Goal: Task Accomplishment & Management: Manage account settings

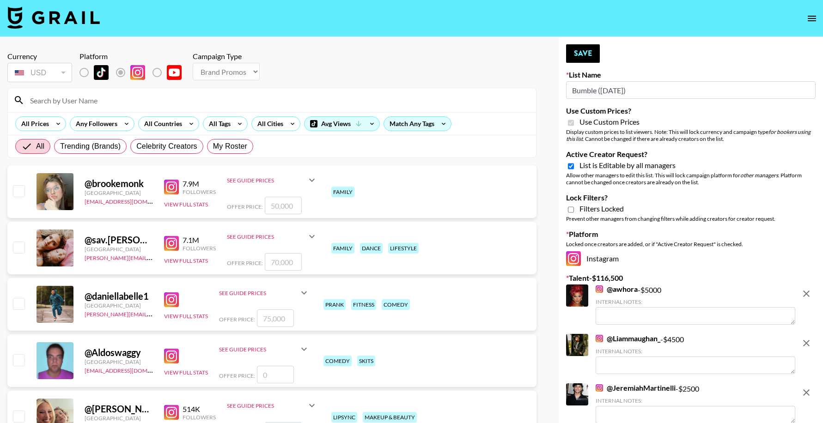
select select "Brand"
click at [807, 18] on icon "open drawer" at bounding box center [811, 18] width 11 height 11
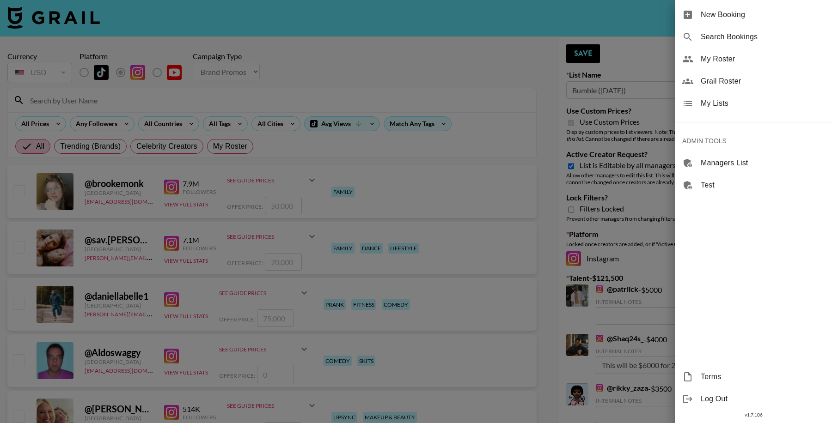
click at [732, 83] on span "Grail Roster" at bounding box center [762, 81] width 124 height 11
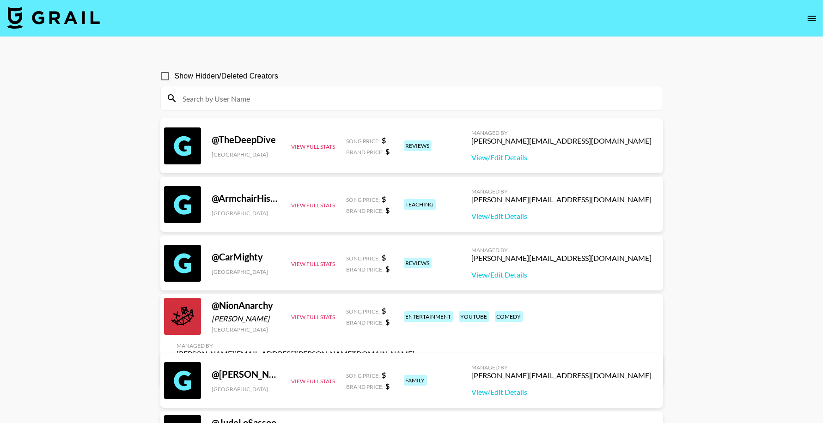
click at [239, 92] on input at bounding box center [417, 98] width 480 height 15
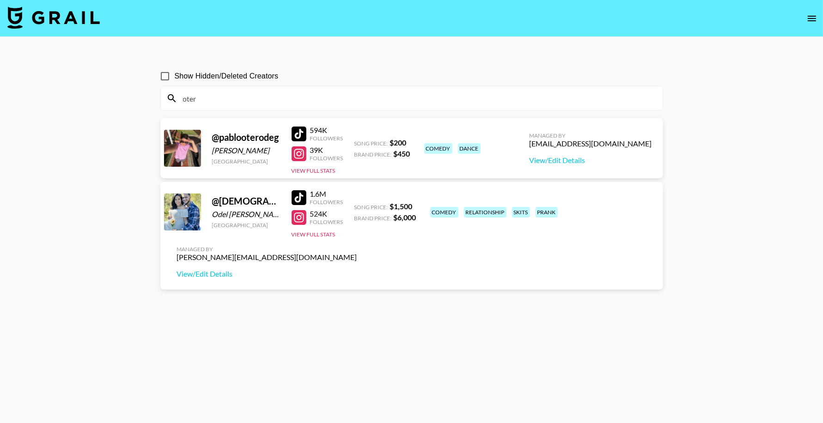
type input "oter"
click at [805, 16] on button "open drawer" at bounding box center [811, 18] width 18 height 18
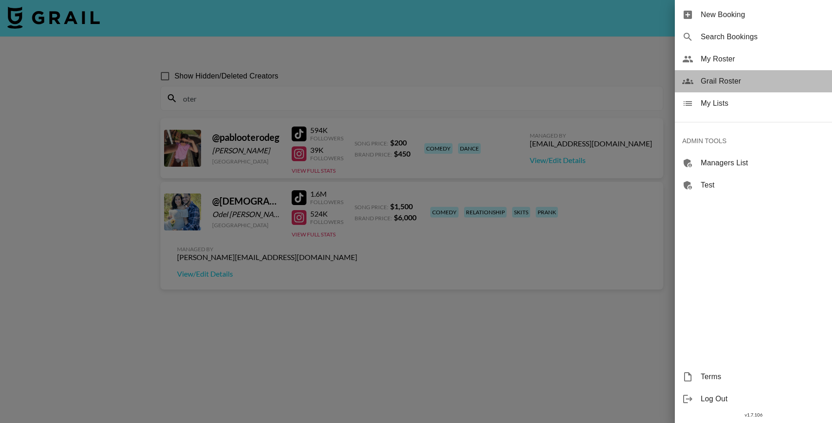
click at [737, 85] on span "Grail Roster" at bounding box center [762, 81] width 124 height 11
click at [458, 71] on div at bounding box center [416, 211] width 832 height 423
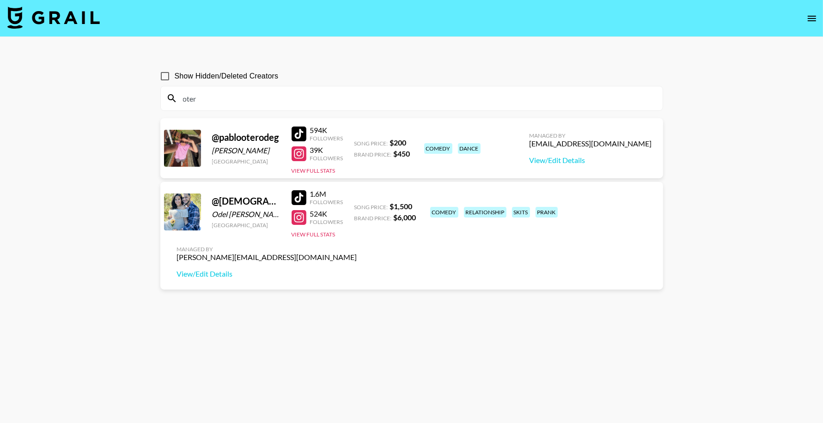
click at [810, 19] on icon "open drawer" at bounding box center [811, 18] width 11 height 11
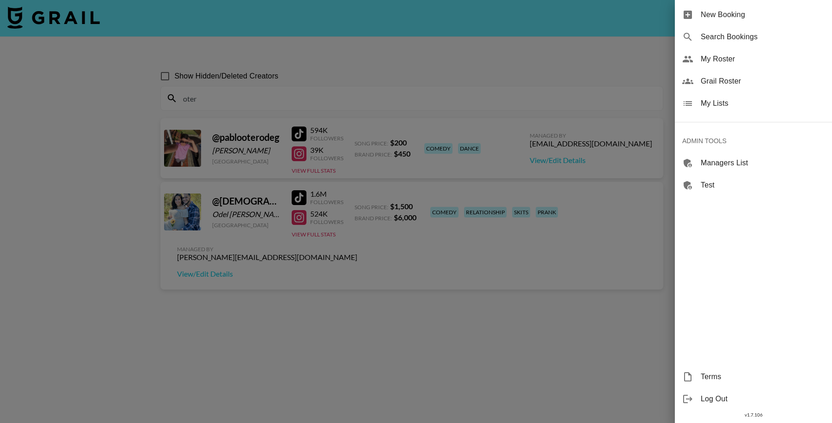
click at [730, 98] on span "My Lists" at bounding box center [762, 103] width 124 height 11
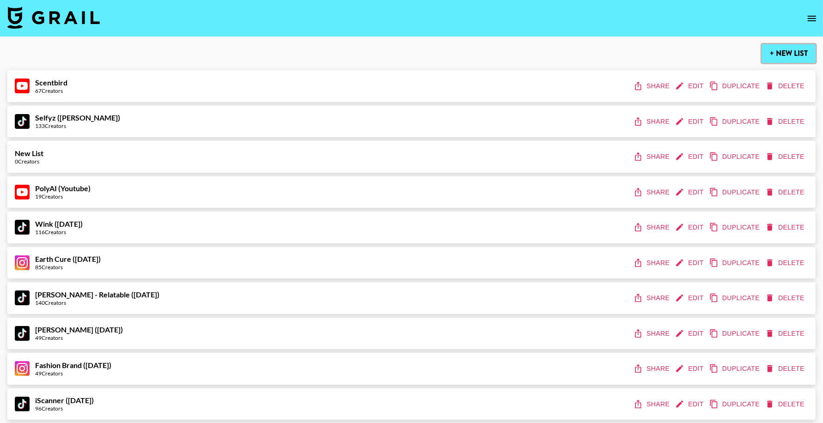
click at [790, 55] on button "+ New List" at bounding box center [789, 53] width 54 height 18
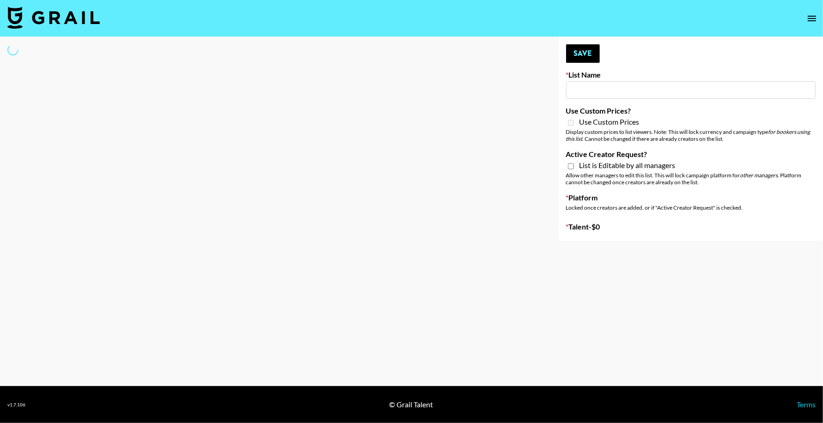
type input "New List"
select select "Song"
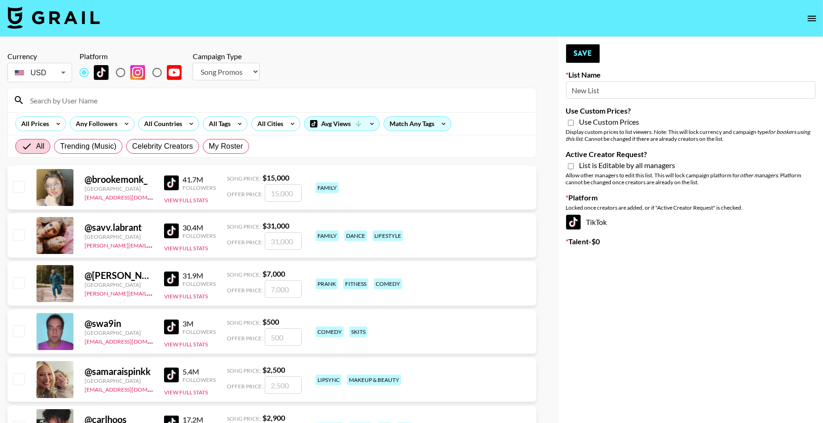
click at [610, 92] on input "New List" at bounding box center [690, 90] width 249 height 18
paste input "Halovida"
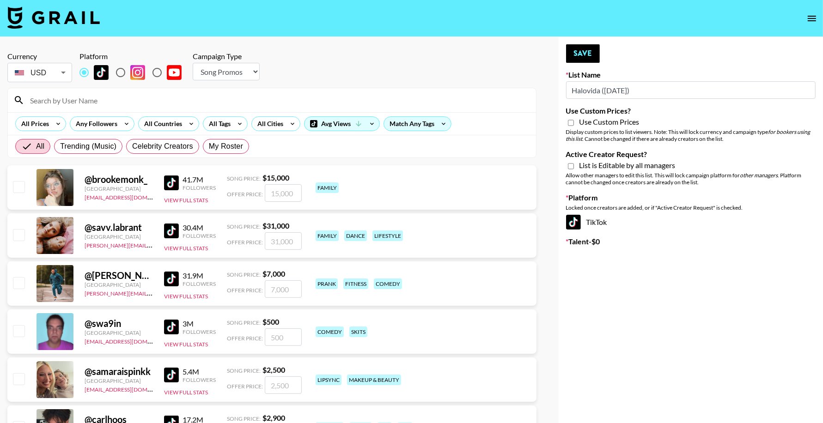
type input "Halovida (10th Oct)"
click at [231, 71] on select "Choose Type... Song Promos Brand Promos" at bounding box center [226, 72] width 67 height 18
select select "Brand"
click at [193, 63] on select "Choose Type... Song Promos Brand Promos" at bounding box center [226, 72] width 67 height 18
click at [570, 123] on input "Use Custom Prices?" at bounding box center [571, 123] width 6 height 8
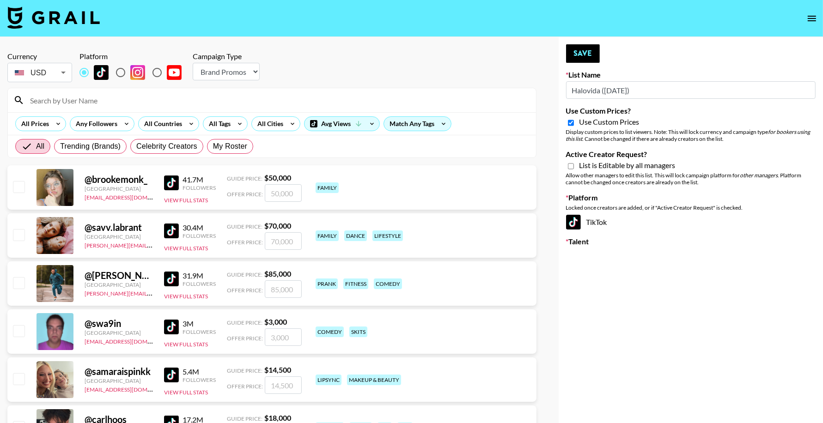
checkbox input "true"
click at [571, 164] on input "Active Creator Request?" at bounding box center [571, 166] width 6 height 8
checkbox input "true"
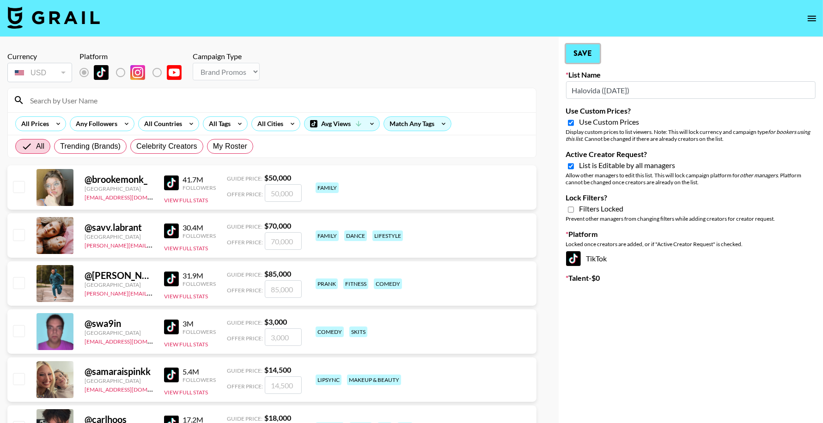
click at [576, 59] on button "Save" at bounding box center [583, 53] width 34 height 18
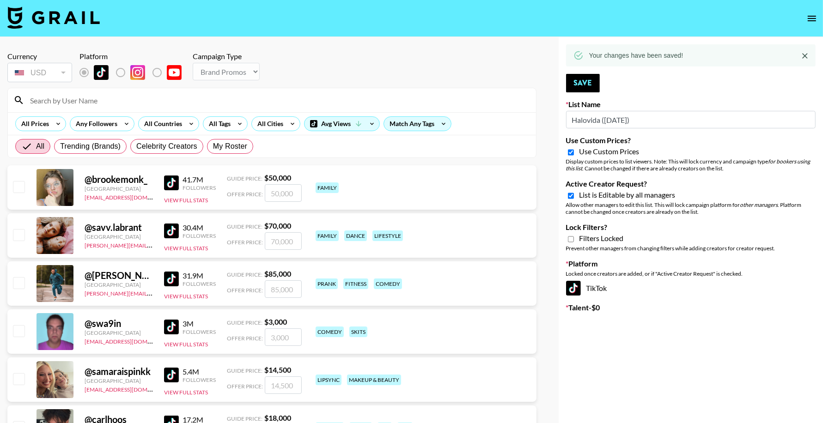
click at [811, 22] on icon "open drawer" at bounding box center [811, 18] width 11 height 11
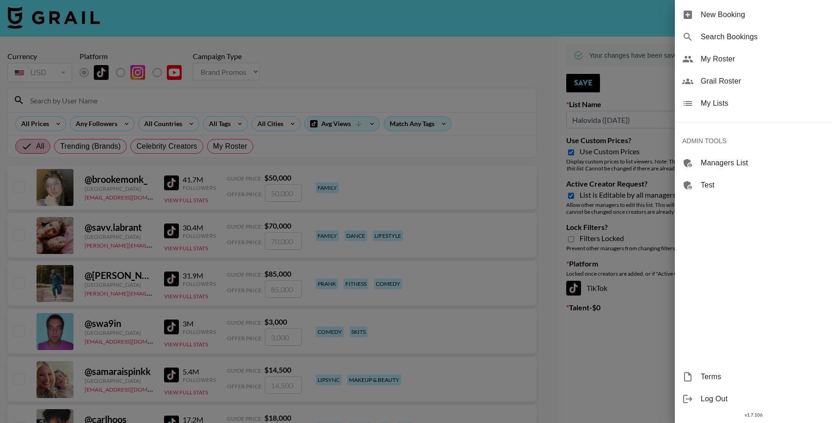
click at [645, 350] on div at bounding box center [416, 211] width 832 height 423
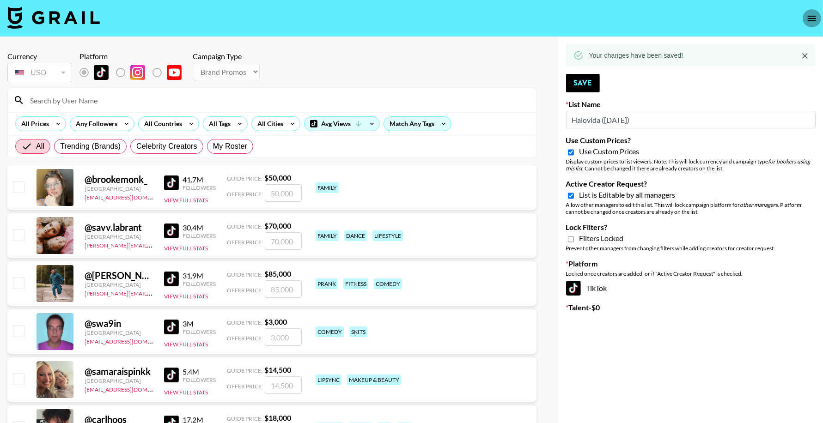
click at [810, 14] on icon "open drawer" at bounding box center [811, 18] width 11 height 11
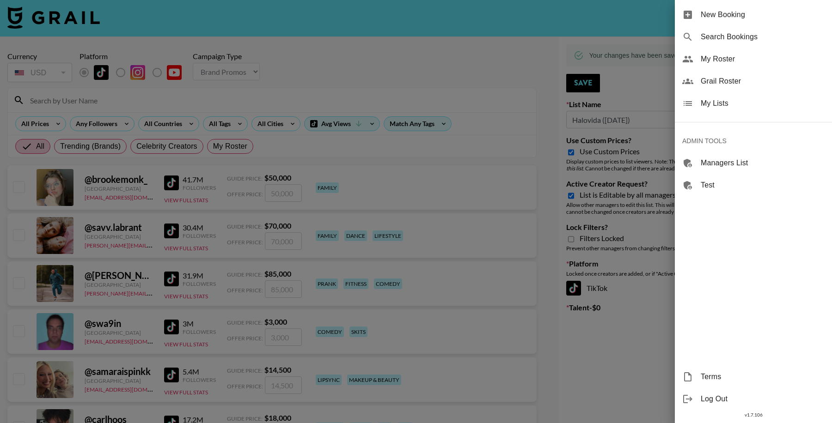
click at [721, 106] on span "My Lists" at bounding box center [762, 103] width 124 height 11
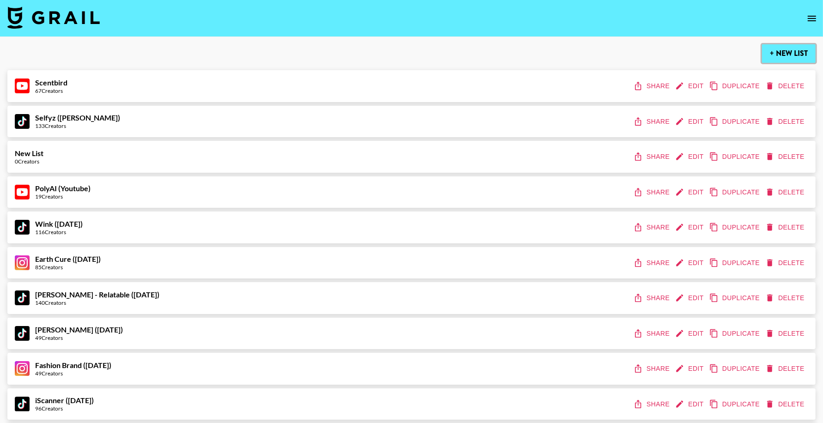
click at [785, 50] on button "+ New List" at bounding box center [789, 53] width 54 height 18
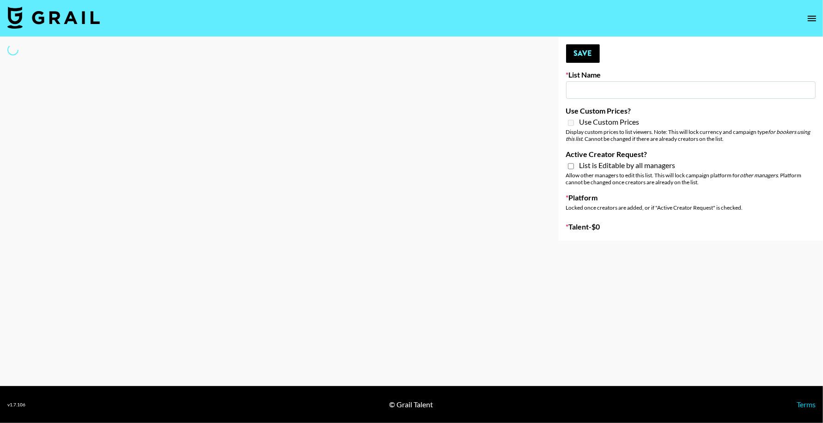
drag, startPoint x: 594, startPoint y: 96, endPoint x: 314, endPoint y: 419, distance: 427.7
click at [594, 92] on input at bounding box center [690, 90] width 249 height 18
click at [612, 91] on input at bounding box center [690, 90] width 249 height 18
click at [588, 83] on input at bounding box center [690, 90] width 249 height 18
click at [593, 100] on div "Your changes have been saved! Save List Name Use Custom Prices? Use Custom Pric…" at bounding box center [691, 139] width 264 height 204
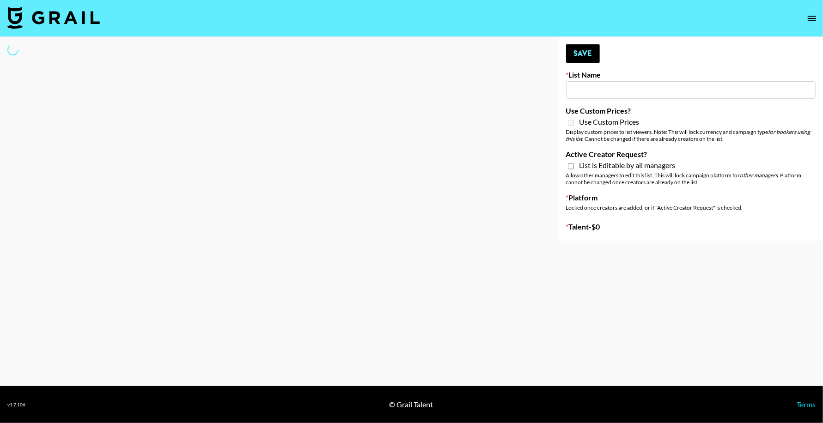
click at [592, 85] on input at bounding box center [690, 90] width 249 height 18
type input "New List"
select select "Song"
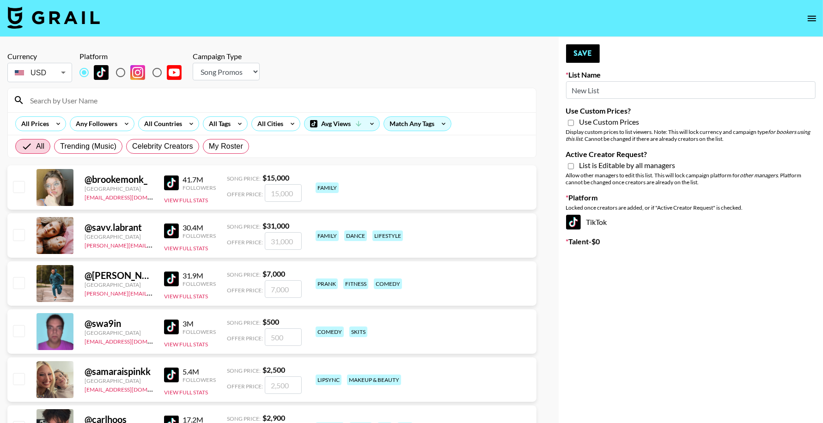
click at [608, 91] on input "New List" at bounding box center [690, 90] width 249 height 18
type input "Hily (10th Oct)"
click at [216, 74] on select "Choose Type... Song Promos Brand Promos" at bounding box center [226, 72] width 67 height 18
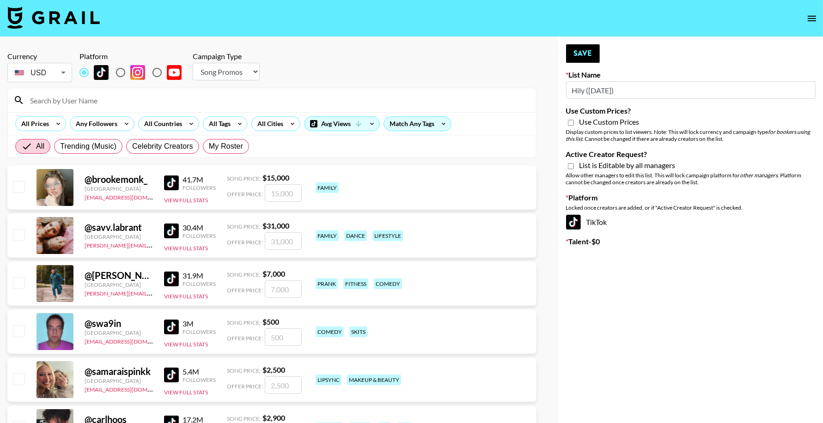
select select "Brand"
click at [193, 63] on select "Choose Type... Song Promos Brand Promos" at bounding box center [226, 72] width 67 height 18
click at [573, 123] on input "Use Custom Prices?" at bounding box center [571, 123] width 6 height 8
checkbox input "true"
click at [570, 167] on input "Active Creator Request?" at bounding box center [571, 166] width 6 height 8
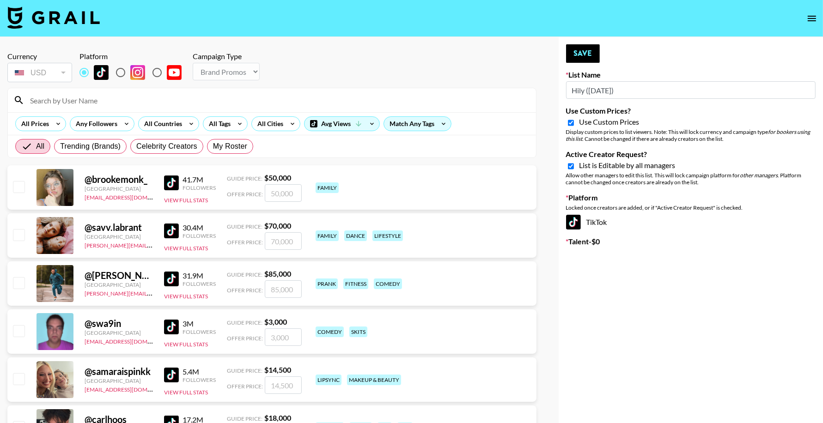
checkbox input "true"
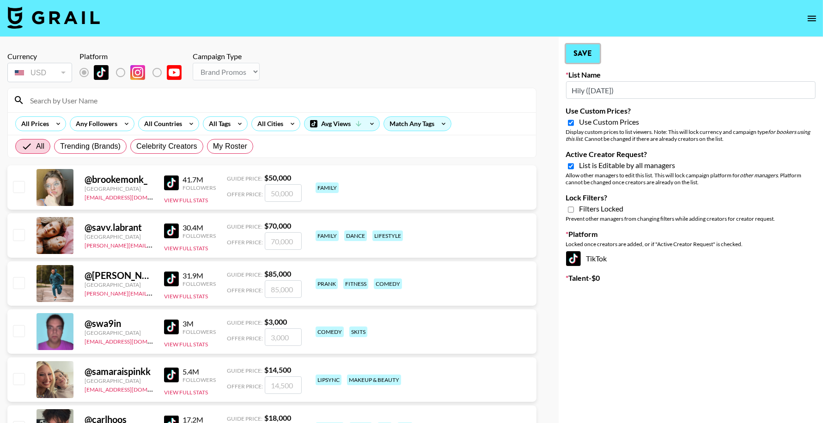
click at [576, 55] on button "Save" at bounding box center [583, 53] width 34 height 18
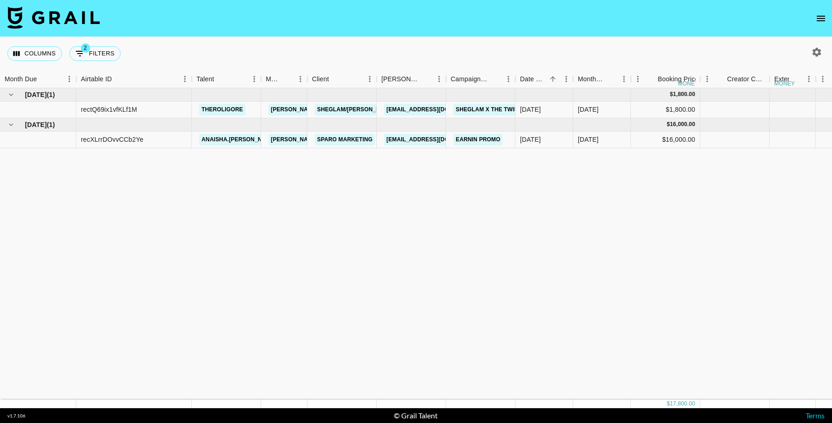
click at [101, 62] on div "Columns 2 Filters + Booking" at bounding box center [65, 53] width 117 height 33
click at [102, 53] on button "2 Filters" at bounding box center [94, 53] width 51 height 15
select select "status"
select select "not"
select select "cancelled"
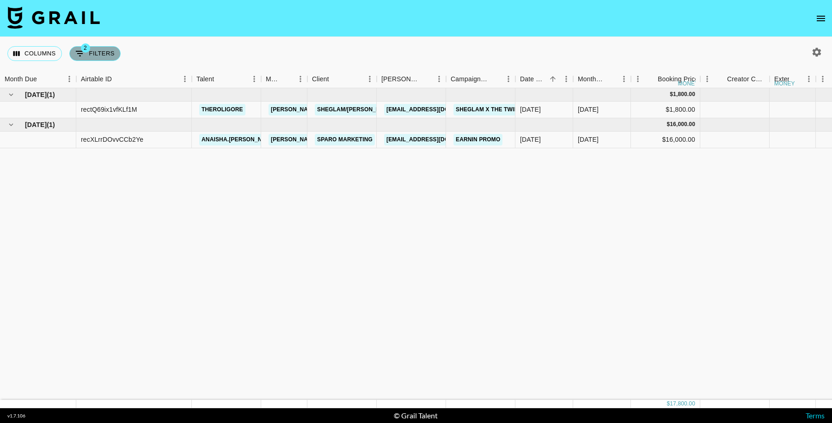
select select "videoLink"
select select "isEmpty"
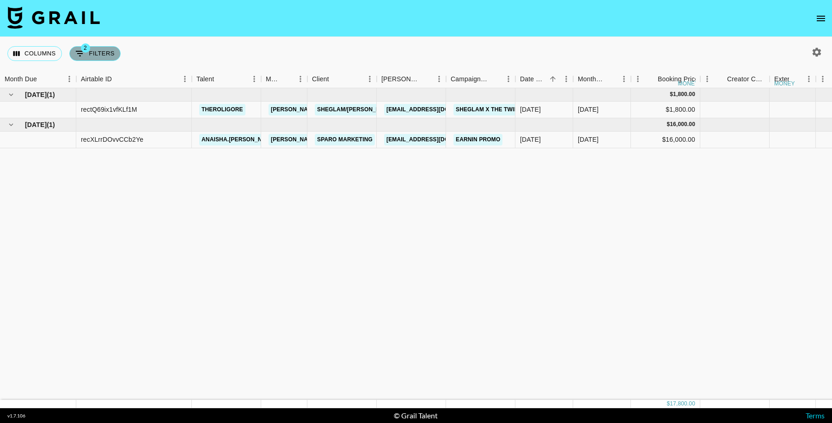
click at [84, 49] on span "2" at bounding box center [85, 47] width 9 height 9
select select "status"
select select "not"
select select "cancelled"
select select "videoLink"
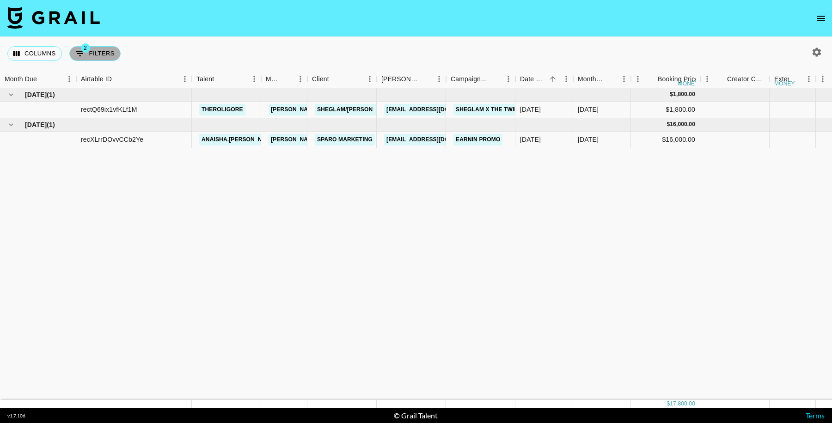
select select "isEmpty"
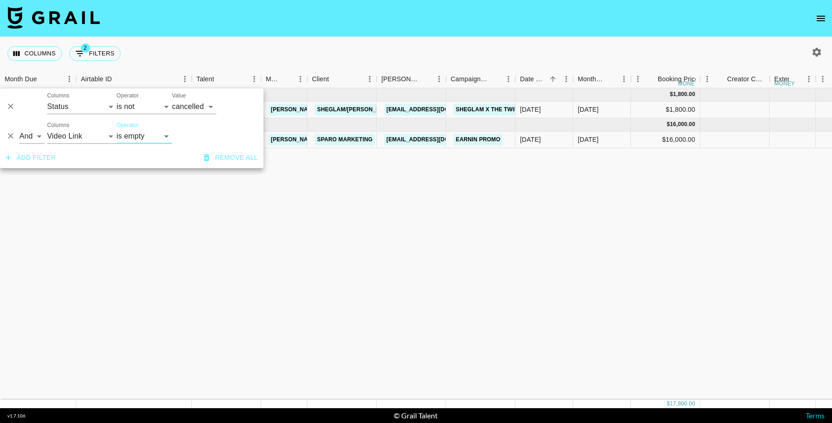
click at [10, 138] on icon "Delete" at bounding box center [10, 136] width 9 height 9
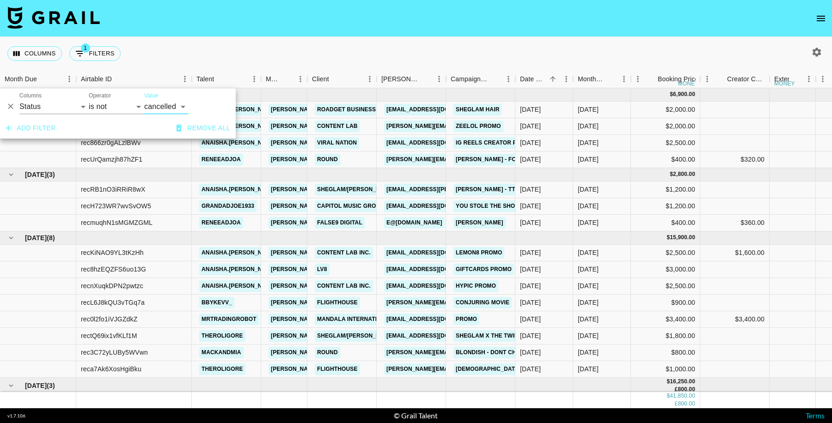
click at [12, 105] on icon "Delete" at bounding box center [11, 107] width 6 height 6
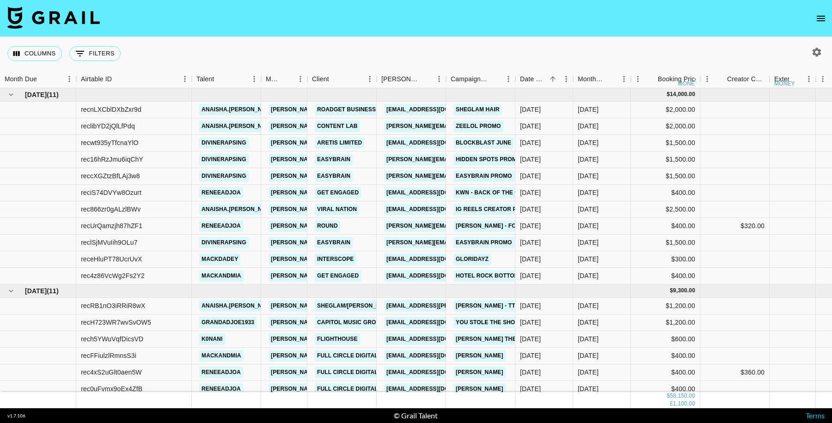
click at [546, 44] on div "Columns 0 Filters + Booking" at bounding box center [416, 53] width 832 height 33
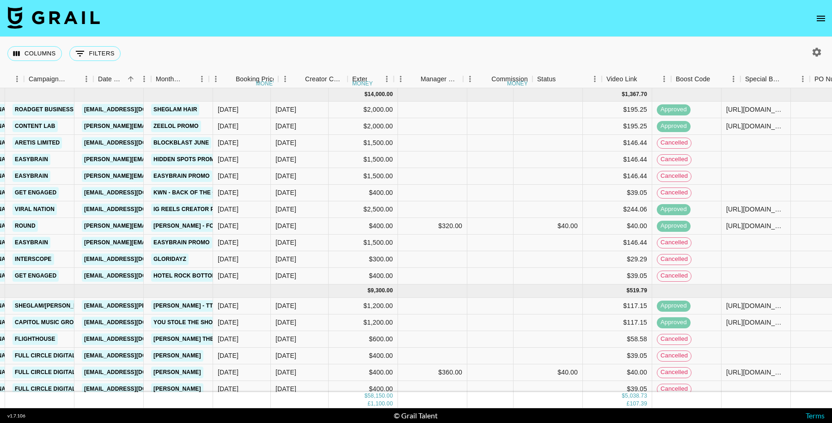
scroll to position [0, 422]
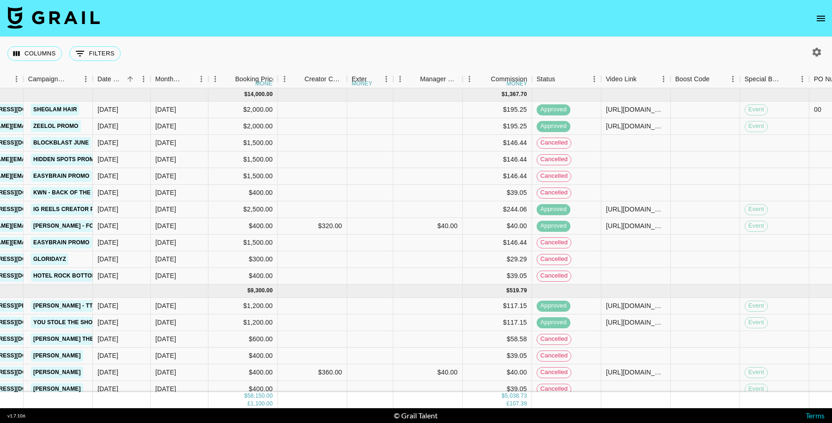
click at [821, 55] on icon "button" at bounding box center [816, 52] width 11 height 11
select select "Jul '25"
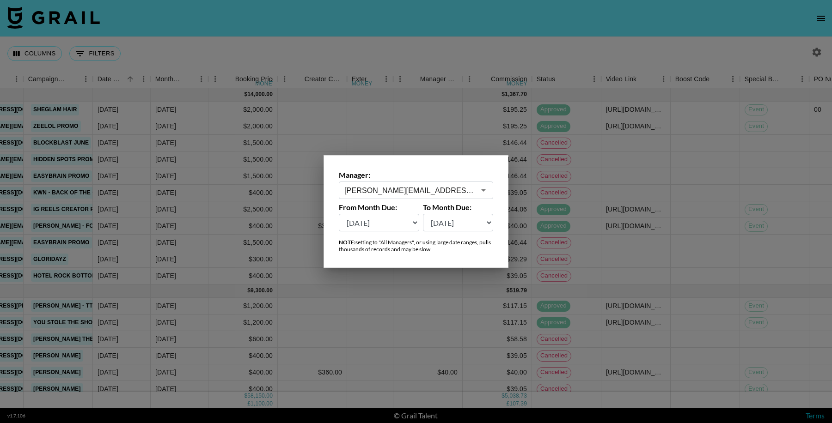
click at [405, 189] on input "hugo@grail-talent.com" at bounding box center [409, 190] width 131 height 11
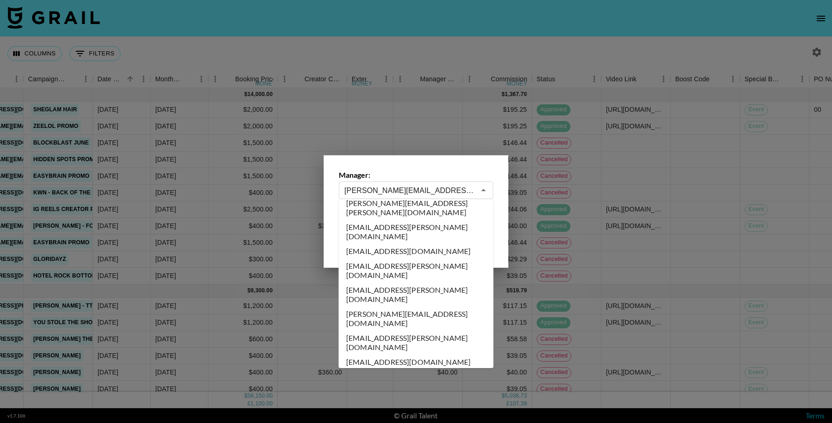
scroll to position [0, 0]
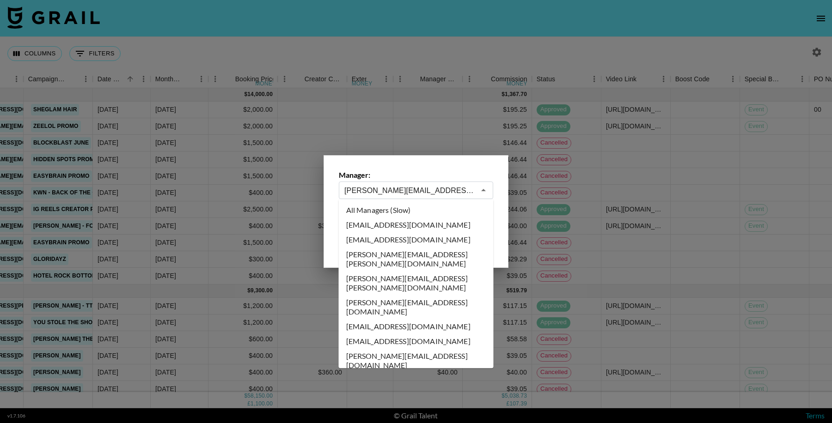
click at [422, 208] on li "All Managers (Slow)" at bounding box center [416, 210] width 155 height 15
type input "All Managers (Slow)"
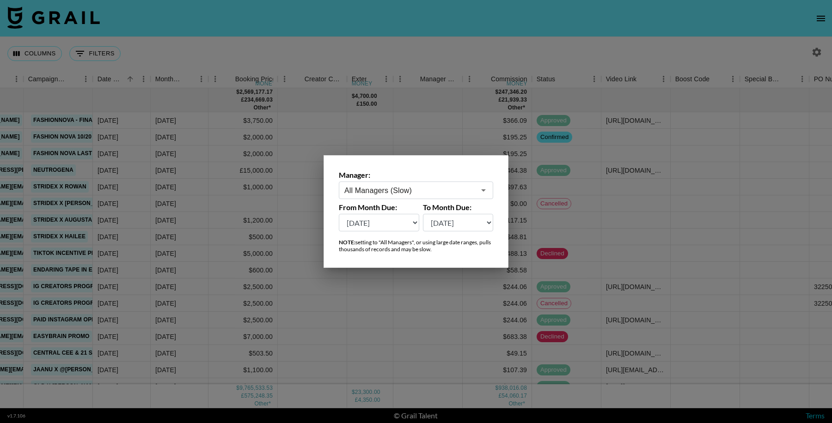
click at [724, 260] on div at bounding box center [416, 211] width 832 height 423
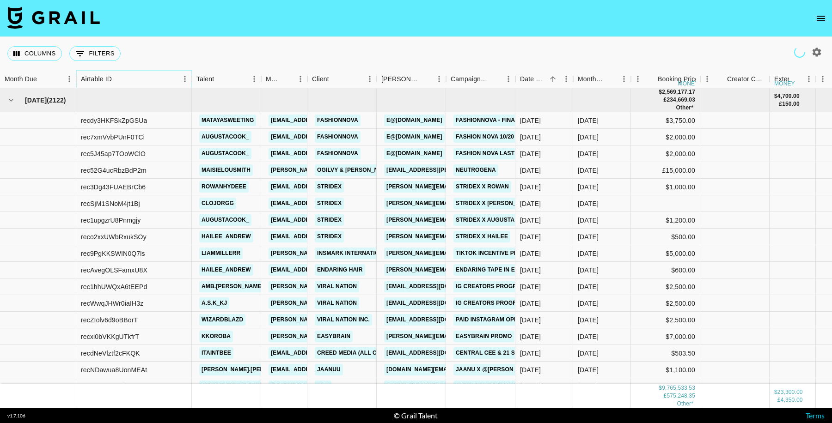
click at [185, 80] on icon "Menu" at bounding box center [184, 79] width 1 height 6
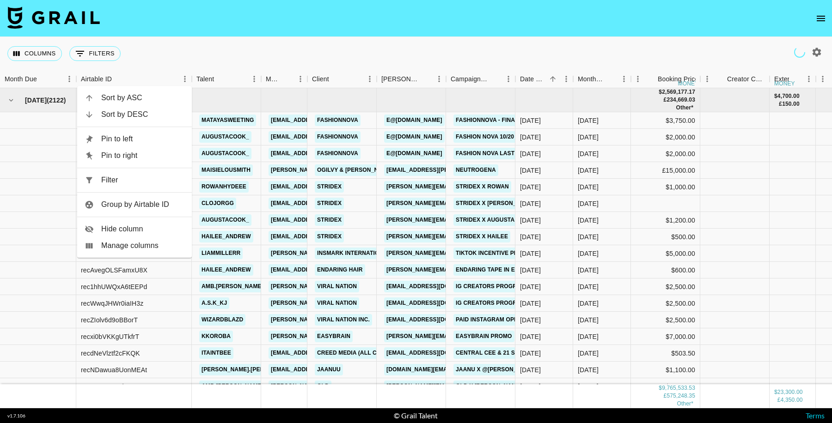
click at [148, 177] on span "Filter" at bounding box center [142, 180] width 83 height 11
select select "airtableId"
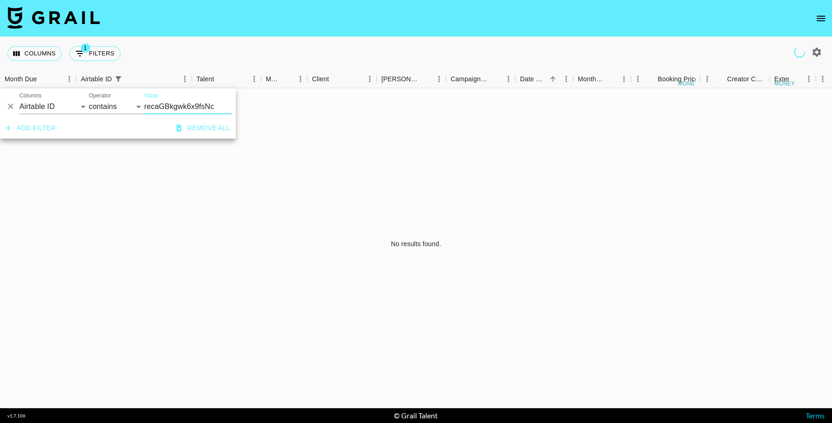
type input "recaGBkgwk6x9fsNc"
click at [499, 254] on div "No results found." at bounding box center [416, 243] width 832 height 311
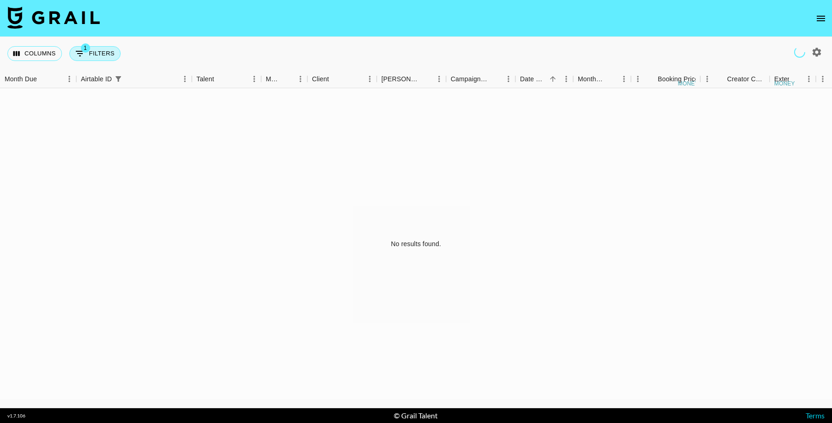
click at [98, 57] on button "1 Filters" at bounding box center [94, 53] width 51 height 15
select select "airtableId"
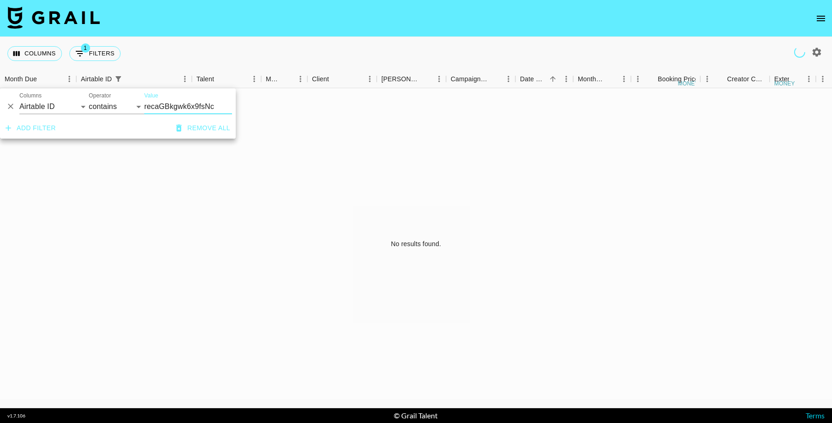
click at [213, 43] on div "Columns 1 Filters + Booking" at bounding box center [416, 53] width 832 height 33
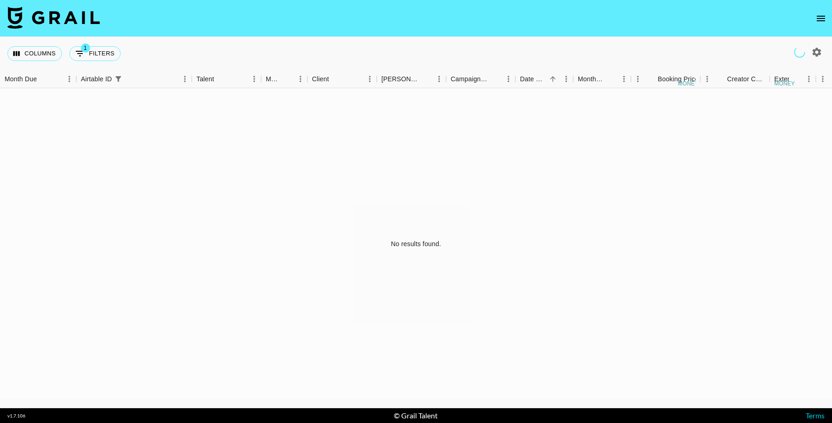
click at [95, 54] on button "1 Filters" at bounding box center [94, 53] width 51 height 15
select select "airtableId"
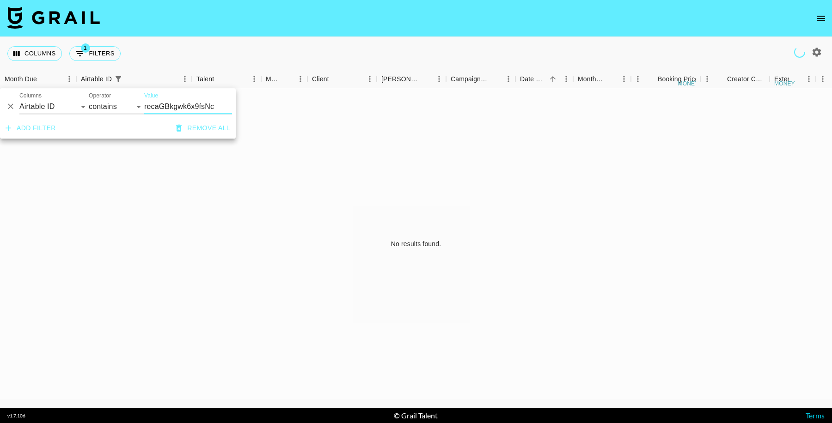
click at [10, 109] on icon "Delete" at bounding box center [10, 106] width 9 height 9
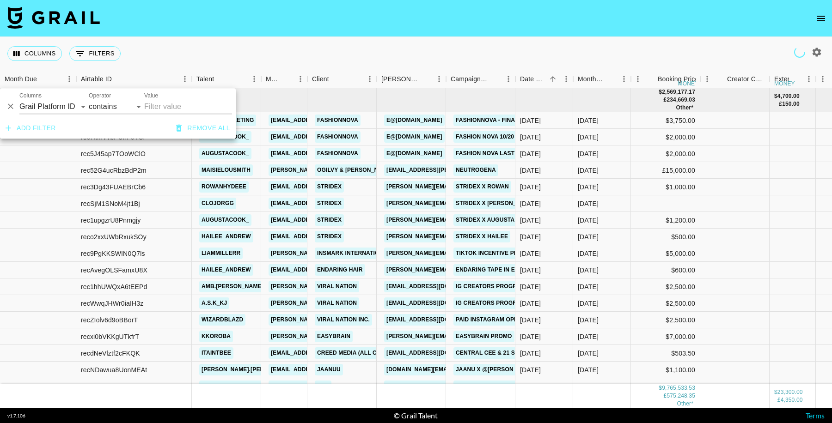
click at [702, 37] on div "Columns 0 Filters + Booking" at bounding box center [416, 53] width 832 height 33
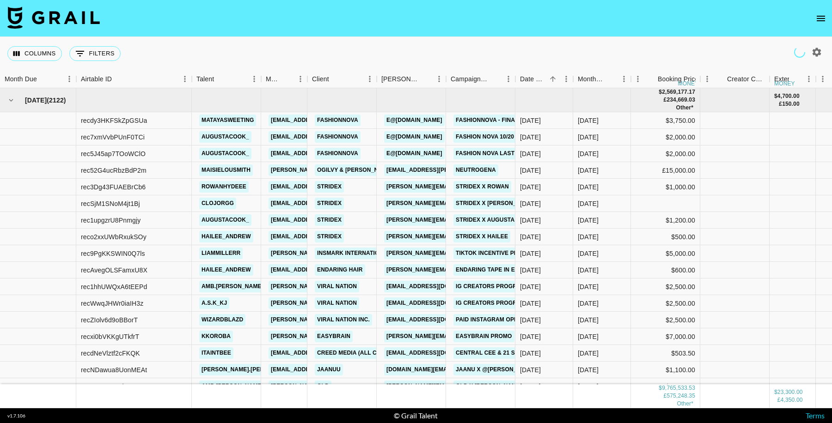
click at [815, 49] on icon "button" at bounding box center [816, 52] width 9 height 9
select select "Jul '25"
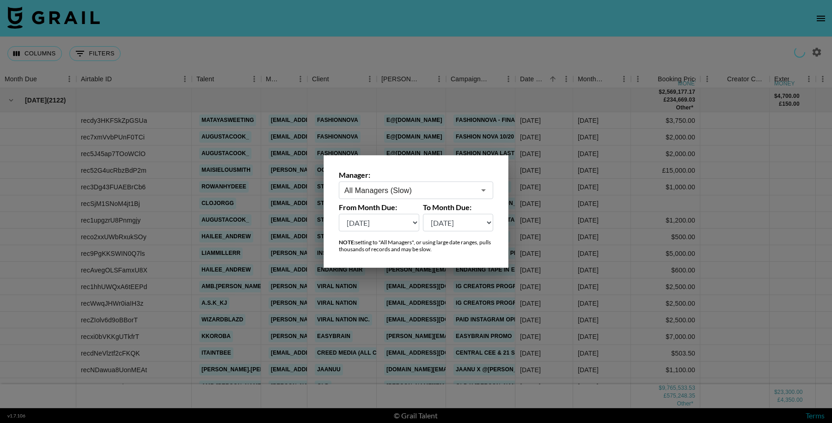
type input "All Managers (Slow)"
select select "Oct '25"
click at [339, 214] on select "Oct '26 Sep '26 Aug '26 Jul '26 Jun '26 May '26 Apr '26 Mar '26 Feb '26 Jan '26…" at bounding box center [379, 223] width 80 height 18
click at [458, 225] on select "Oct '26 Sep '26 Aug '26 Jul '26 Jun '26 May '26 Apr '26 Mar '26 Feb '26 Jan '26…" at bounding box center [458, 223] width 71 height 18
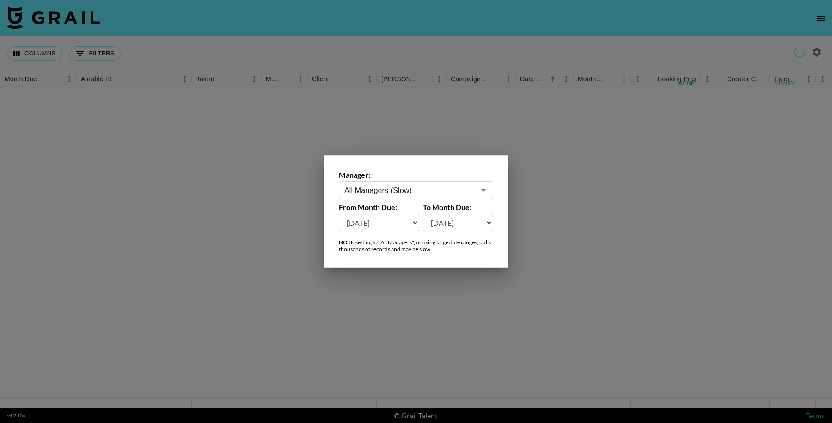
select select "Oct '26"
click at [423, 214] on select "Oct '26 Sep '26 Aug '26 Jul '26 Jun '26 May '26 Apr '26 Mar '26 Feb '26 Jan '26…" at bounding box center [458, 223] width 71 height 18
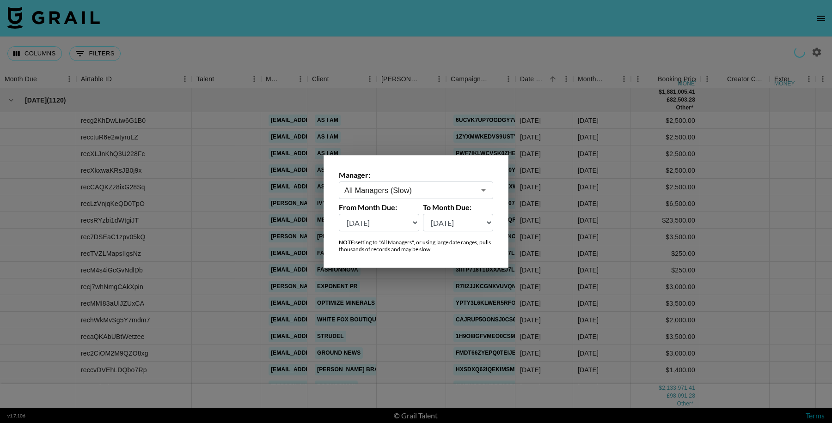
click at [699, 226] on div at bounding box center [416, 211] width 832 height 423
click at [661, 251] on div "$250.00" at bounding box center [665, 253] width 69 height 17
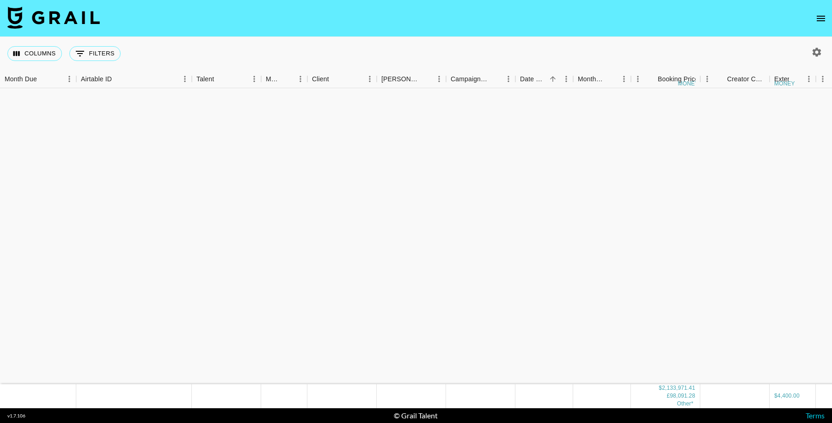
scroll to position [2533, 0]
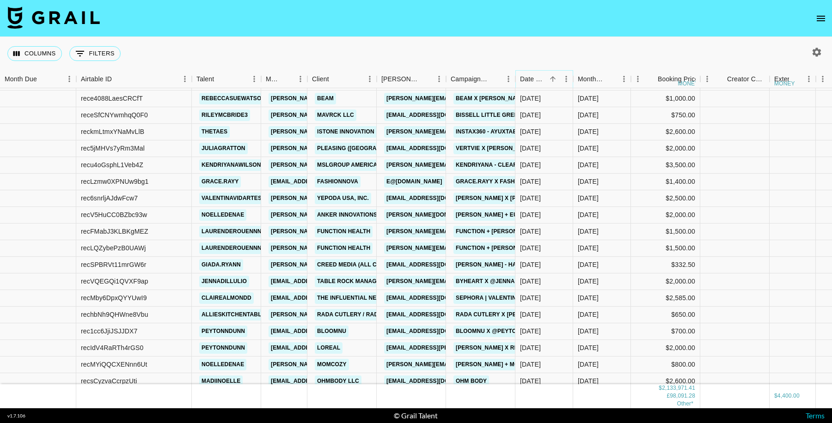
click at [552, 80] on icon "Sort" at bounding box center [552, 79] width 8 height 8
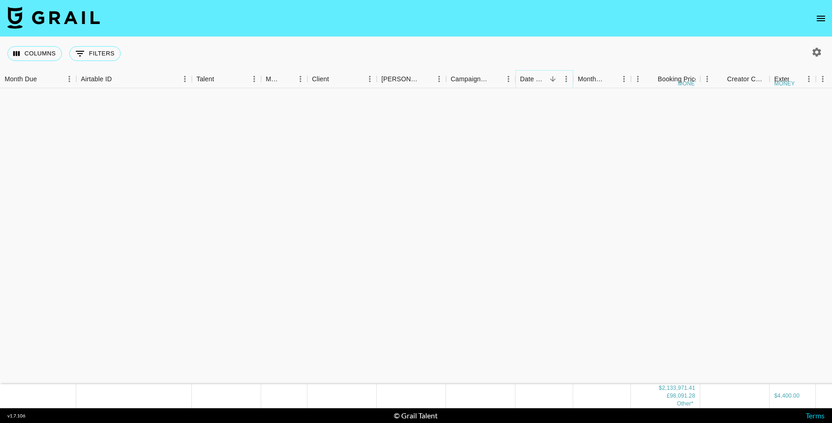
scroll to position [6738, 0]
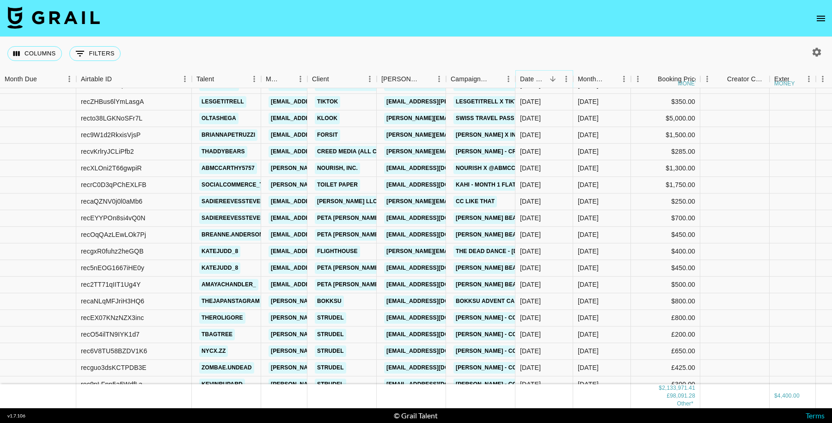
click at [553, 78] on icon "Sort" at bounding box center [552, 79] width 8 height 8
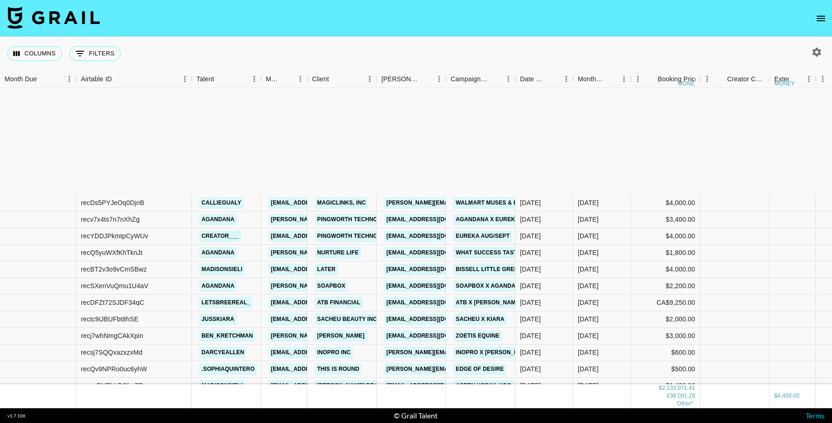
scroll to position [7710, 0]
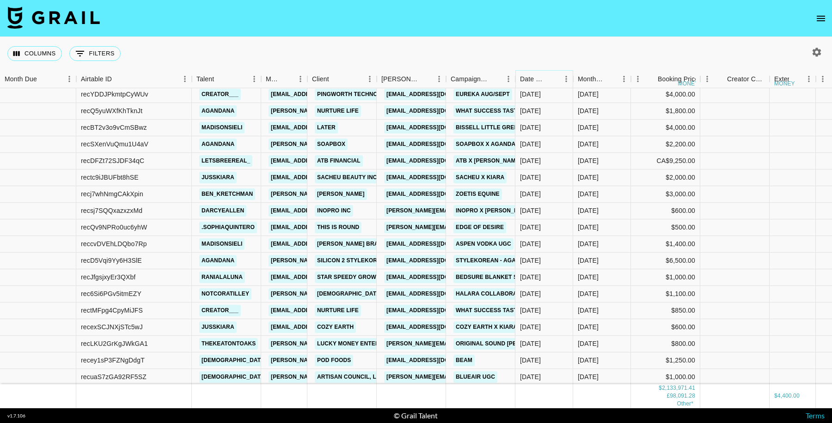
click at [548, 77] on icon "Sort" at bounding box center [552, 79] width 8 height 8
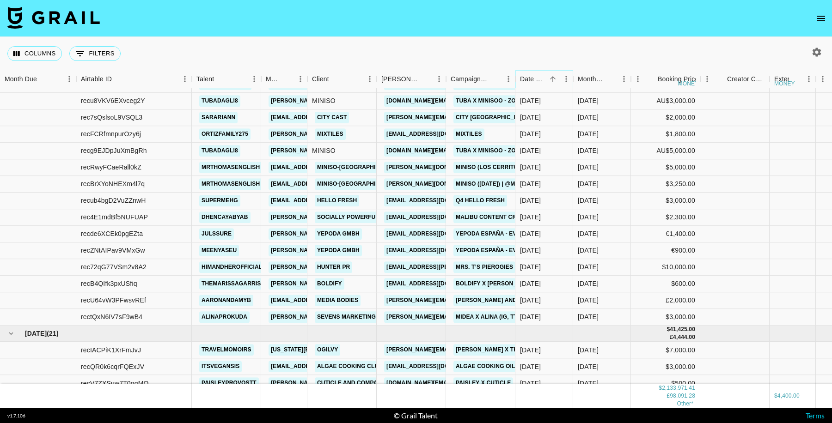
scroll to position [19602, 0]
click at [412, 266] on link "chart-kindelberger@hunterpr.com" at bounding box center [459, 267] width 151 height 12
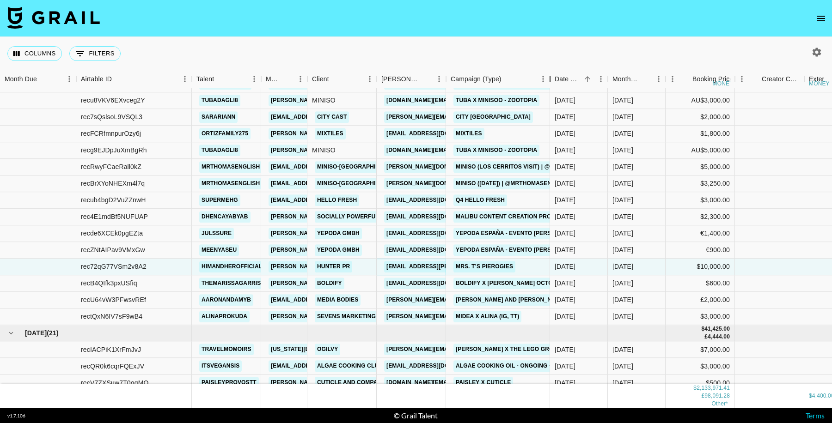
drag, startPoint x: 517, startPoint y: 80, endPoint x: 552, endPoint y: 86, distance: 35.1
click at [552, 86] on div "Campaign (Type)" at bounding box center [549, 79] width 11 height 18
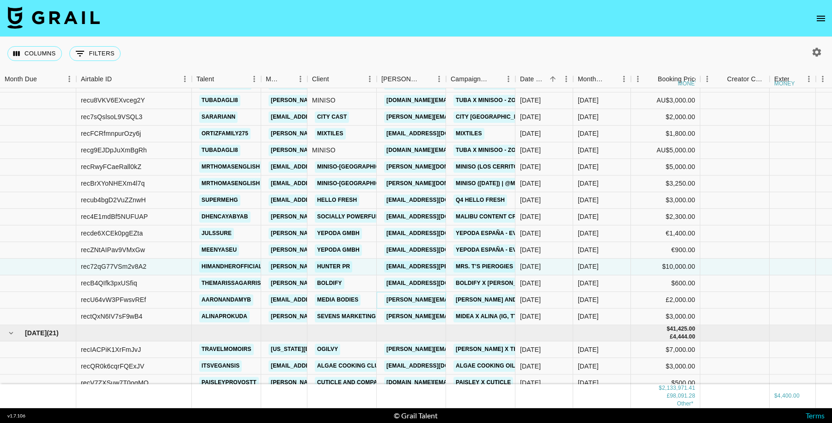
click at [431, 300] on link "hollie@mediabodies.com" at bounding box center [459, 300] width 151 height 12
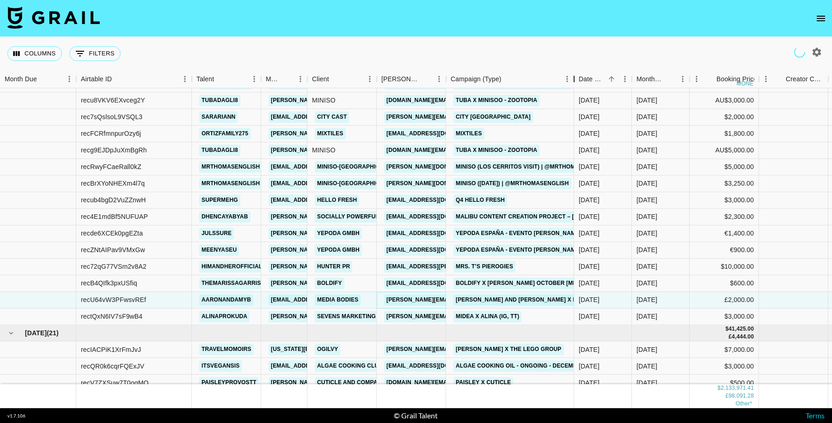
drag, startPoint x: 557, startPoint y: 80, endPoint x: 574, endPoint y: 80, distance: 16.6
click at [574, 80] on div "Campaign (Type)" at bounding box center [573, 79] width 11 height 18
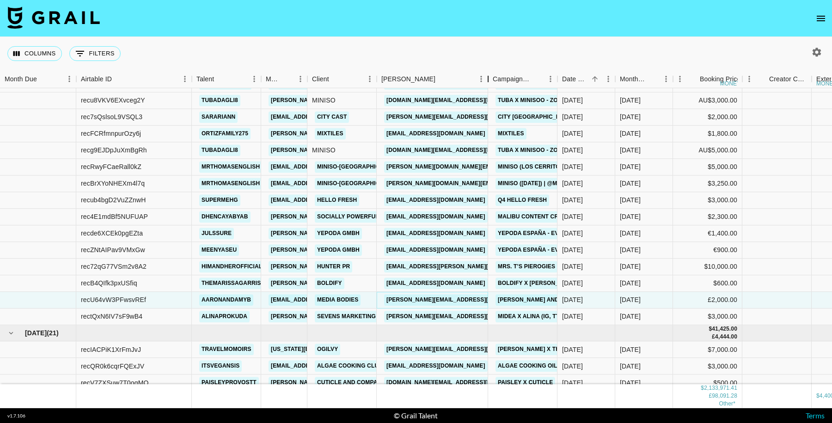
drag, startPoint x: 448, startPoint y: 80, endPoint x: 486, endPoint y: 83, distance: 38.9
click at [486, 83] on div "Booker" at bounding box center [487, 79] width 11 height 18
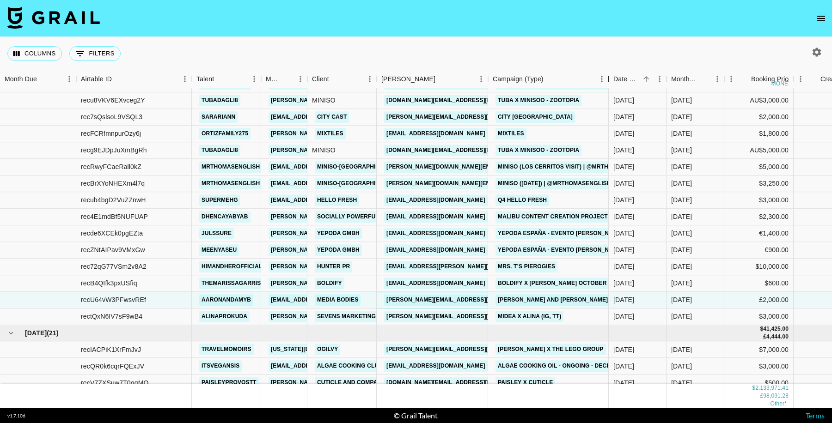
drag, startPoint x: 557, startPoint y: 81, endPoint x: 608, endPoint y: 83, distance: 51.3
click at [608, 83] on div "Campaign (Type)" at bounding box center [608, 79] width 11 height 18
click at [419, 312] on link "lorena.chen@sevensmarketing.com" at bounding box center [483, 317] width 198 height 12
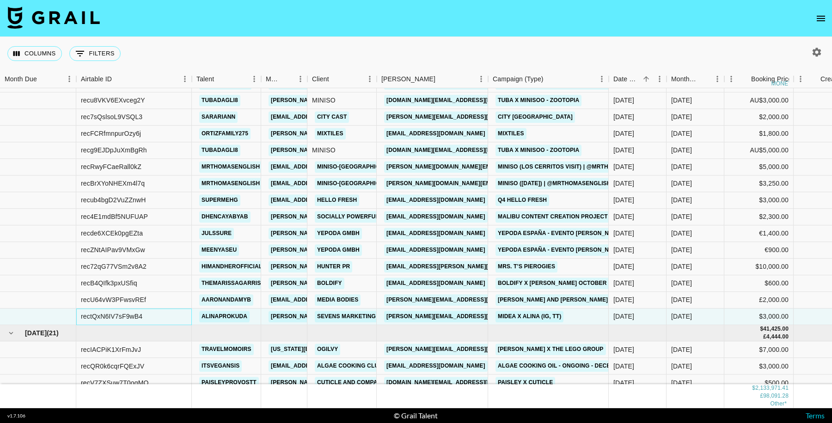
click at [128, 317] on div "rectQxN6IV7sF9wB4" at bounding box center [111, 316] width 61 height 9
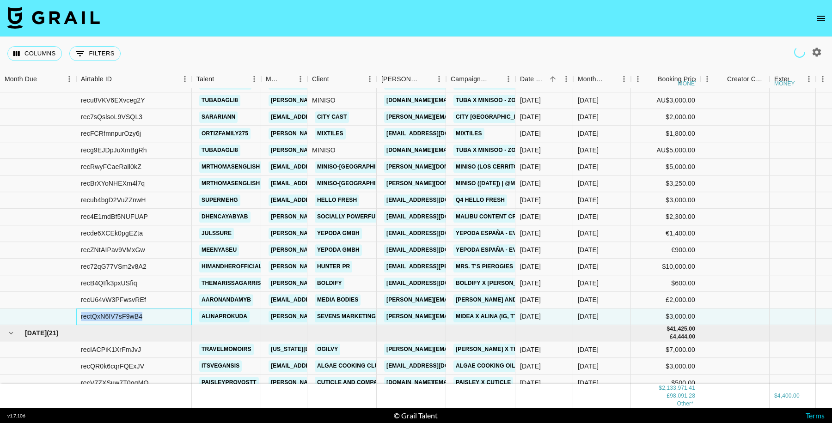
copy div "rectQxN6IV7sF9wB4"
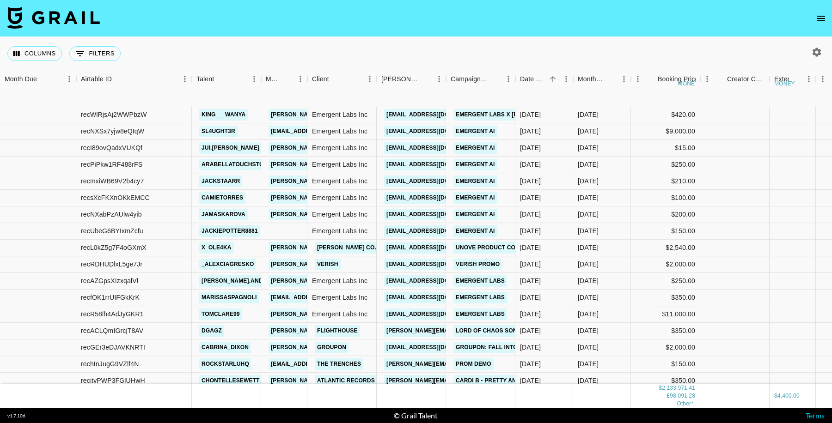
scroll to position [12669, 0]
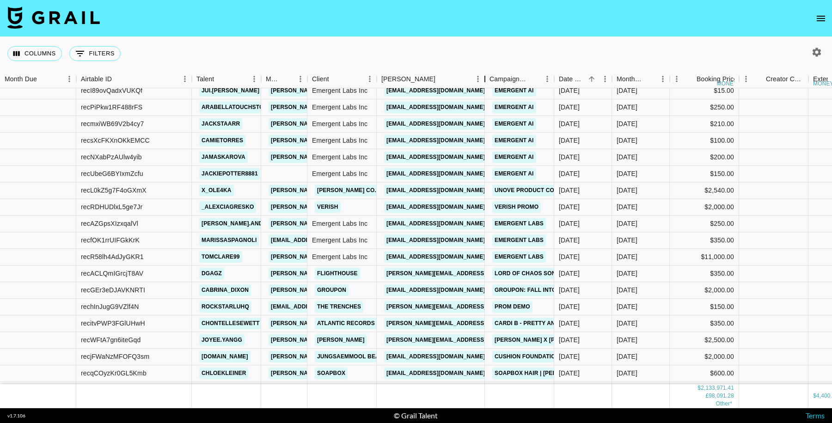
drag, startPoint x: 484, startPoint y: 83, endPoint x: 500, endPoint y: 121, distance: 40.6
click at [479, 82] on div "Booker" at bounding box center [484, 79] width 11 height 18
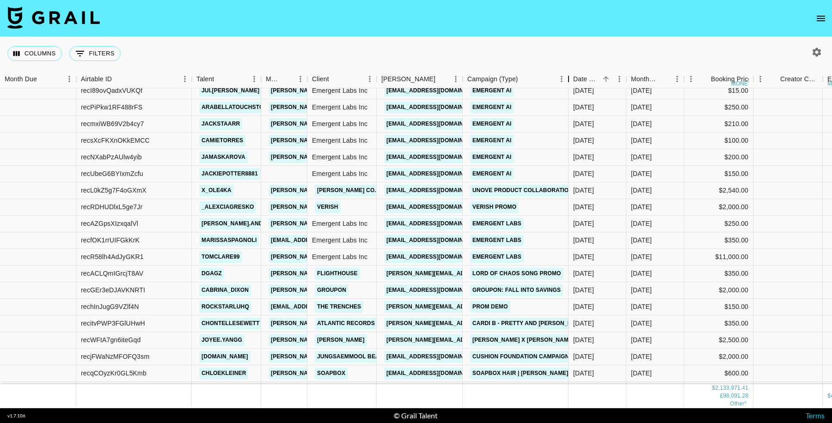
drag, startPoint x: 530, startPoint y: 77, endPoint x: 530, endPoint y: 189, distance: 112.7
click at [566, 88] on div "Month Due Airtable ID Talent Manager Client Booker Campaign (Type) Date Created…" at bounding box center [416, 239] width 832 height 338
click at [447, 187] on link "ih.kang@wyattcorp.com" at bounding box center [435, 191] width 103 height 12
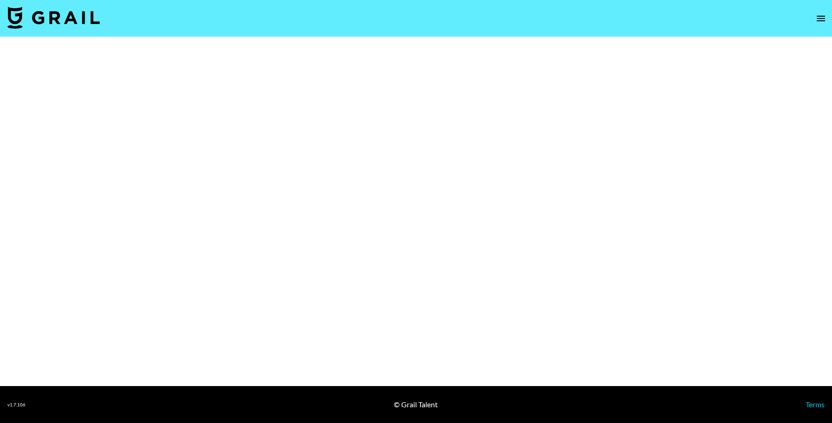
select select "Brand"
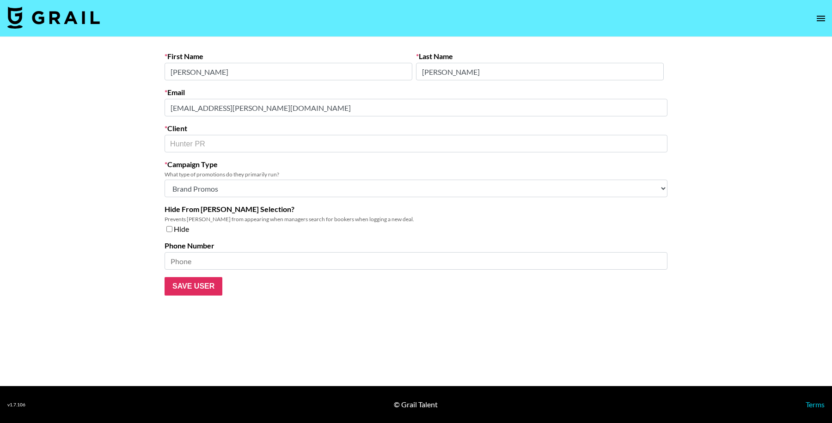
click at [158, 106] on div "First Name Chloe Last Name Hart-Kindelberger Email chart-kindelberger@hunterpr.…" at bounding box center [415, 174] width 517 height 244
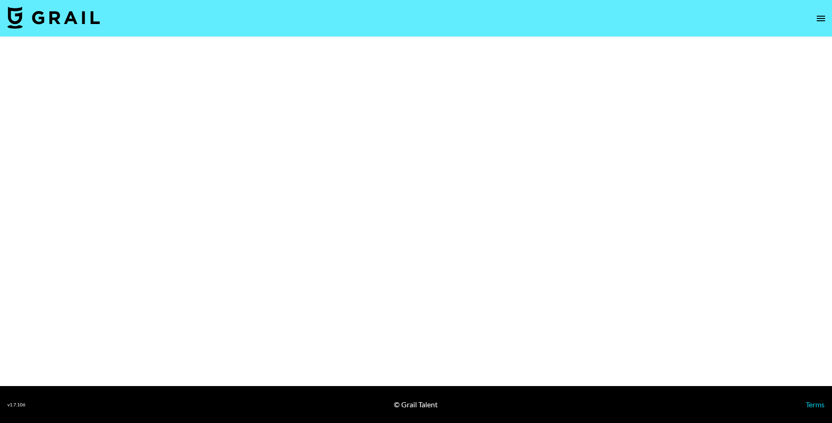
select select "Brand"
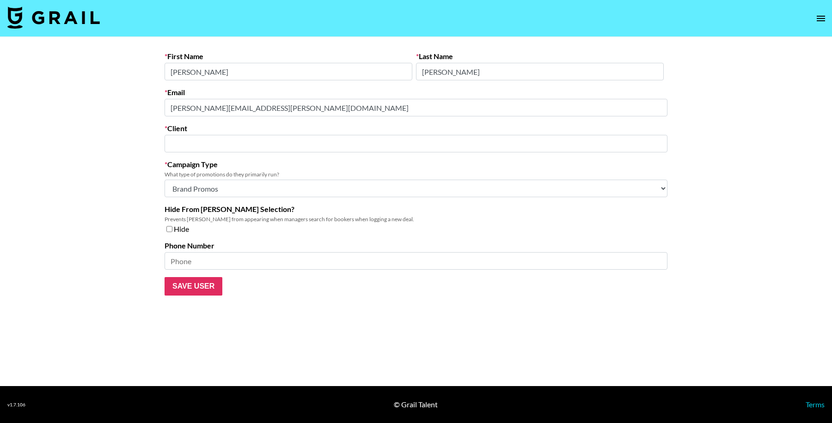
type input "Sevens Marketing"
click at [157, 106] on div "First Name Lorena Last Name Chen Email lorena.chen@sevensmarketing.com Client S…" at bounding box center [415, 174] width 517 height 244
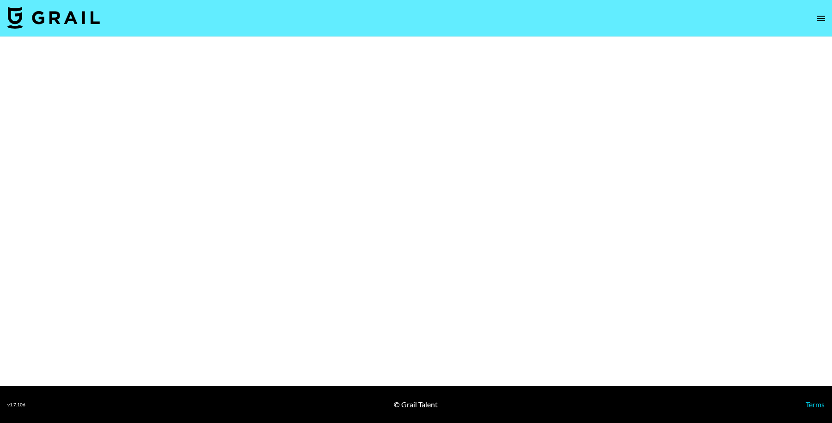
select select "Brand"
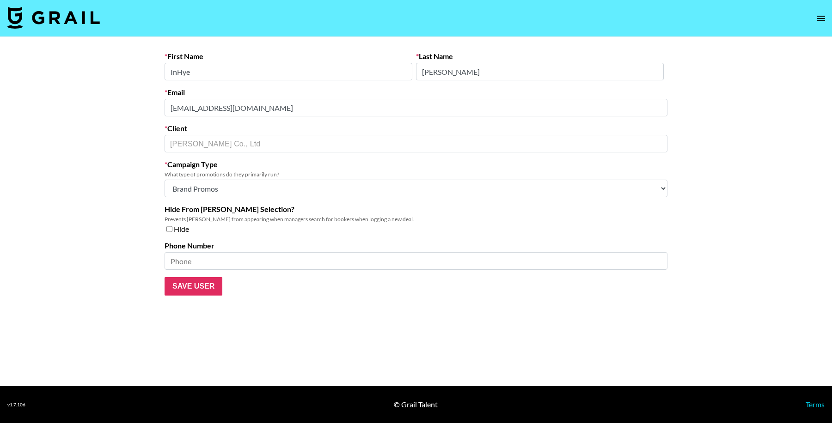
click at [119, 109] on main "First Name InHye Last Name [PERSON_NAME] Email [EMAIL_ADDRESS][PERSON_NAME][DOM…" at bounding box center [416, 211] width 832 height 349
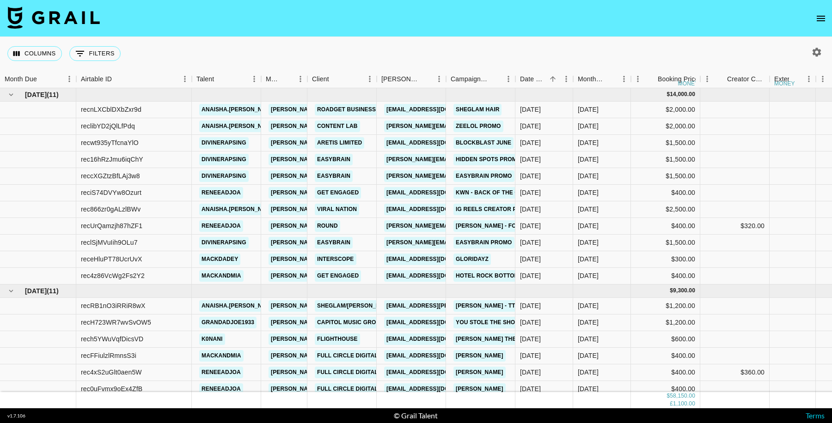
click at [818, 53] on icon "button" at bounding box center [816, 52] width 9 height 9
select select "Jul '25"
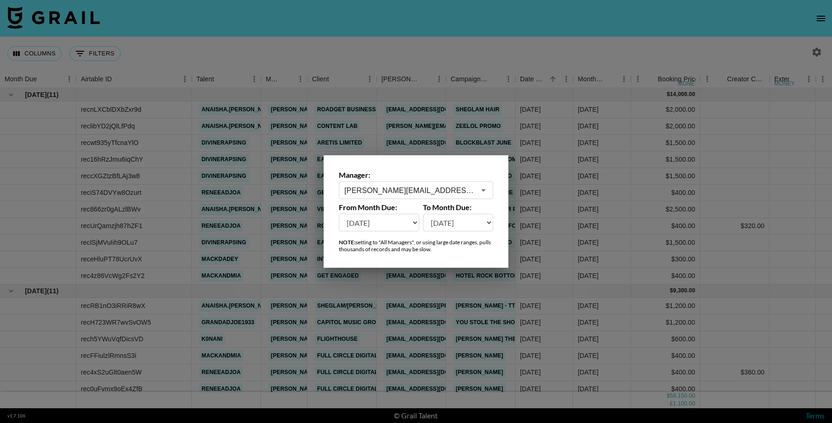
click at [383, 190] on input "hugo@grail-talent.com" at bounding box center [409, 190] width 131 height 11
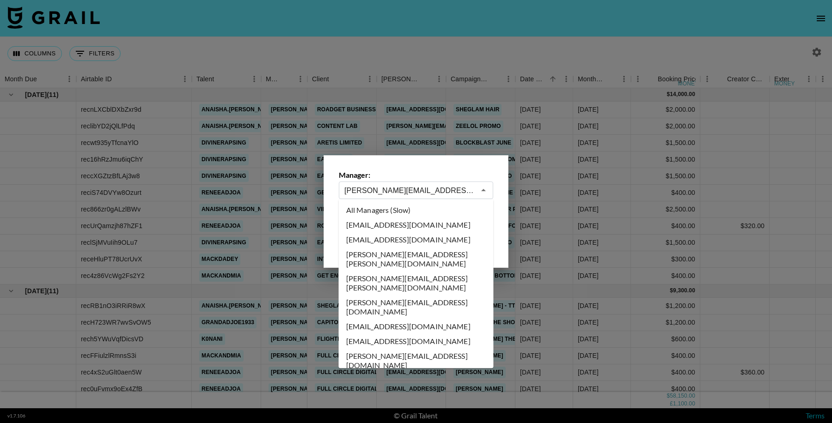
click at [406, 209] on li "All Managers (Slow)" at bounding box center [416, 210] width 155 height 15
type input "All Managers (Slow)"
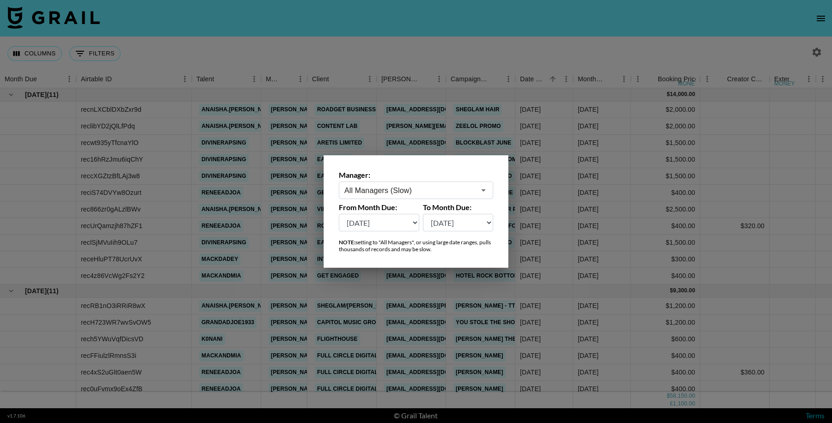
click at [381, 222] on select "Oct '26 Sep '26 Aug '26 Jul '26 Jun '26 May '26 Apr '26 Mar '26 Feb '26 Jan '26…" at bounding box center [379, 223] width 80 height 18
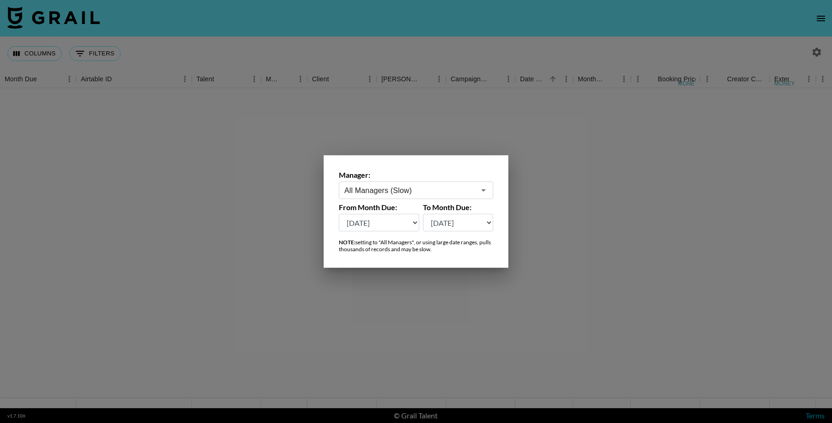
select select "Oct '25"
click at [339, 214] on select "Oct '26 Sep '26 Aug '26 Jul '26 Jun '26 May '26 Apr '26 Mar '26 Feb '26 Jan '26…" at bounding box center [379, 223] width 80 height 18
click at [461, 222] on select "Oct '26 Sep '26 Aug '26 Jul '26 Jun '26 May '26 Apr '26 Mar '26 Feb '26 Jan '26…" at bounding box center [458, 223] width 71 height 18
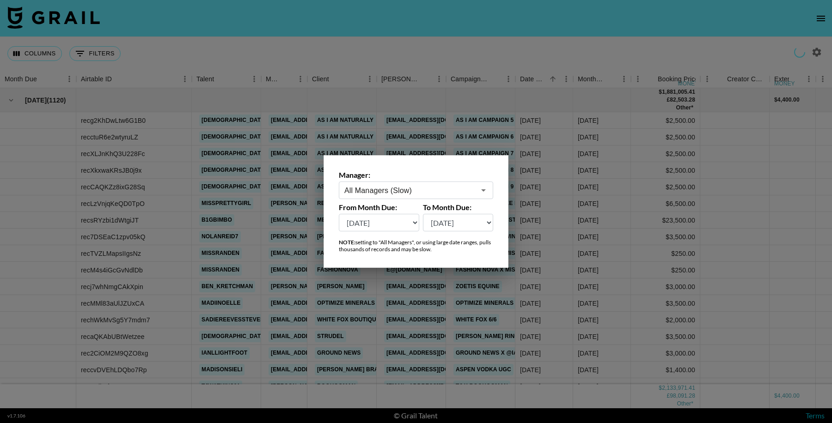
click at [625, 208] on div at bounding box center [416, 211] width 832 height 423
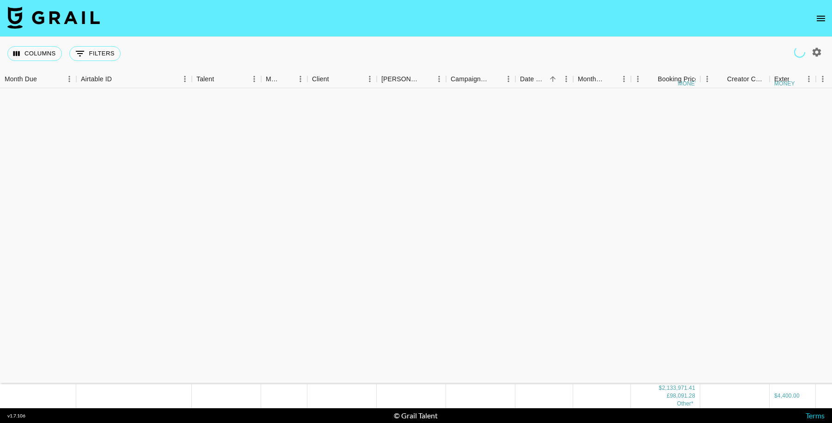
scroll to position [209, 0]
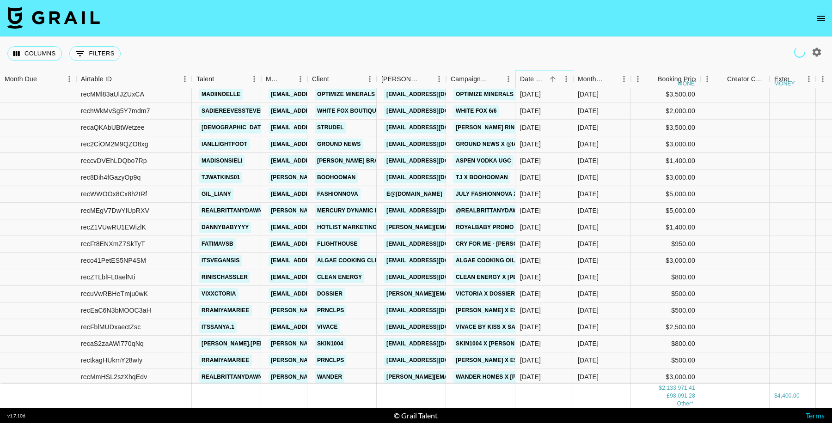
click at [550, 78] on icon "Sort" at bounding box center [553, 79] width 6 height 6
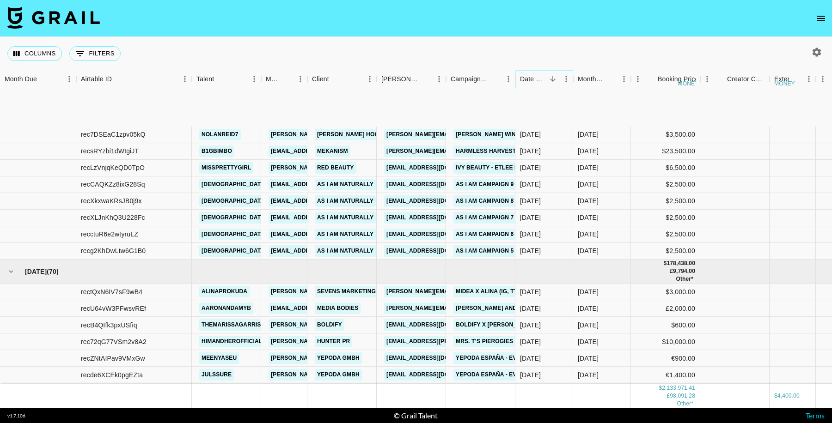
scroll to position [18465, 0]
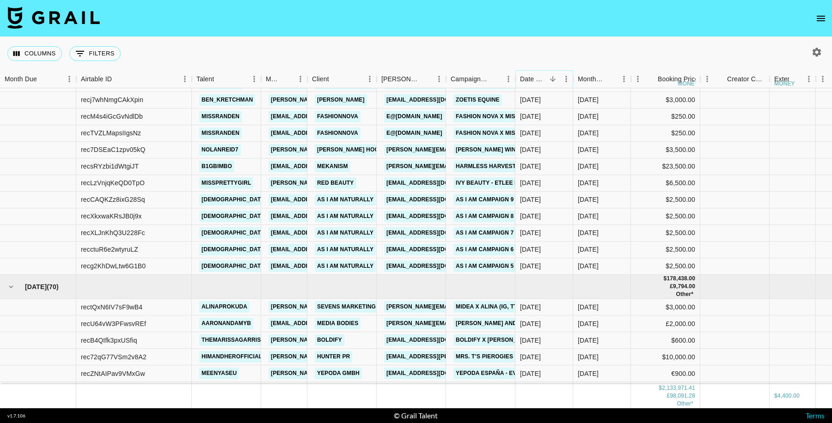
click at [553, 79] on icon "Sort" at bounding box center [552, 79] width 8 height 8
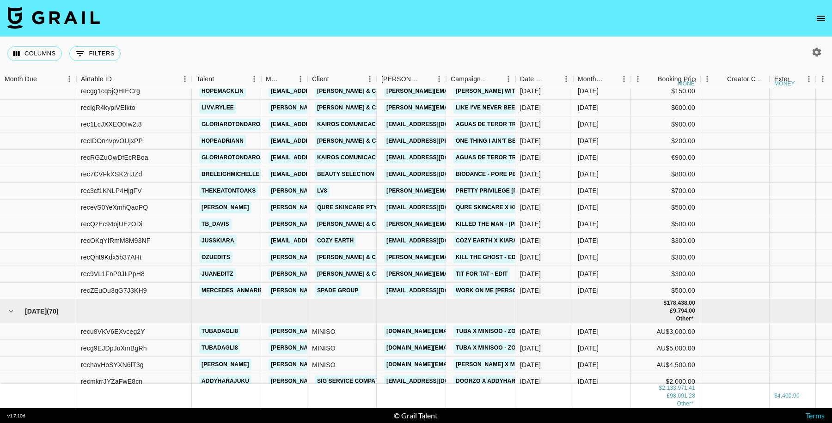
scroll to position [18294, 0]
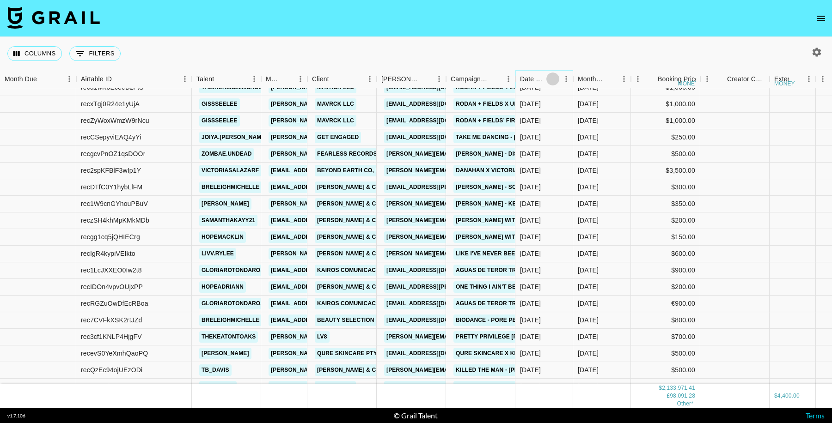
click at [551, 81] on icon "Sort" at bounding box center [552, 79] width 8 height 8
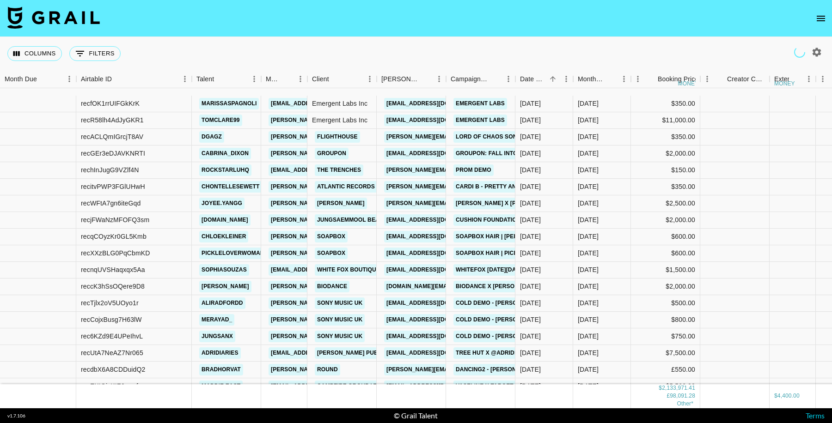
scroll to position [12855, 0]
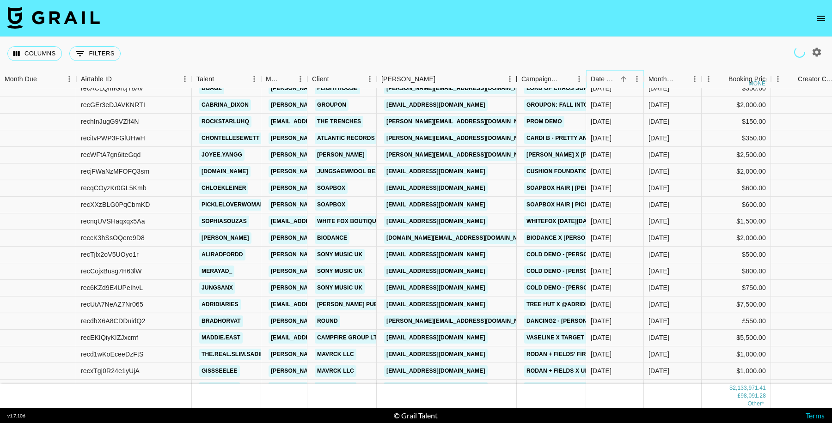
drag, startPoint x: 446, startPoint y: 83, endPoint x: 516, endPoint y: 87, distance: 69.9
click at [516, 87] on div "Booker" at bounding box center [516, 79] width 11 height 18
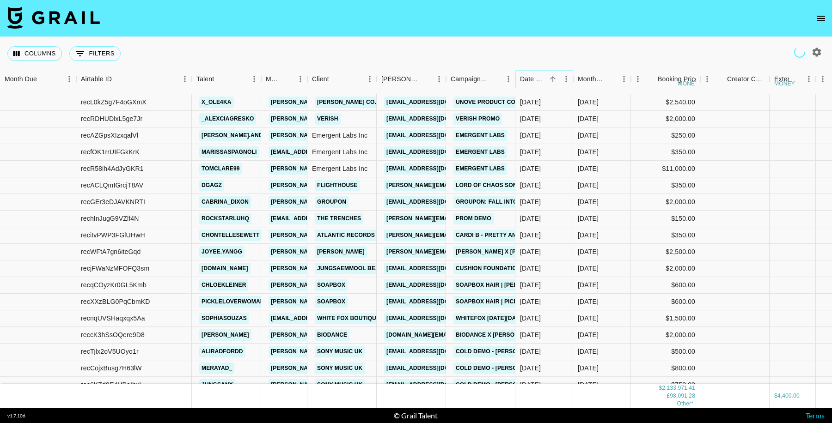
scroll to position [12797, 0]
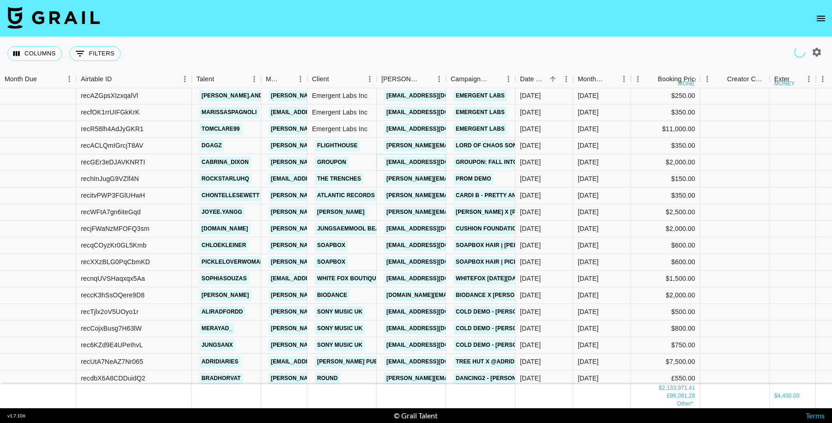
click at [415, 161] on link "ranthony@groupon.com" at bounding box center [435, 163] width 103 height 12
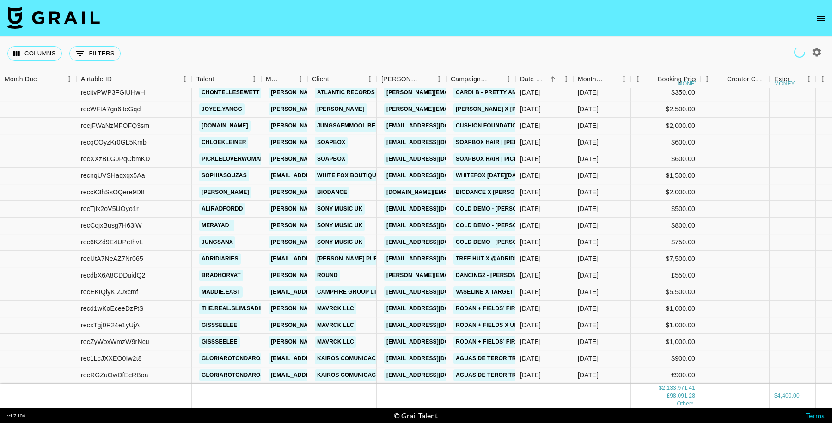
scroll to position [12920, 0]
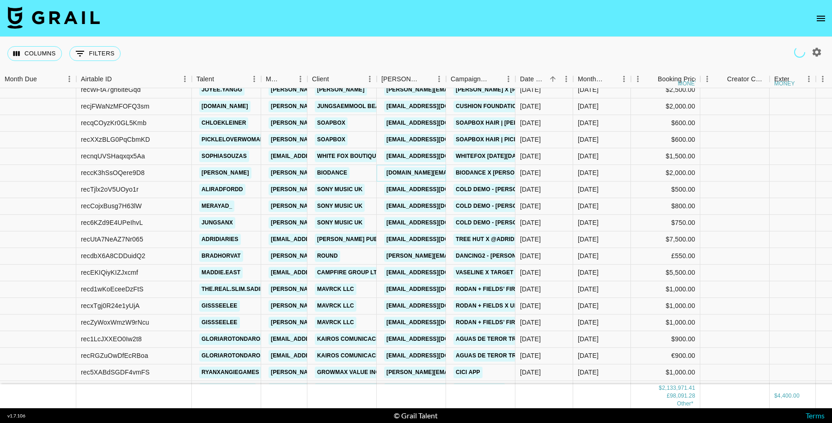
click at [415, 173] on link "jingwan.li@beautyselection.co.kr" at bounding box center [459, 173] width 150 height 12
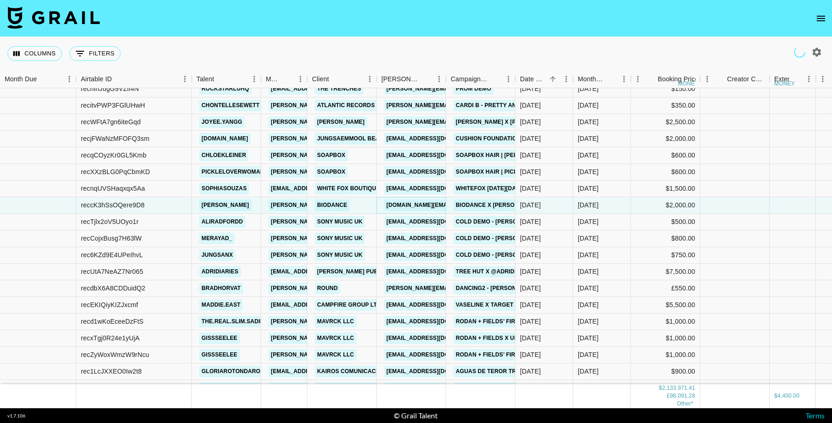
scroll to position [12856, 0]
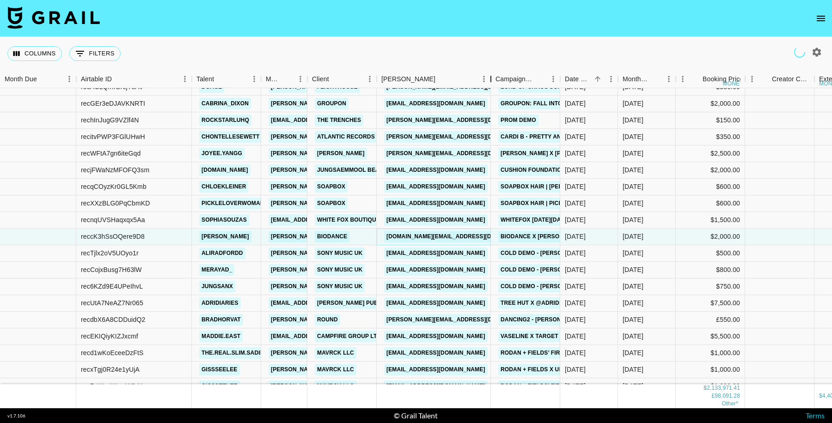
drag, startPoint x: 449, startPoint y: 79, endPoint x: 556, endPoint y: 82, distance: 107.2
click at [493, 82] on div "Booker" at bounding box center [490, 79] width 11 height 18
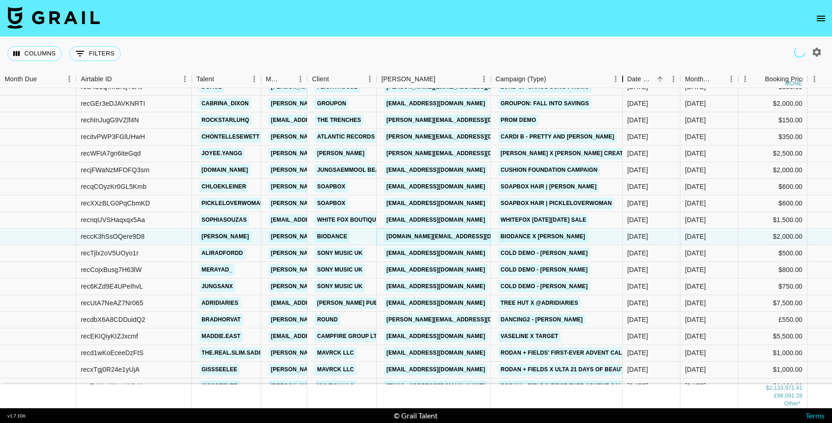
drag, startPoint x: 563, startPoint y: 78, endPoint x: 626, endPoint y: 83, distance: 62.6
click at [626, 83] on div "Campaign (Type)" at bounding box center [622, 79] width 11 height 18
click at [449, 152] on link "jerald@rosewoodcreative.com" at bounding box center [459, 154] width 151 height 12
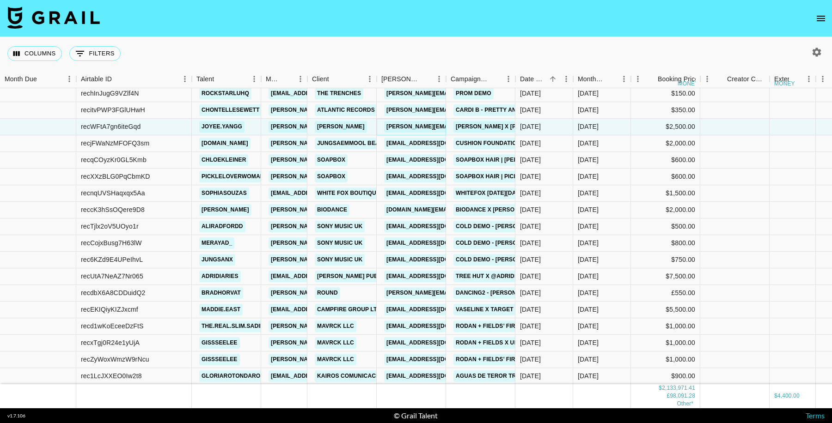
scroll to position [12899, 0]
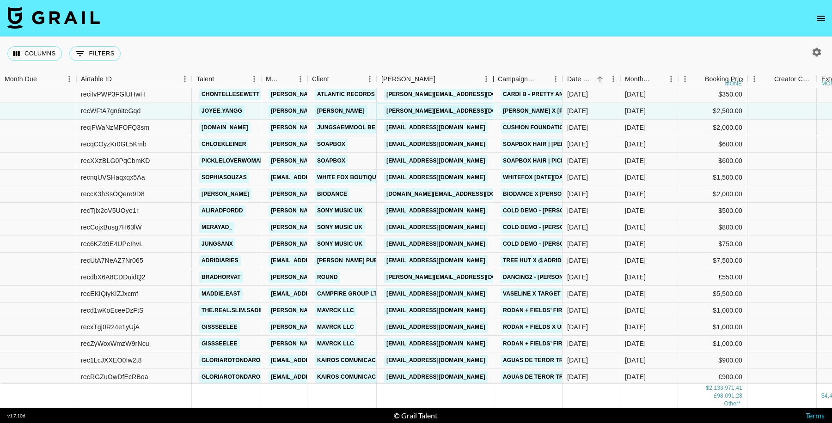
drag, startPoint x: 447, startPoint y: 78, endPoint x: 493, endPoint y: 82, distance: 46.4
click at [493, 82] on div "Booker" at bounding box center [492, 79] width 11 height 18
click at [461, 195] on link "jingwan.li@beautyselection.co.kr" at bounding box center [459, 194] width 150 height 12
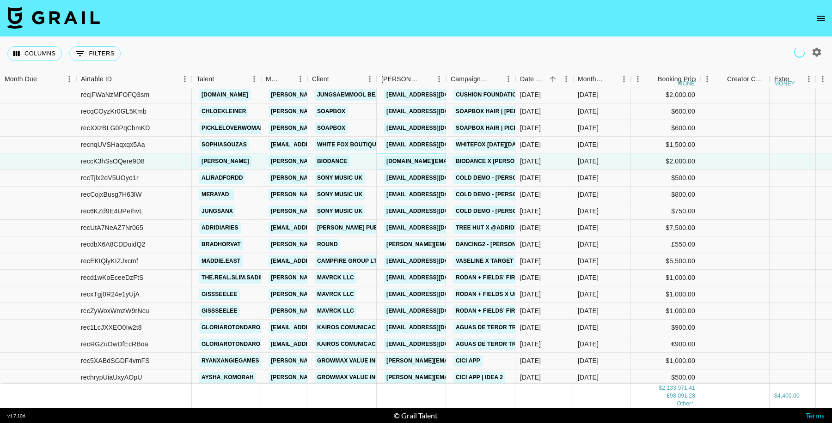
scroll to position [12931, 0]
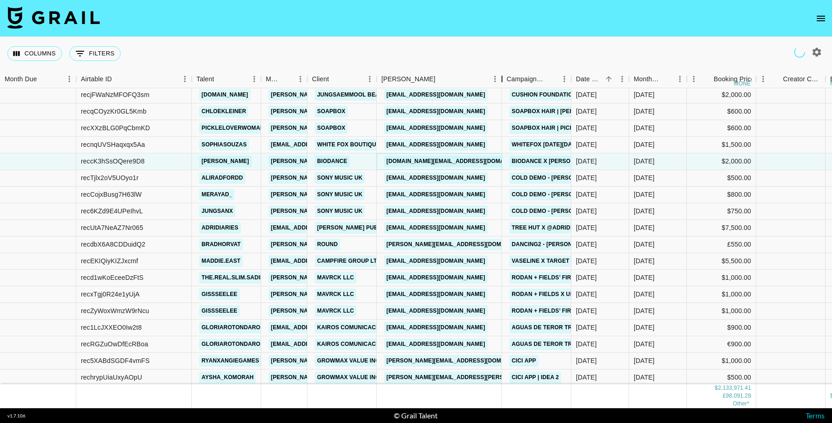
drag, startPoint x: 452, startPoint y: 82, endPoint x: 502, endPoint y: 91, distance: 51.2
click at [502, 91] on div "Month Due Airtable ID Talent Manager Client Booker Campaign (Type) Date Created…" at bounding box center [416, 239] width 832 height 338
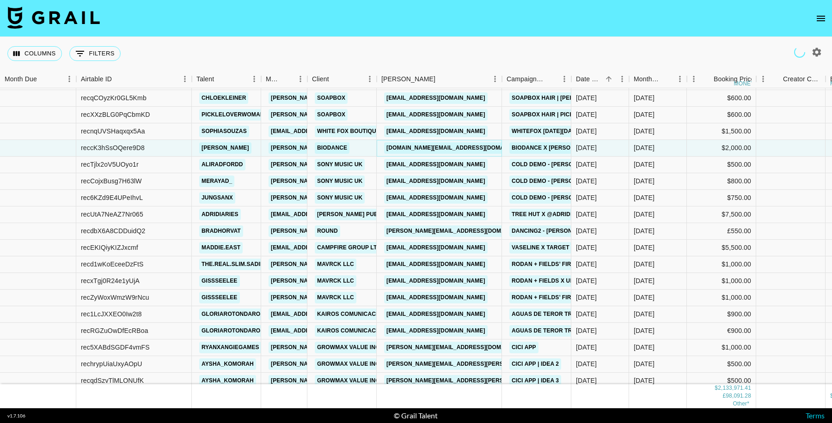
scroll to position [12945, 0]
click at [446, 213] on link "MJenkins@coynepr.com" at bounding box center [435, 214] width 103 height 12
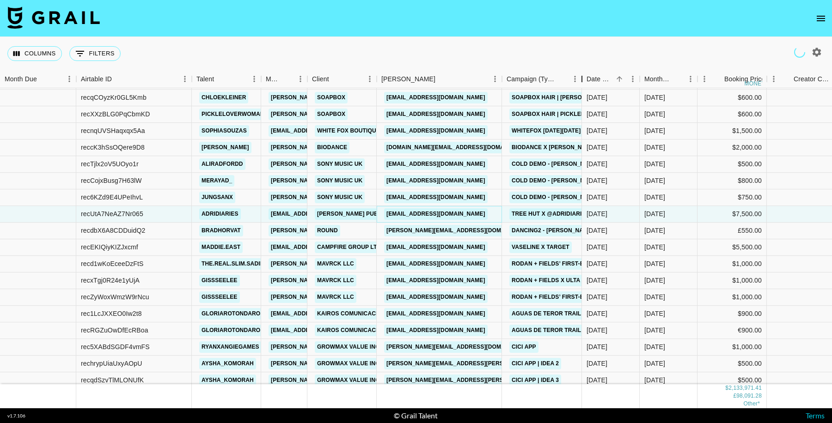
drag, startPoint x: 574, startPoint y: 80, endPoint x: 578, endPoint y: 86, distance: 6.9
click at [578, 86] on div "Campaign (Type)" at bounding box center [581, 79] width 11 height 18
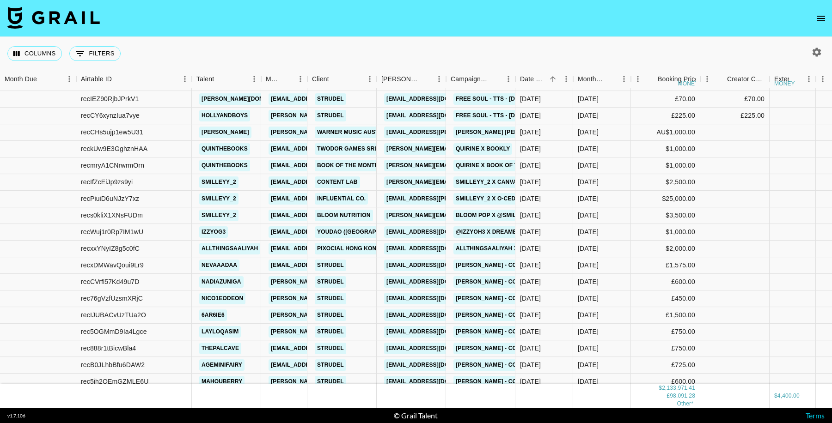
scroll to position [13349, 0]
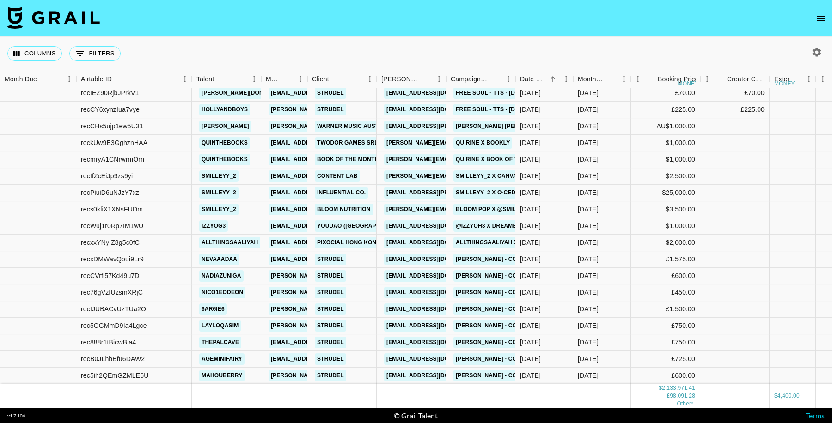
click at [427, 195] on link "marina.longo@influential.co" at bounding box center [459, 193] width 151 height 12
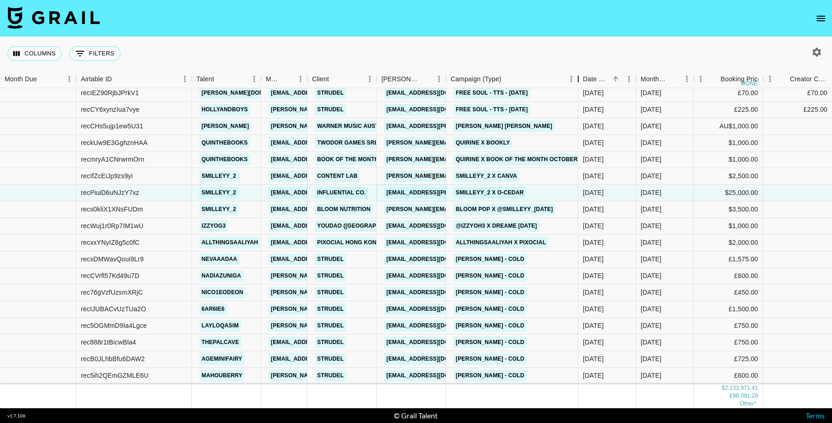
drag, startPoint x: 516, startPoint y: 81, endPoint x: 306, endPoint y: 18, distance: 219.4
click at [579, 85] on div "Campaign (Type)" at bounding box center [577, 79] width 11 height 18
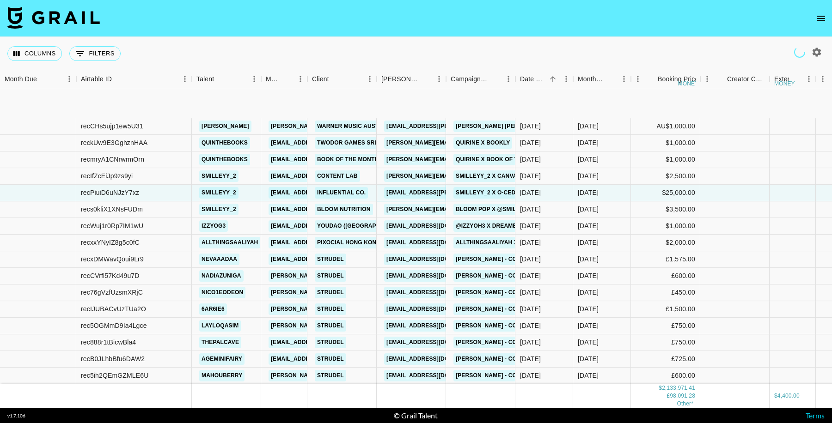
scroll to position [13417, 0]
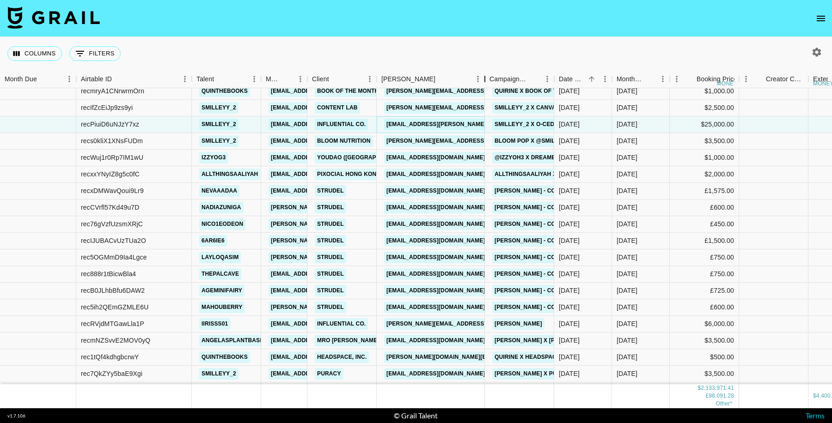
drag, startPoint x: 444, startPoint y: 79, endPoint x: 483, endPoint y: 93, distance: 41.4
click at [483, 93] on div "Month Due Airtable ID Talent Manager Client Booker Campaign (Type) Date Created…" at bounding box center [416, 239] width 832 height 338
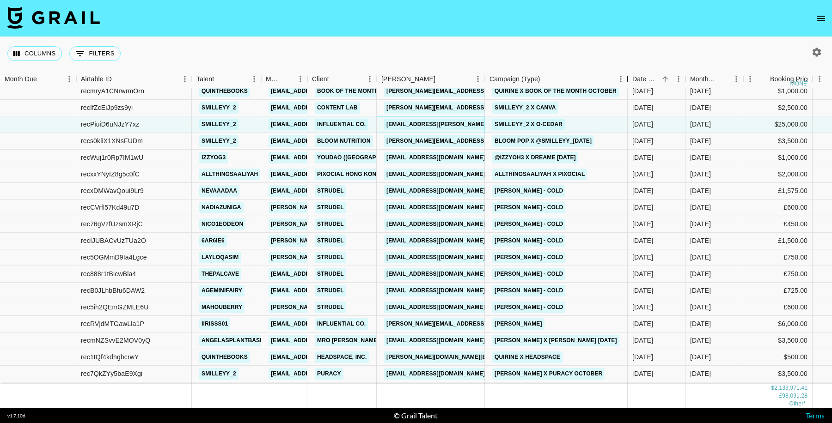
drag, startPoint x: 553, startPoint y: 79, endPoint x: 626, endPoint y: 93, distance: 74.8
click at [626, 93] on div "Month Due Airtable ID Talent Manager Client Booker Campaign (Type) Date Created…" at bounding box center [416, 239] width 832 height 338
click at [429, 175] on link "andrianna.frois@pixocial.com" at bounding box center [435, 175] width 103 height 12
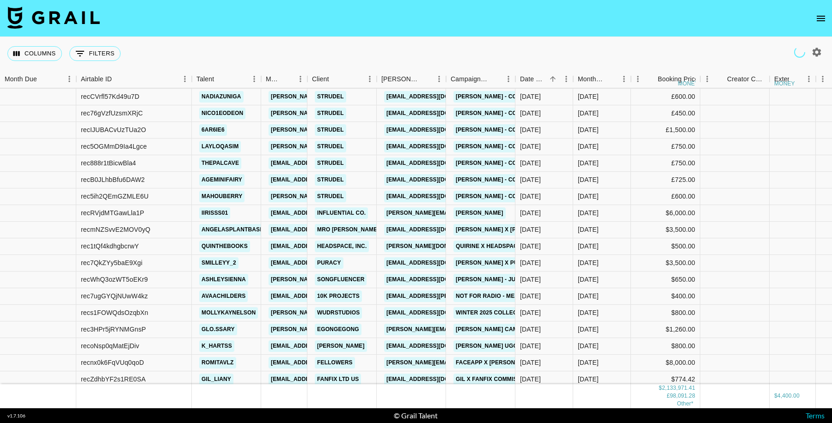
scroll to position [13529, 0]
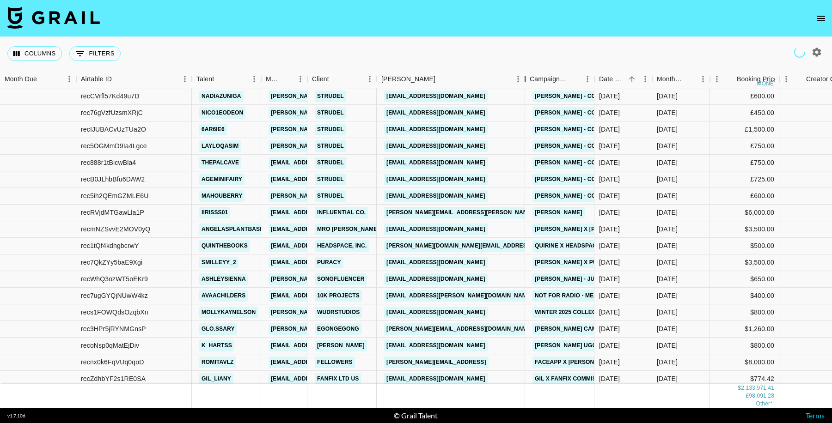
drag, startPoint x: 446, startPoint y: 79, endPoint x: 525, endPoint y: 83, distance: 79.1
click at [525, 83] on div "Booker" at bounding box center [524, 79] width 11 height 18
click at [462, 211] on link "cheryl.feinberg@influential.co" at bounding box center [483, 213] width 198 height 12
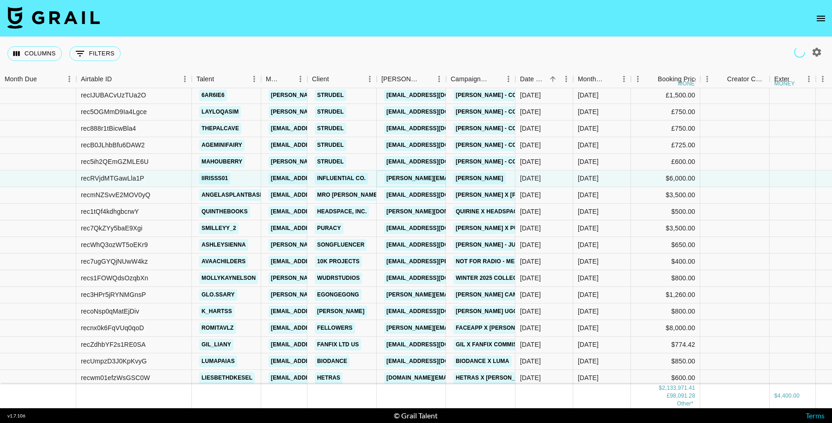
scroll to position [13563, 0]
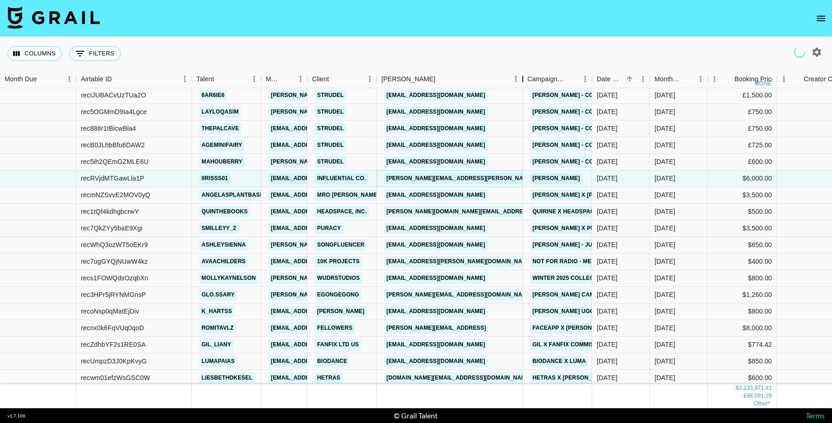
drag, startPoint x: 446, startPoint y: 80, endPoint x: 559, endPoint y: 82, distance: 113.2
click at [502, 91] on div "Month Due Airtable ID Talent Manager Client Booker Campaign (Type) Date Created…" at bounding box center [416, 239] width 832 height 338
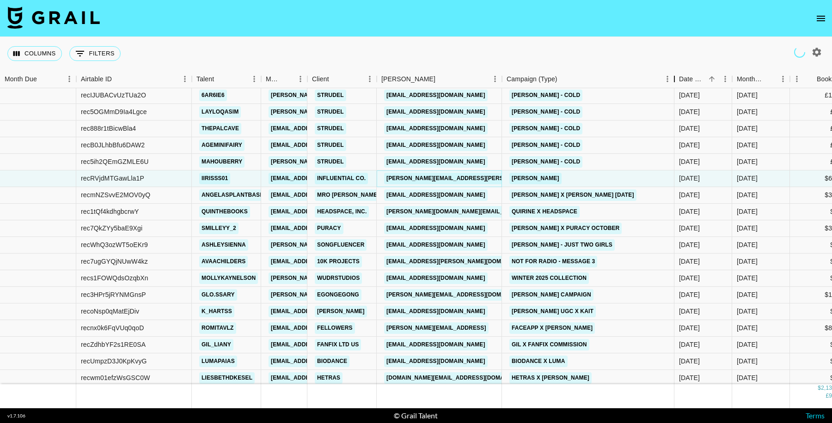
drag, startPoint x: 571, startPoint y: 77, endPoint x: 674, endPoint y: 80, distance: 103.1
click at [674, 80] on div "Campaign (Type)" at bounding box center [673, 79] width 11 height 18
click at [425, 194] on link "ealthoff@maryruths.com" at bounding box center [435, 195] width 103 height 12
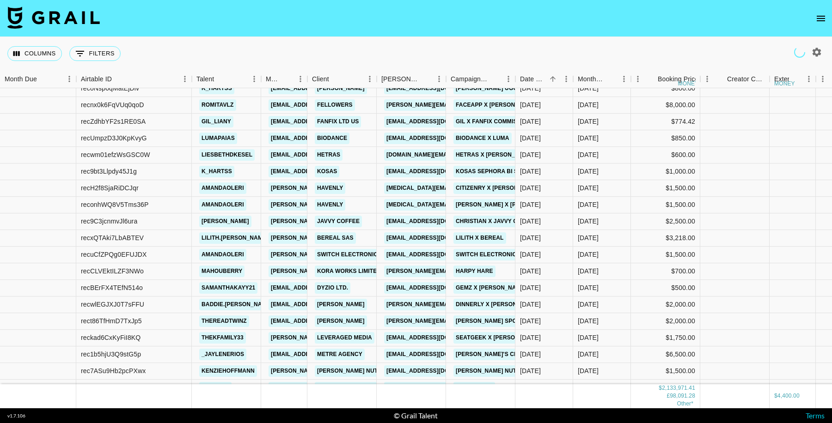
scroll to position [13794, 0]
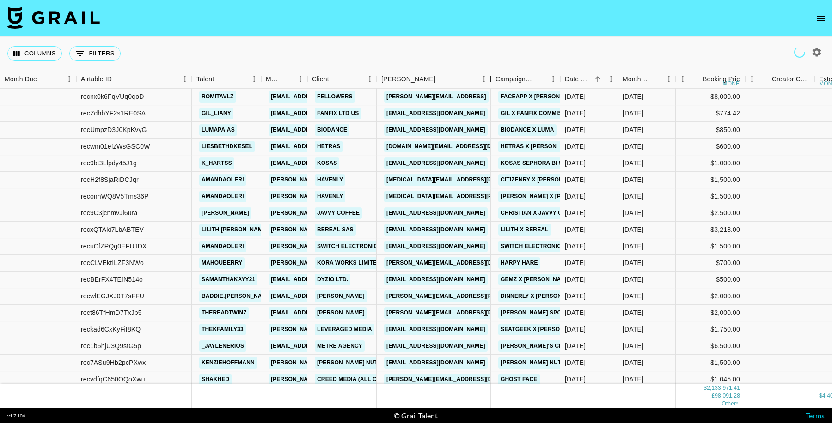
drag, startPoint x: 442, startPoint y: 81, endPoint x: 487, endPoint y: 82, distance: 44.8
click at [487, 82] on div "Booker" at bounding box center [490, 79] width 11 height 18
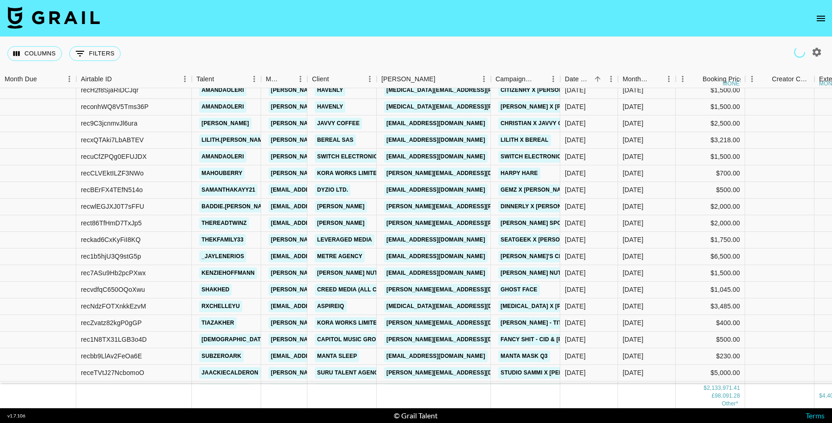
scroll to position [13914, 0]
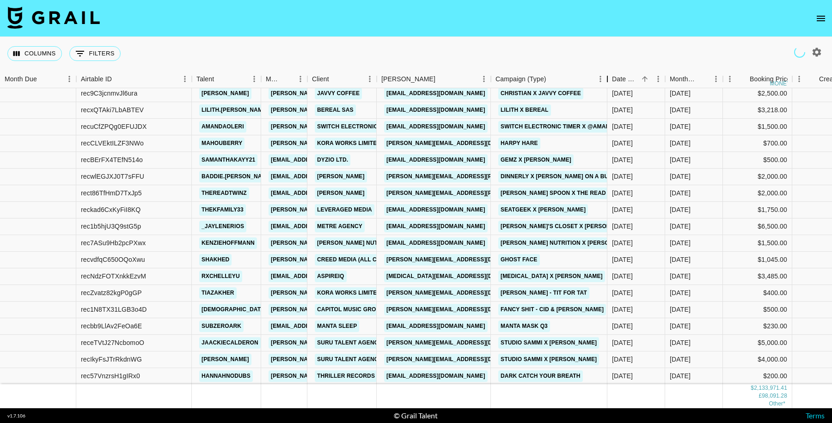
drag, startPoint x: 569, startPoint y: 79, endPoint x: 608, endPoint y: 79, distance: 38.8
click at [608, 79] on div "Campaign (Type)" at bounding box center [607, 79] width 11 height 18
click at [459, 211] on link "gabbie@leveragedmedia.co" at bounding box center [435, 210] width 103 height 12
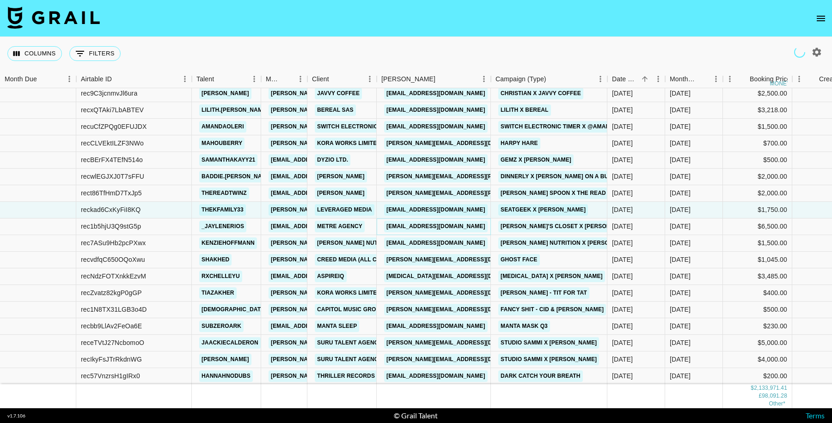
click at [414, 227] on link "micah@metreagency.com" at bounding box center [435, 227] width 103 height 12
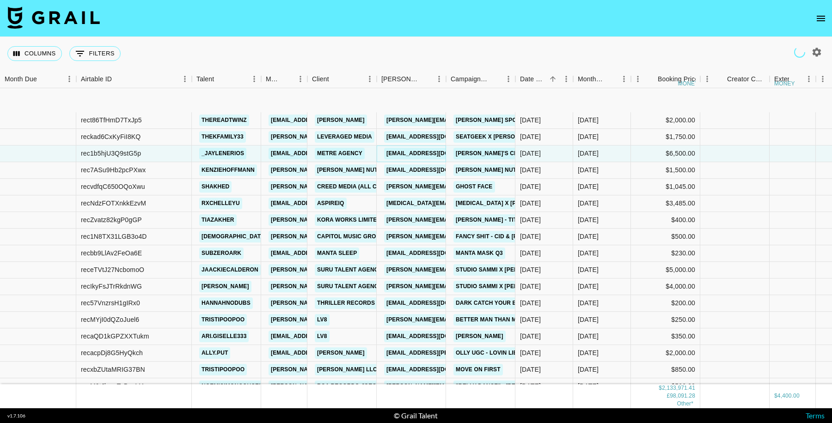
scroll to position [14060, 0]
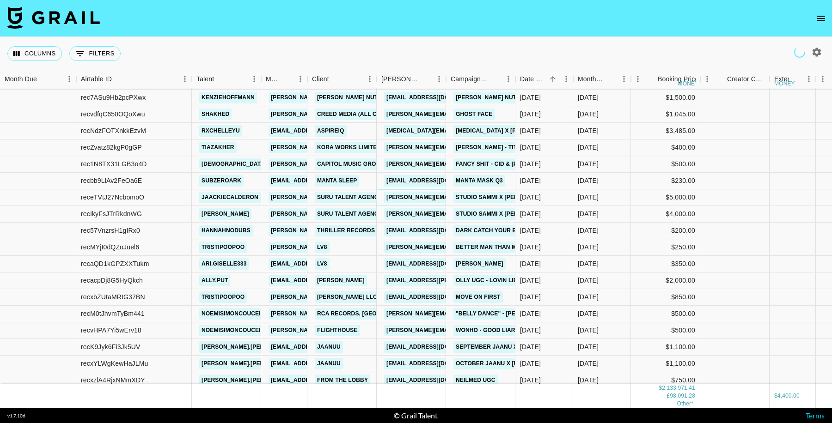
click at [430, 197] on link "abigail@surutalentagency.com" at bounding box center [459, 198] width 151 height 12
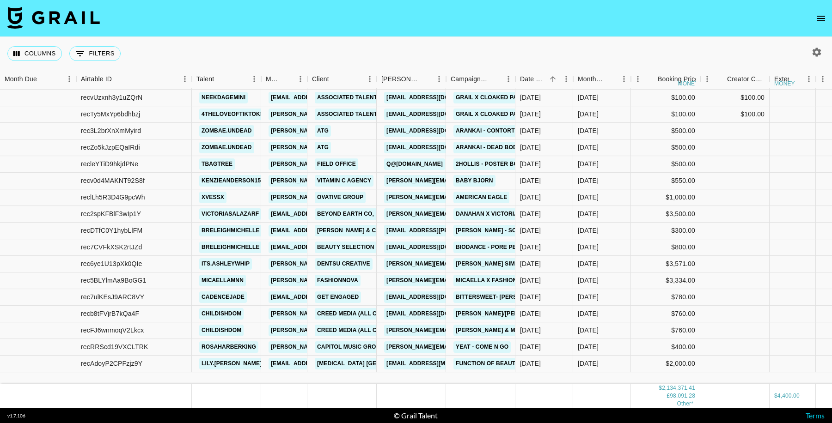
scroll to position [14606, 0]
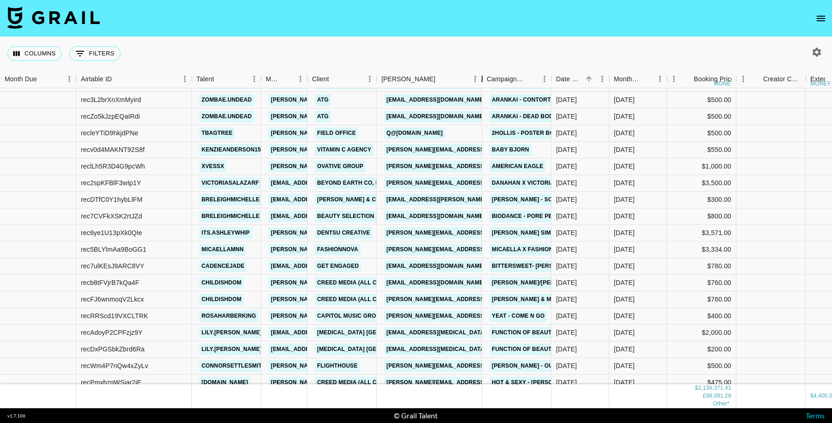
drag, startPoint x: 446, startPoint y: 80, endPoint x: 482, endPoint y: 87, distance: 36.7
click at [482, 87] on div "Booker" at bounding box center [481, 79] width 11 height 18
click at [604, 39] on div "Columns 0 Filters + Booking" at bounding box center [416, 53] width 832 height 33
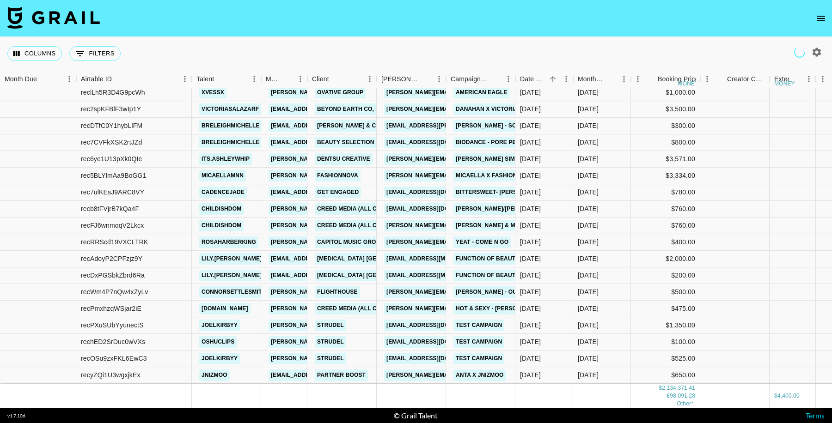
scroll to position [14611, 0]
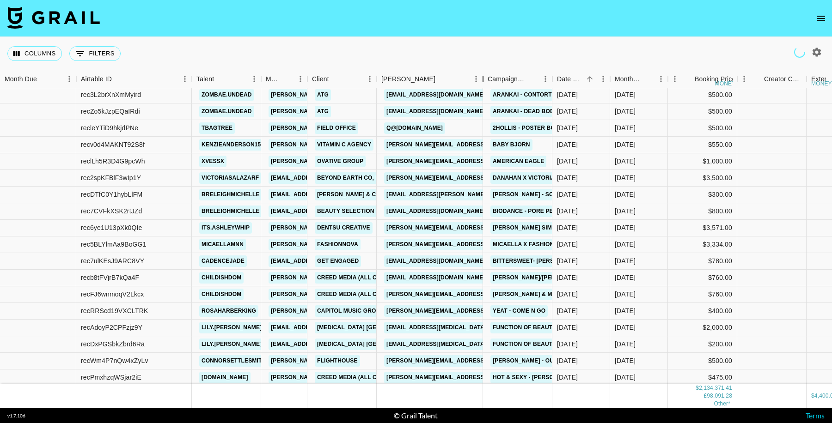
drag, startPoint x: 448, startPoint y: 82, endPoint x: 476, endPoint y: 93, distance: 30.1
click at [476, 93] on div "Month Due Airtable ID Talent Manager Client Booker Campaign (Type) Date Created…" at bounding box center [416, 239] width 832 height 338
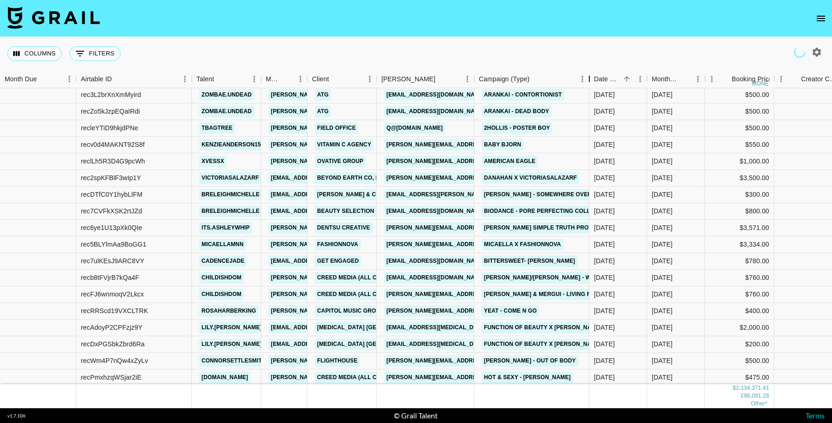
drag, startPoint x: 544, startPoint y: 79, endPoint x: 589, endPoint y: 85, distance: 46.3
click at [589, 85] on div "Campaign (Type)" at bounding box center [588, 79] width 11 height 18
click at [441, 177] on link "jay@beyonder.co.kr" at bounding box center [459, 178] width 151 height 12
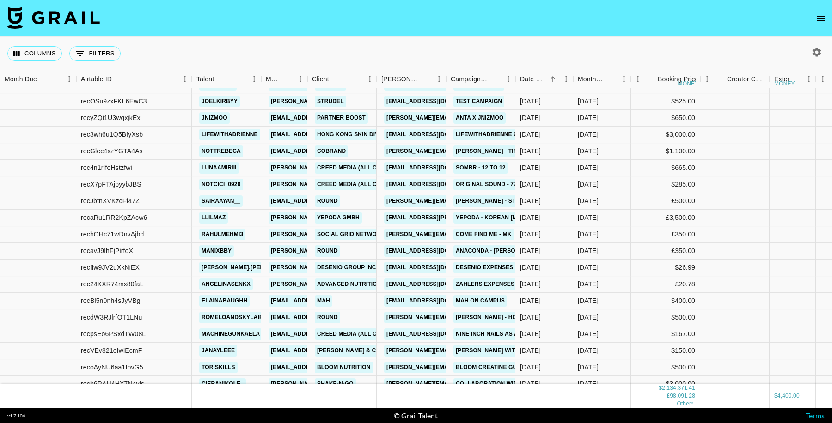
scroll to position [14948, 0]
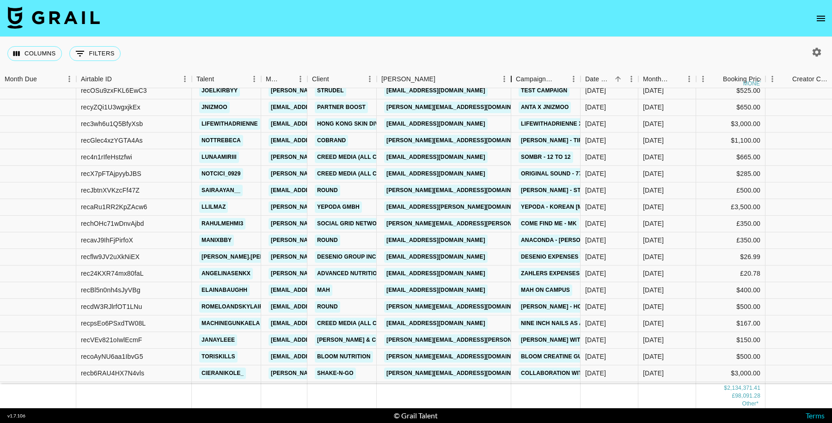
drag, startPoint x: 447, startPoint y: 79, endPoint x: 510, endPoint y: 85, distance: 62.6
click at [510, 85] on div "Booker" at bounding box center [510, 79] width 11 height 18
click at [449, 205] on link "mina.hamm@yepoda.me" at bounding box center [459, 207] width 151 height 12
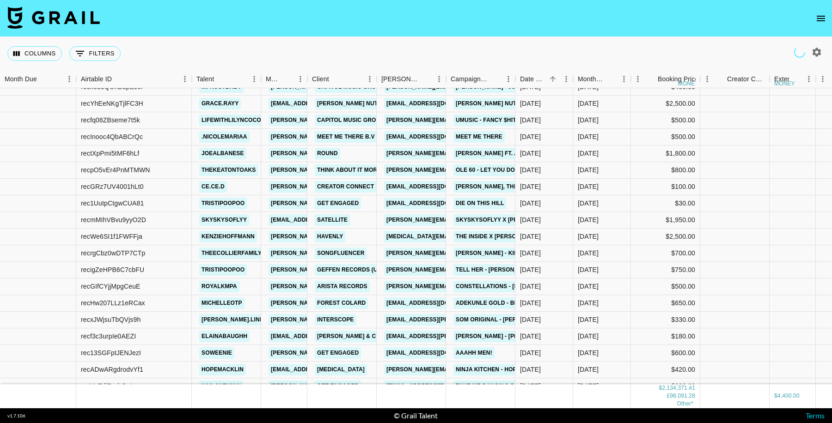
scroll to position [15295, 0]
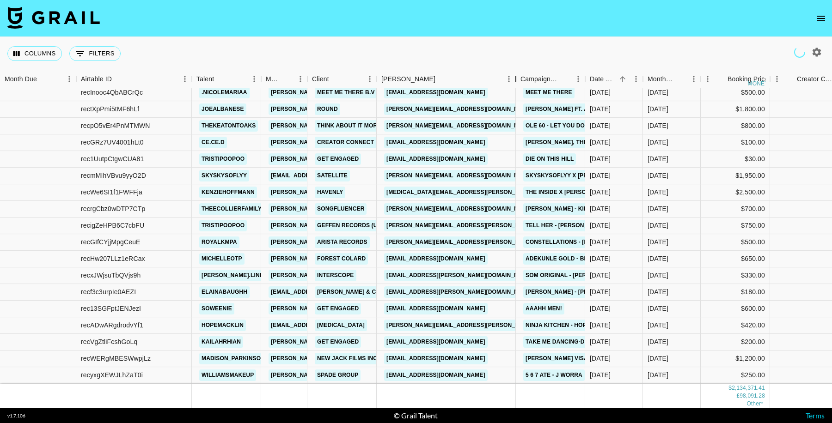
drag, startPoint x: 472, startPoint y: 85, endPoint x: 516, endPoint y: 80, distance: 43.7
click at [516, 80] on div "Booker" at bounding box center [515, 79] width 11 height 18
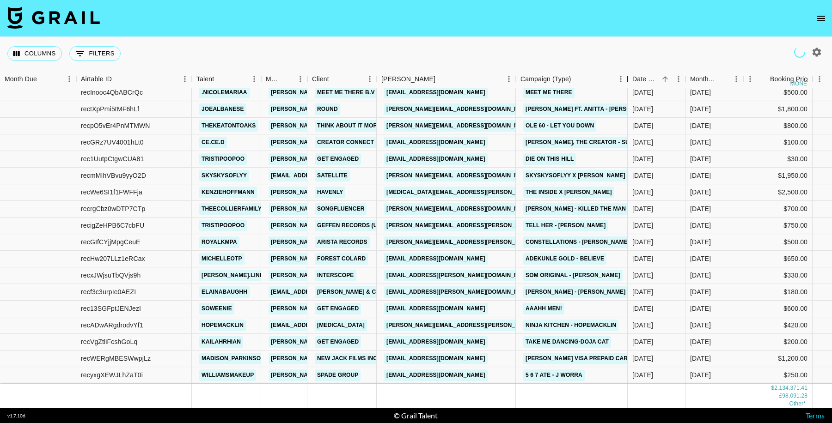
drag, startPoint x: 585, startPoint y: 83, endPoint x: 627, endPoint y: 97, distance: 44.7
click at [627, 97] on div "Month Due Airtable ID Talent Manager Client Booker Campaign (Type) Date Created…" at bounding box center [416, 239] width 832 height 338
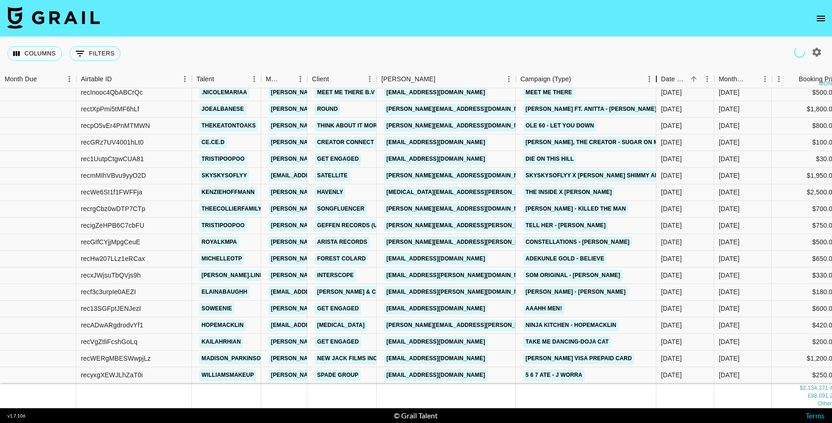
drag, startPoint x: 625, startPoint y: 81, endPoint x: 654, endPoint y: 82, distance: 28.7
click at [654, 82] on div "Campaign (Type)" at bounding box center [655, 79] width 11 height 18
click at [410, 173] on link "valeria@satellite.ad" at bounding box center [459, 176] width 151 height 12
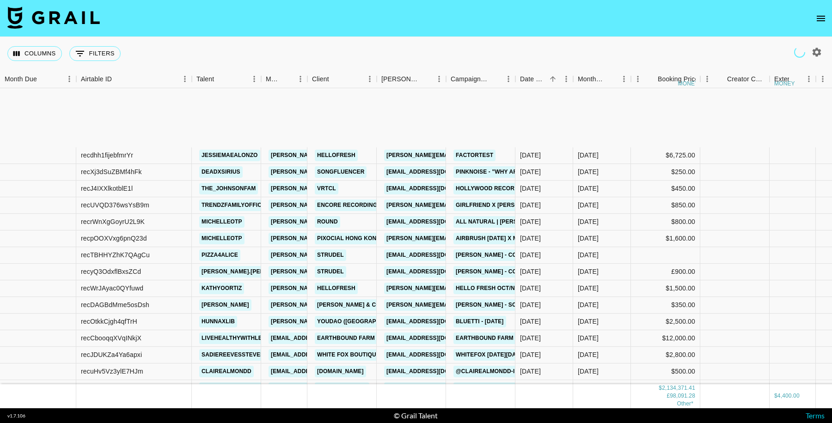
scroll to position [16210, 0]
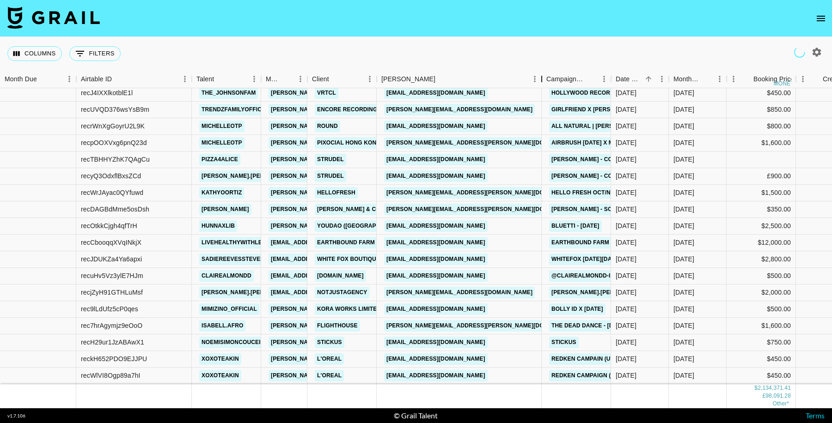
drag, startPoint x: 507, startPoint y: 80, endPoint x: 543, endPoint y: 80, distance: 35.6
click at [543, 80] on div "Booker" at bounding box center [541, 79] width 11 height 18
click at [452, 226] on link "yuqing13@corp.netease.com" at bounding box center [435, 226] width 103 height 12
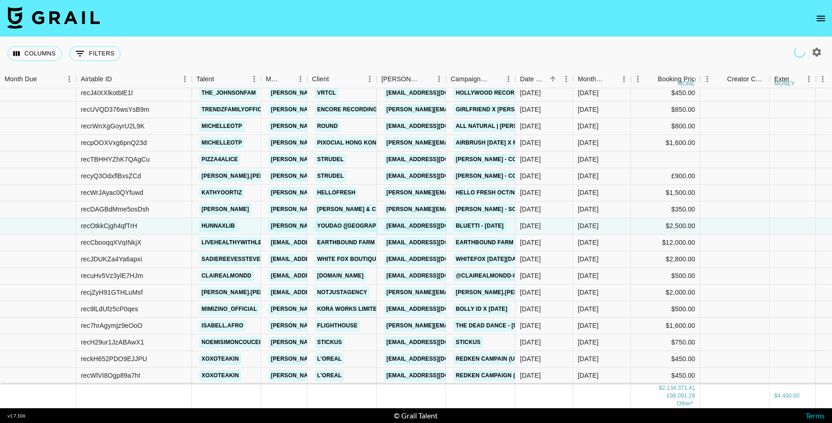
scroll to position [16241, 0]
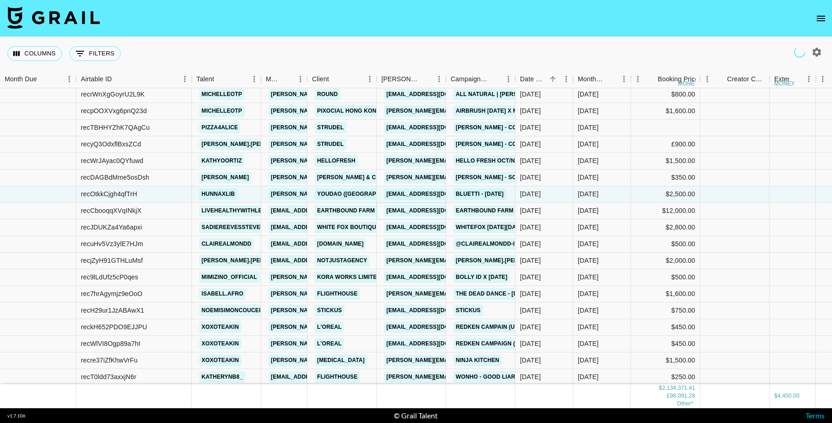
click at [418, 209] on link "galonso@taylorfarms.com" at bounding box center [435, 211] width 103 height 12
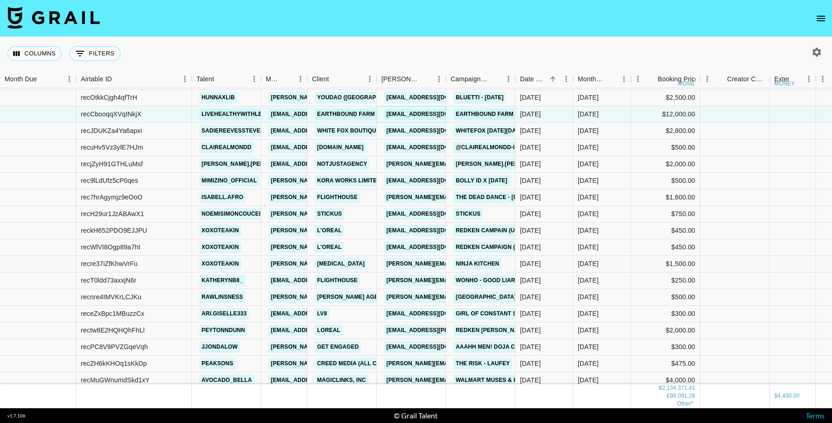
scroll to position [16336, 0]
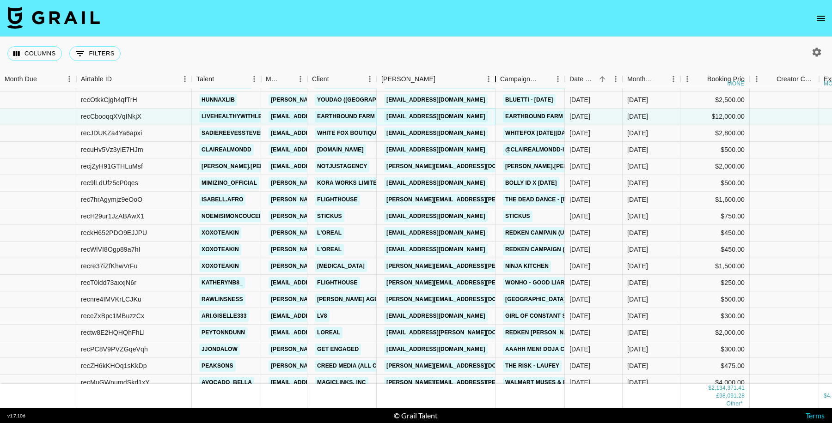
drag, startPoint x: 501, startPoint y: 87, endPoint x: 495, endPoint y: 86, distance: 6.1
click at [495, 86] on div "Booker" at bounding box center [495, 79] width 11 height 18
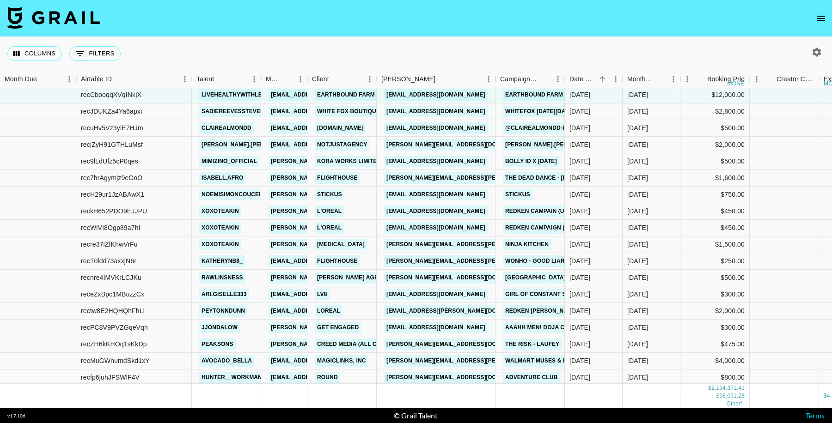
scroll to position [16357, 0]
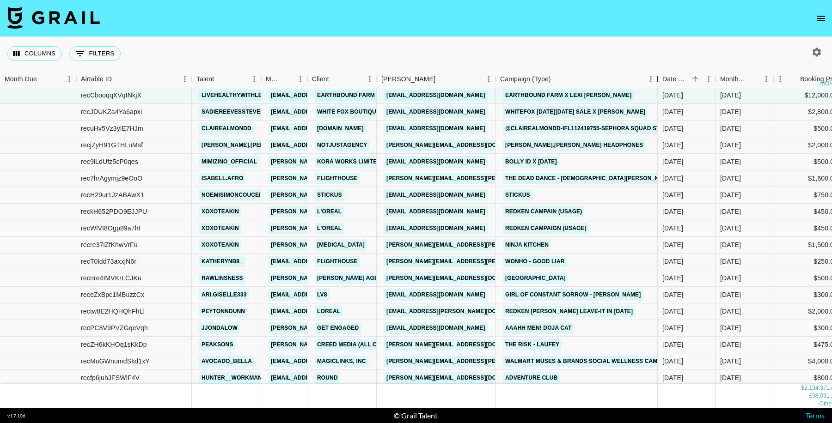
drag, startPoint x: 565, startPoint y: 76, endPoint x: 438, endPoint y: 147, distance: 145.0
click at [656, 80] on div "Campaign (Type)" at bounding box center [657, 79] width 11 height 18
click at [440, 146] on link "joanne.c@notjustagency.com" at bounding box center [459, 146] width 151 height 12
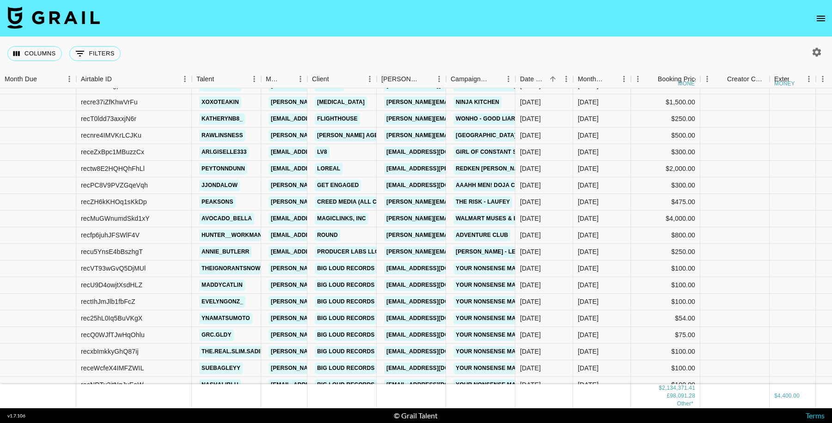
scroll to position [16514, 0]
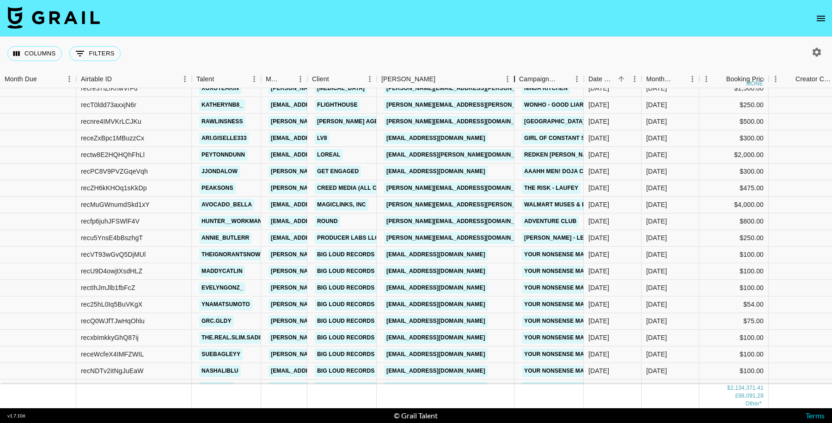
drag, startPoint x: 445, startPoint y: 79, endPoint x: 512, endPoint y: 83, distance: 66.6
click at [512, 83] on div "Booker" at bounding box center [514, 79] width 11 height 18
click at [461, 153] on link "amber.balladares@loreal.com" at bounding box center [459, 155] width 151 height 12
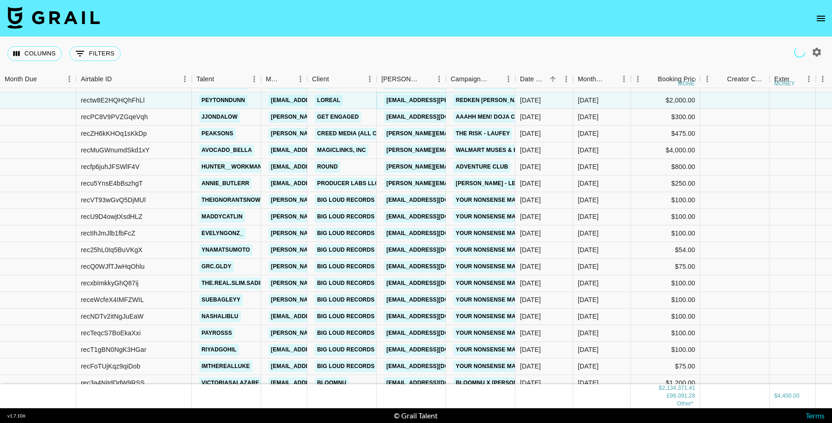
scroll to position [16553, 0]
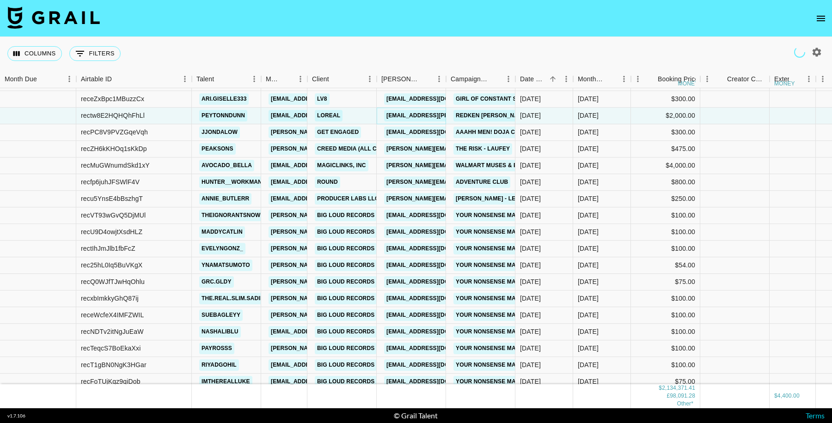
drag, startPoint x: 446, startPoint y: 79, endPoint x: 603, endPoint y: 85, distance: 157.2
click at [451, 84] on div "Booker" at bounding box center [445, 79] width 11 height 18
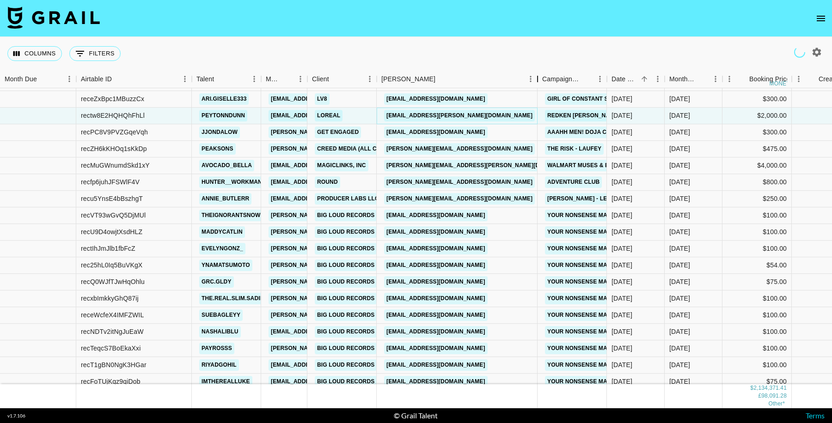
drag, startPoint x: 447, startPoint y: 79, endPoint x: 539, endPoint y: 89, distance: 91.9
click at [539, 89] on div "Month Due Airtable ID Talent Manager Client Booker Campaign (Type) Date Created…" at bounding box center [416, 239] width 832 height 338
click at [459, 164] on link "alexis.zarycki@magiclinks.com" at bounding box center [483, 166] width 198 height 12
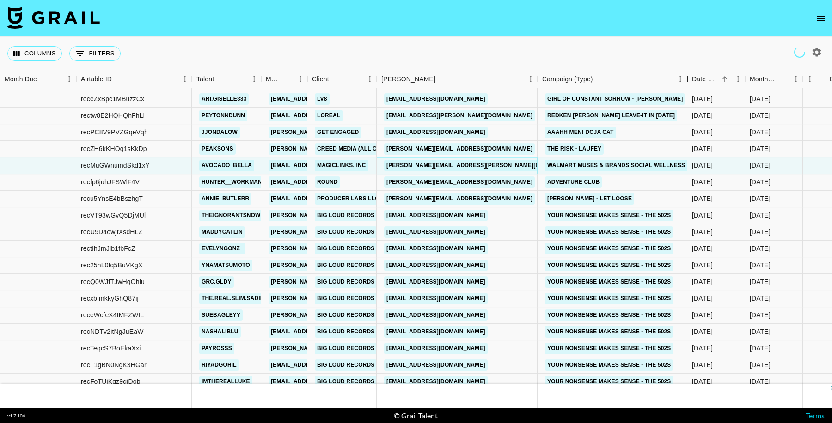
drag, startPoint x: 608, startPoint y: 80, endPoint x: 319, endPoint y: 1, distance: 299.4
click at [678, 89] on div "Month Due Airtable ID Talent Manager Client Booker Campaign (Type) Date Created…" at bounding box center [416, 239] width 832 height 338
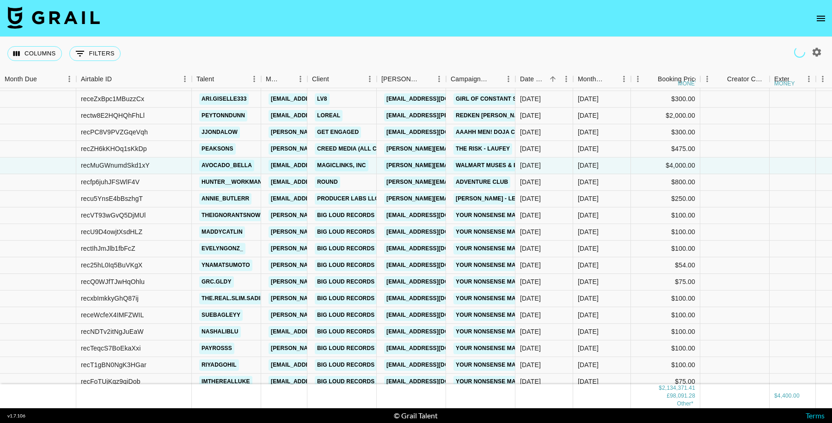
click at [560, 11] on nav at bounding box center [416, 18] width 832 height 37
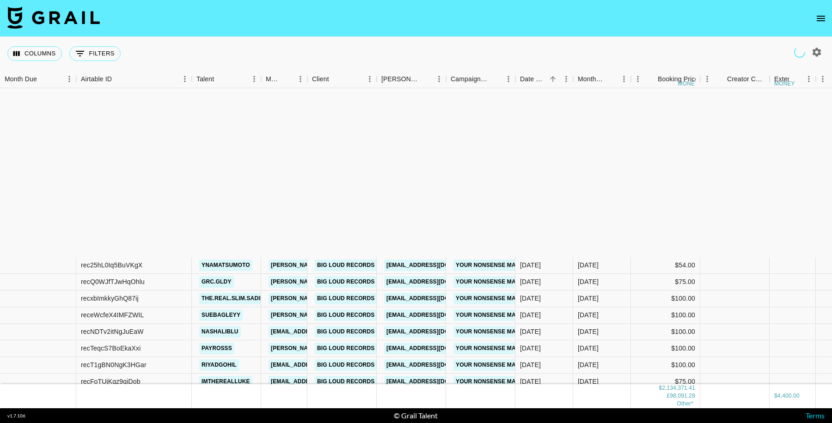
scroll to position [16767, 0]
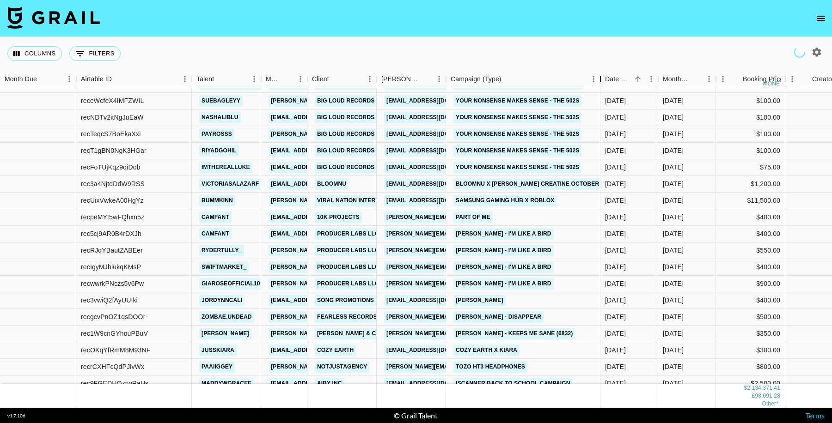
drag, startPoint x: 541, startPoint y: 85, endPoint x: 602, endPoint y: 85, distance: 60.1
click at [602, 85] on div "Campaign (Type)" at bounding box center [600, 79] width 11 height 18
click at [405, 200] on link "sli@viralnation.com" at bounding box center [435, 201] width 103 height 12
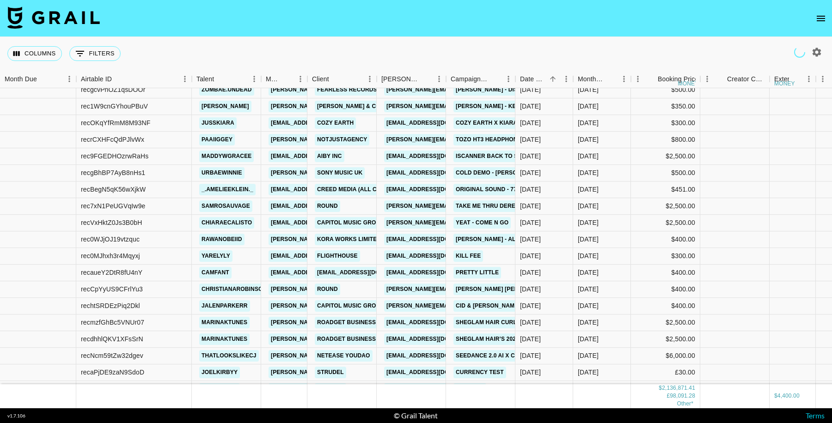
scroll to position [17006, 0]
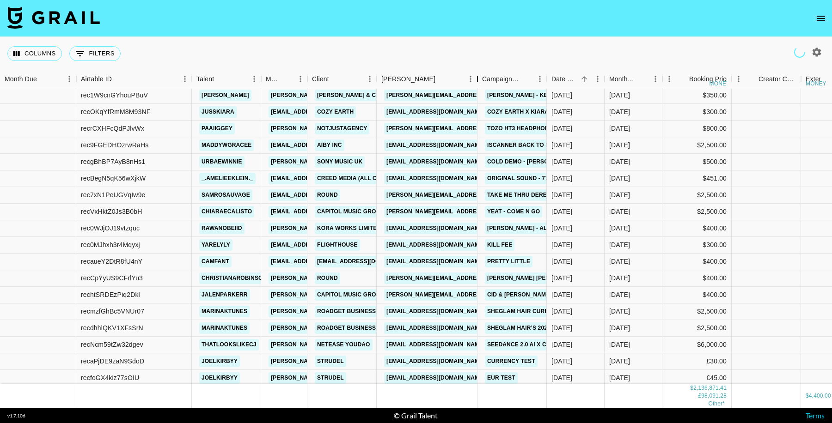
drag, startPoint x: 446, startPoint y: 79, endPoint x: 489, endPoint y: 165, distance: 96.3
click at [477, 84] on div "Booker" at bounding box center [477, 79] width 11 height 18
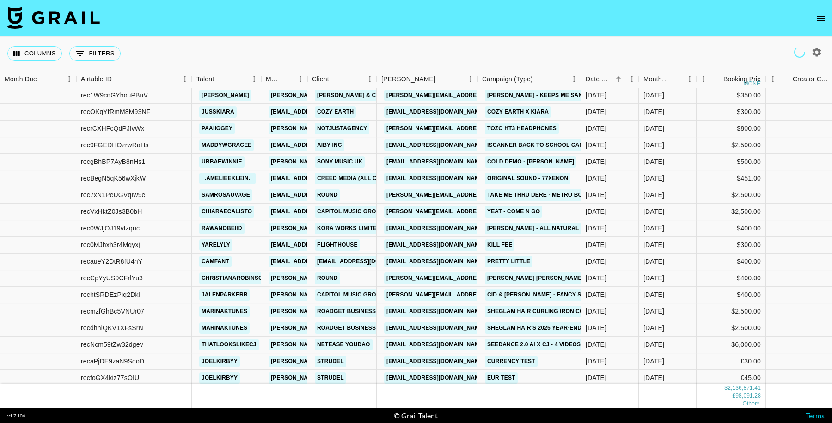
drag, startPoint x: 545, startPoint y: 79, endPoint x: 579, endPoint y: 90, distance: 35.7
click at [579, 90] on div "Month Due Airtable ID Talent Manager Client Booker Campaign (Type) Date Created…" at bounding box center [416, 239] width 832 height 338
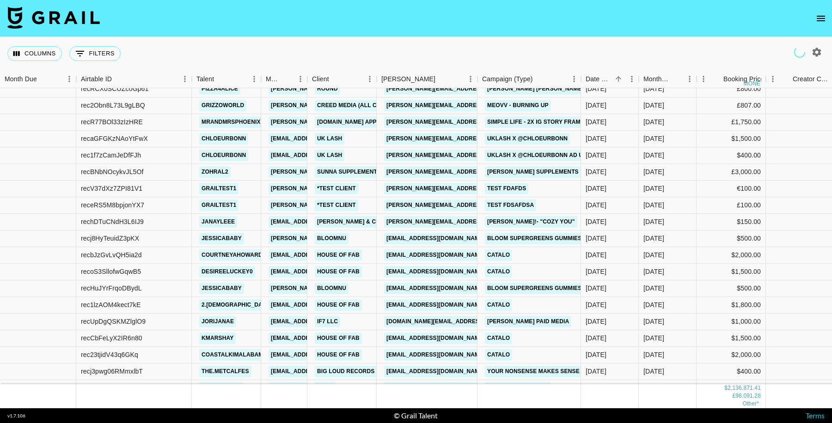
scroll to position [17573, 0]
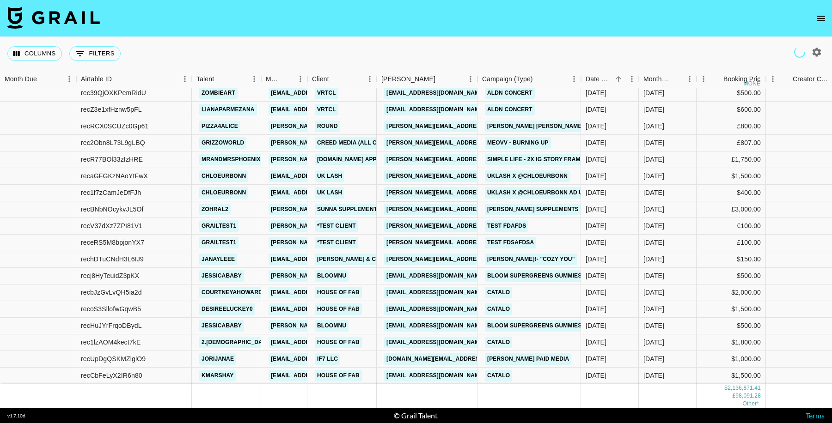
click at [450, 212] on link "aaliyah@sunnasupplements.com" at bounding box center [459, 210] width 151 height 12
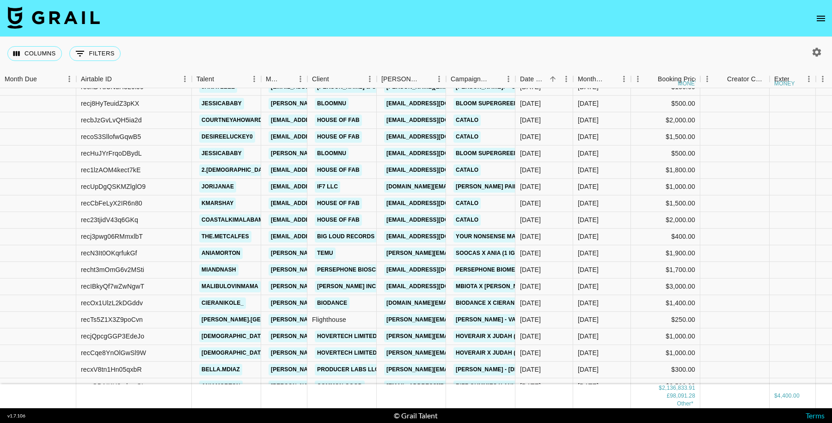
scroll to position [17762, 0]
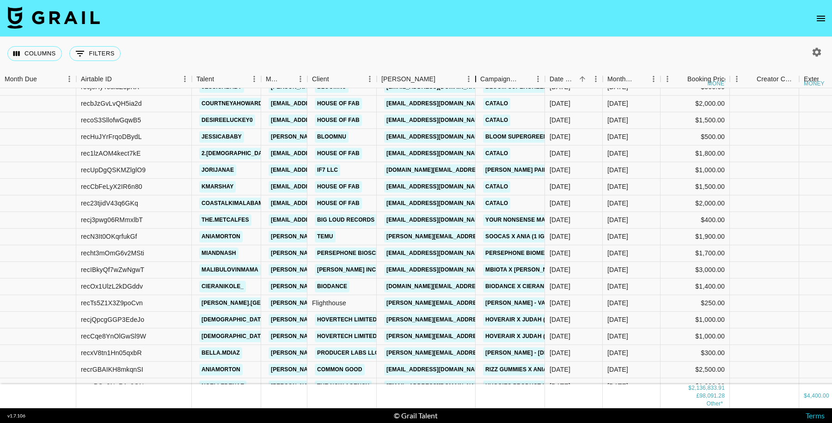
drag, startPoint x: 446, startPoint y: 81, endPoint x: 468, endPoint y: 161, distance: 83.1
click at [475, 89] on div "Month Due Airtable ID Talent Manager Client Booker Campaign (Type) Date Created…" at bounding box center [416, 239] width 832 height 338
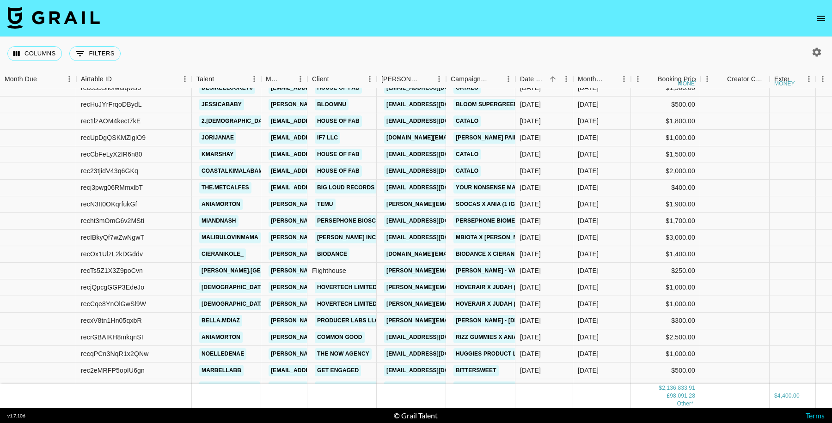
scroll to position [17809, 0]
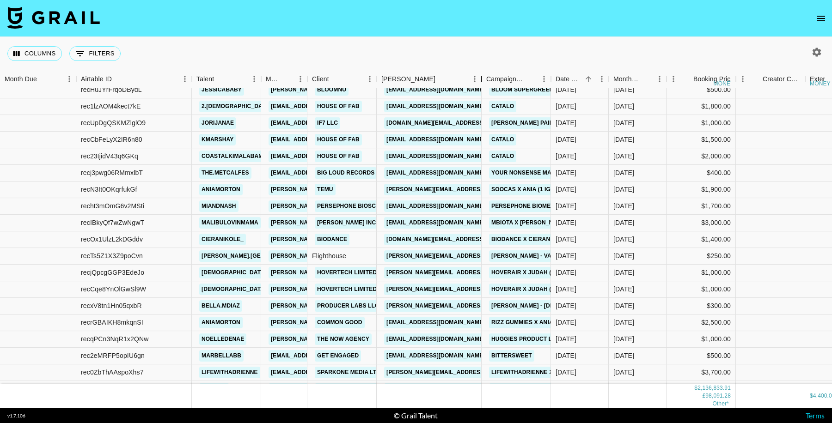
drag, startPoint x: 554, startPoint y: 79, endPoint x: 482, endPoint y: 89, distance: 73.1
click at [482, 89] on div "Month Due Airtable ID Talent Manager Client Booker Campaign (Type) Date Created…" at bounding box center [416, 239] width 832 height 338
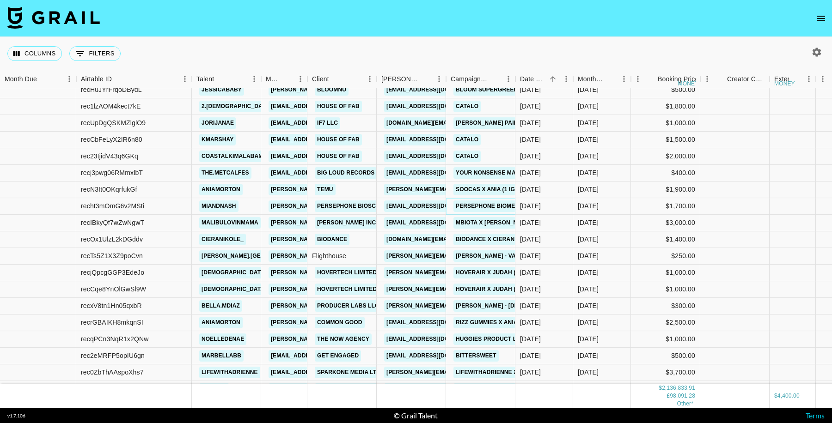
click at [462, 208] on link "Persephone Biome x Mia" at bounding box center [493, 207] width 81 height 12
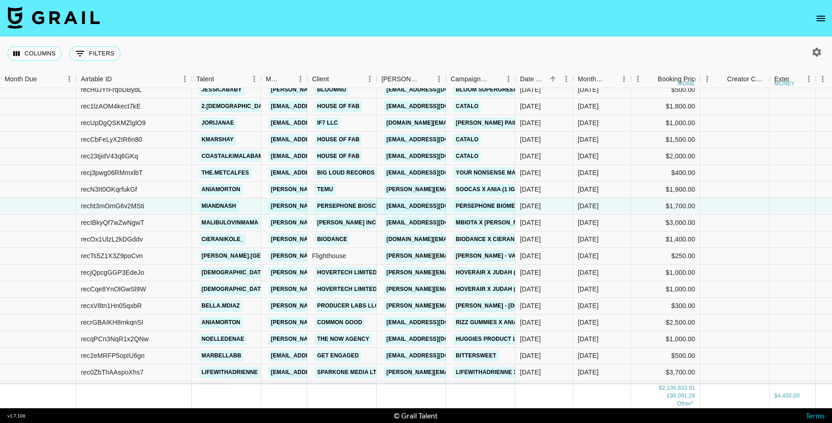
click at [405, 208] on link "influencer@persephonebiome.com" at bounding box center [435, 207] width 103 height 12
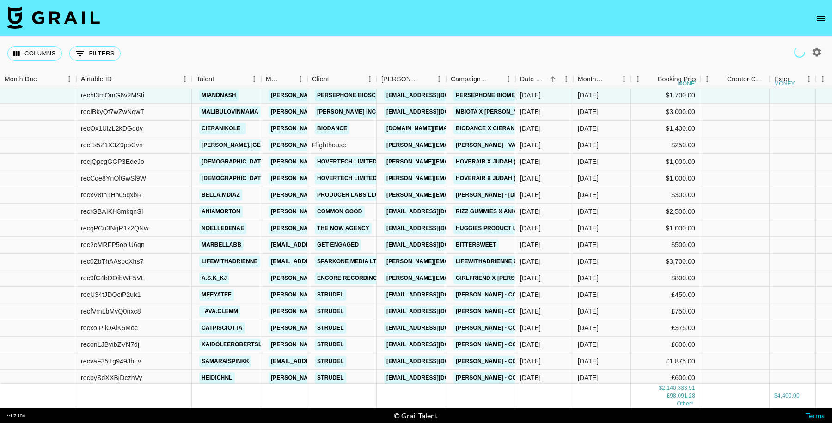
scroll to position [17925, 0]
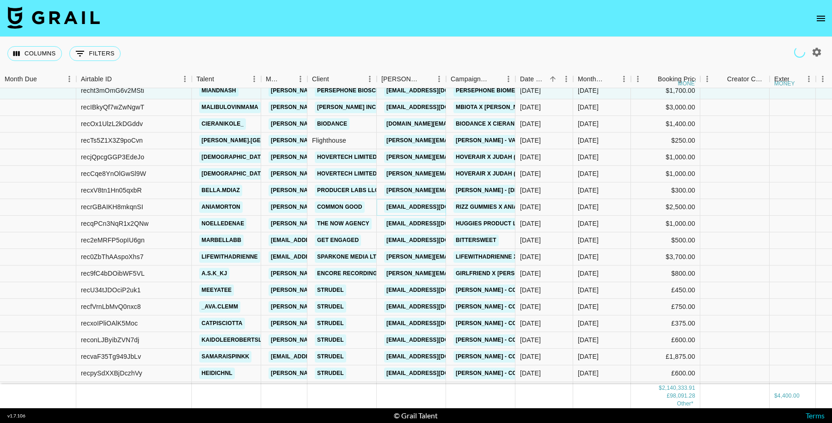
click at [411, 205] on link "influencer.rizz@commongood.co" at bounding box center [435, 207] width 103 height 12
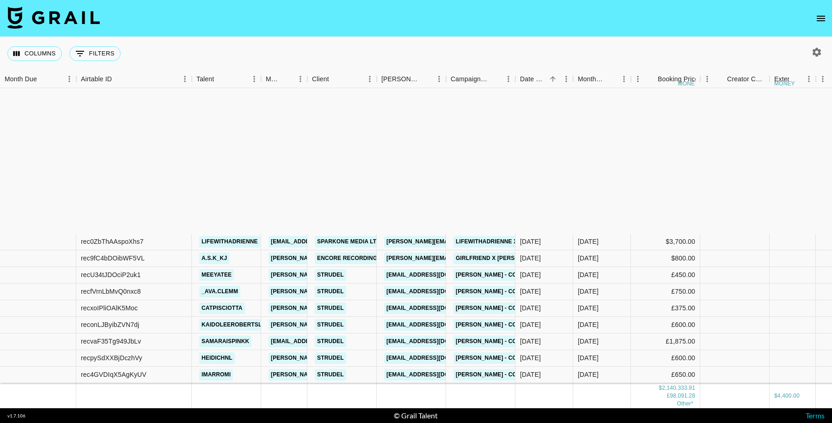
scroll to position [18133, 0]
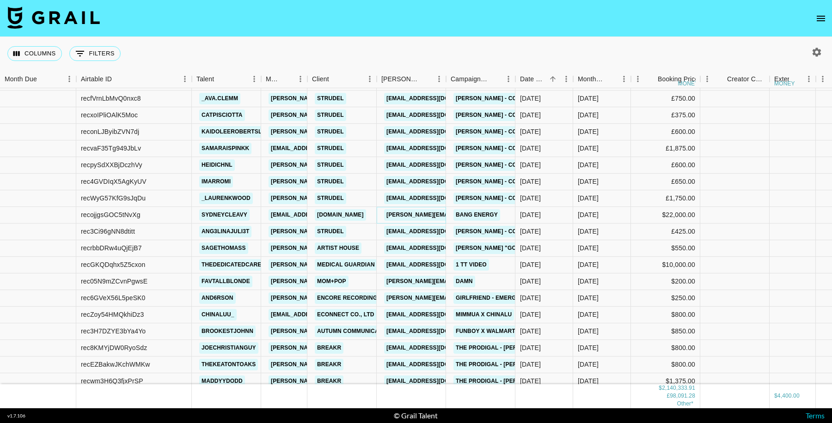
click at [428, 214] on link "[PERSON_NAME][EMAIL_ADDRESS][PERSON_NAME][DOMAIN_NAME]" at bounding box center [483, 215] width 198 height 12
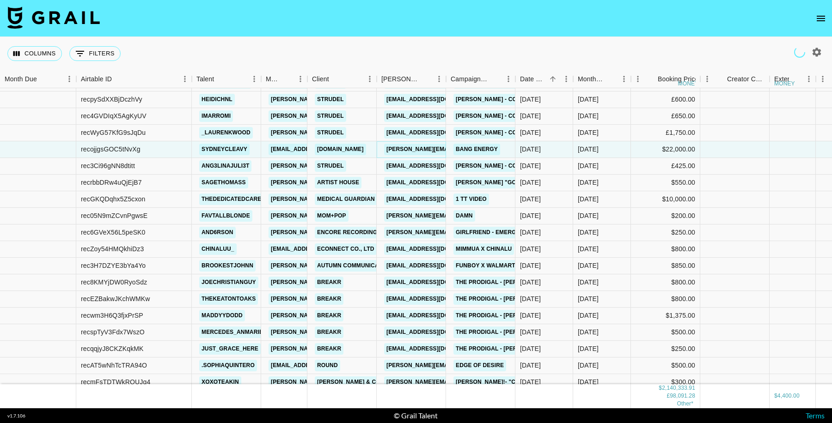
scroll to position [18213, 0]
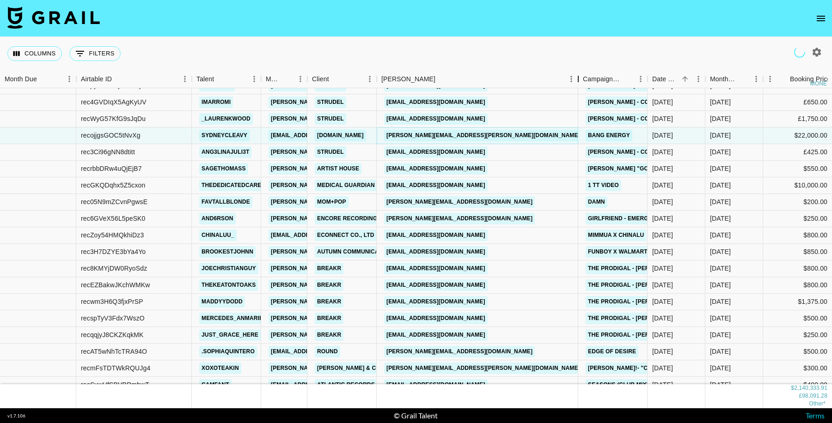
drag, startPoint x: 445, startPoint y: 81, endPoint x: 492, endPoint y: 109, distance: 53.6
click at [572, 82] on div "Booker" at bounding box center [577, 79] width 11 height 18
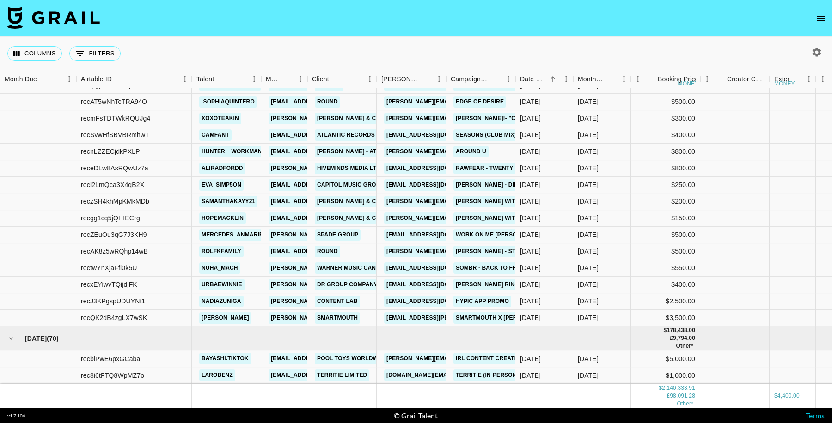
scroll to position [18484, 0]
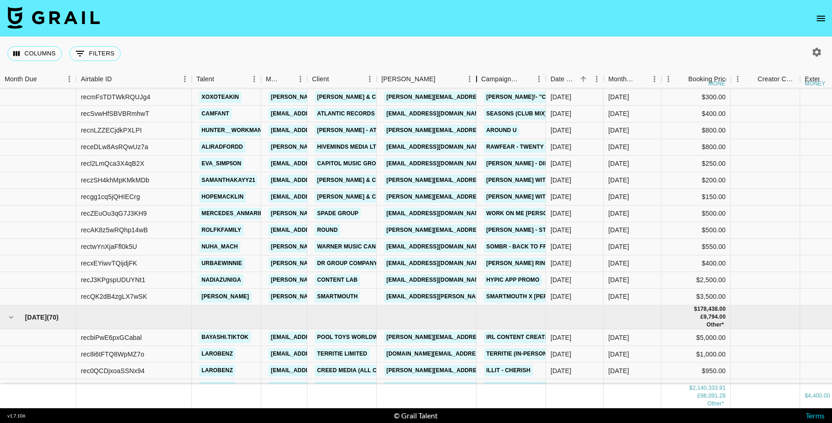
drag, startPoint x: 446, startPoint y: 80, endPoint x: 476, endPoint y: 89, distance: 31.3
click at [476, 89] on div "Month Due Airtable ID Talent Manager Client Booker Campaign (Type) Date Created…" at bounding box center [416, 239] width 832 height 338
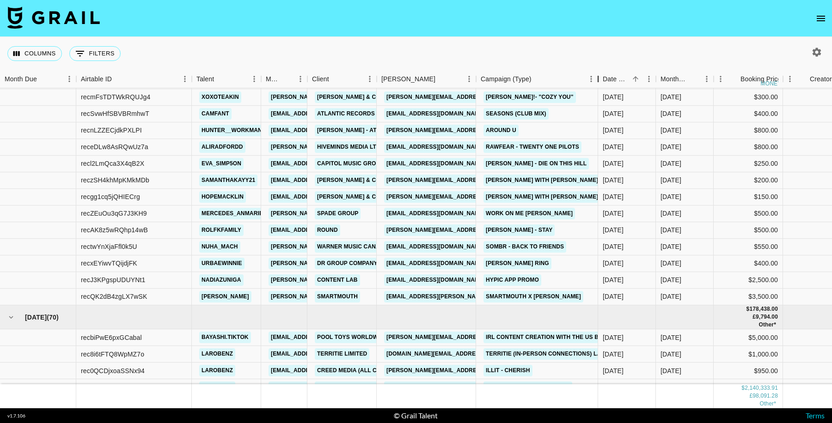
drag, startPoint x: 545, startPoint y: 78, endPoint x: 597, endPoint y: 84, distance: 53.0
click at [597, 84] on div "Campaign (Type)" at bounding box center [597, 79] width 11 height 18
click at [424, 298] on link "gaby.padilla@tinuiti.com" at bounding box center [459, 297] width 151 height 12
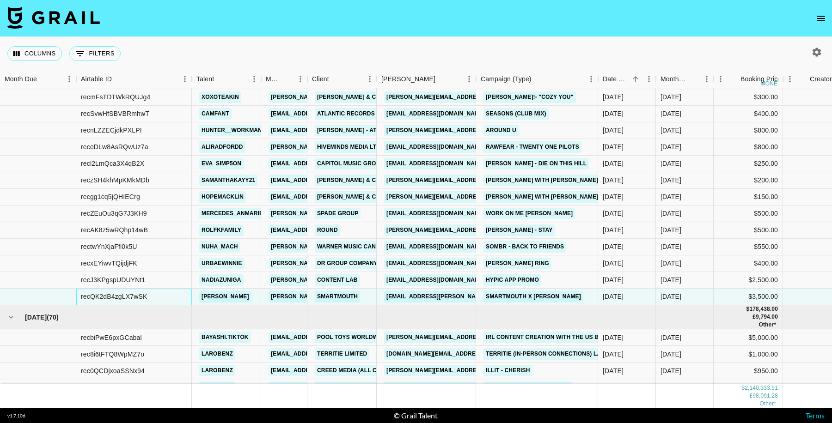
click at [133, 298] on div "recQK2dB4zgLX7wSK" at bounding box center [114, 296] width 66 height 9
click at [133, 296] on div "recQK2dB4zgLX7wSK" at bounding box center [114, 296] width 66 height 9
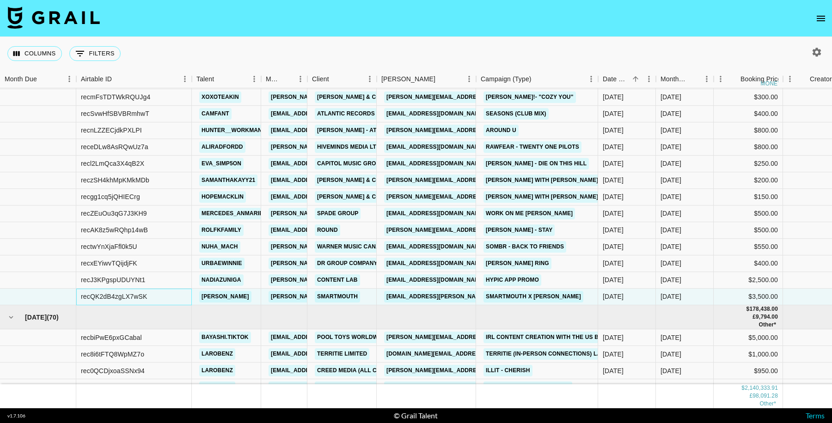
click at [133, 296] on div "recQK2dB4zgLX7wSK" at bounding box center [114, 296] width 66 height 9
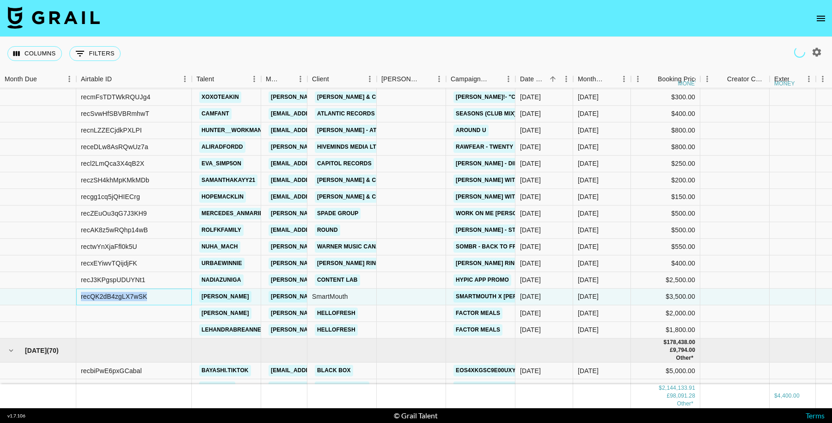
scroll to position [18467, 0]
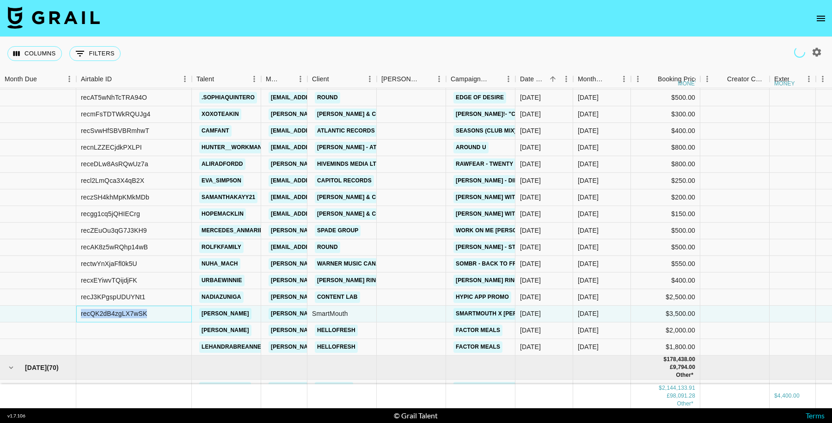
copy div "recQK2dB4zgLX7wSK"
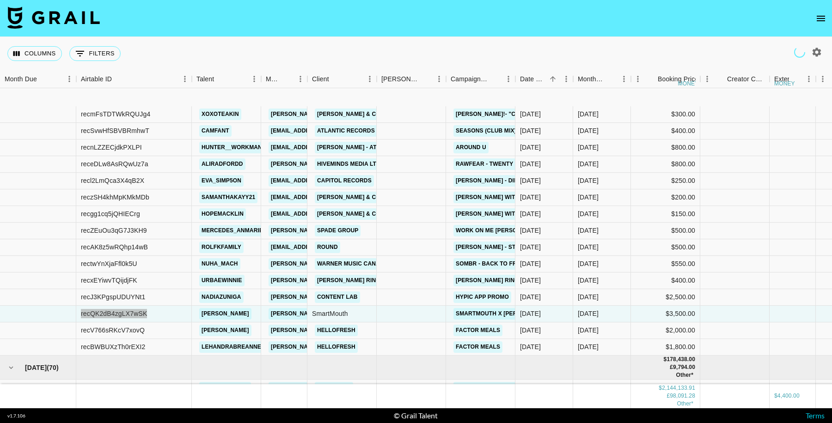
scroll to position [18523, 0]
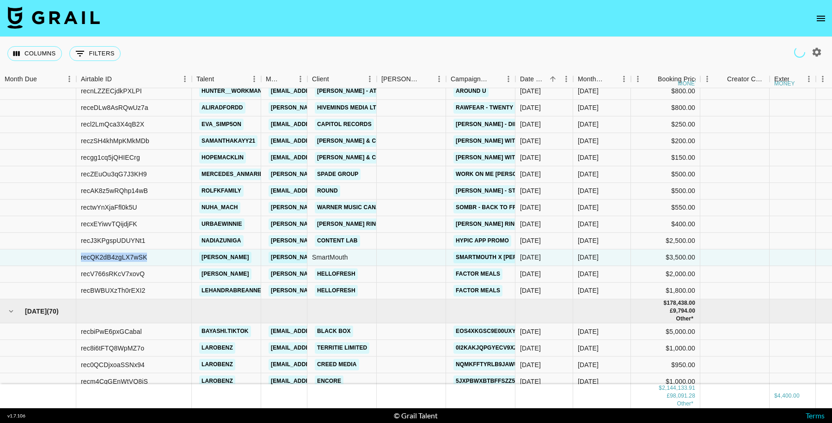
click at [358, 32] on nav at bounding box center [416, 18] width 832 height 37
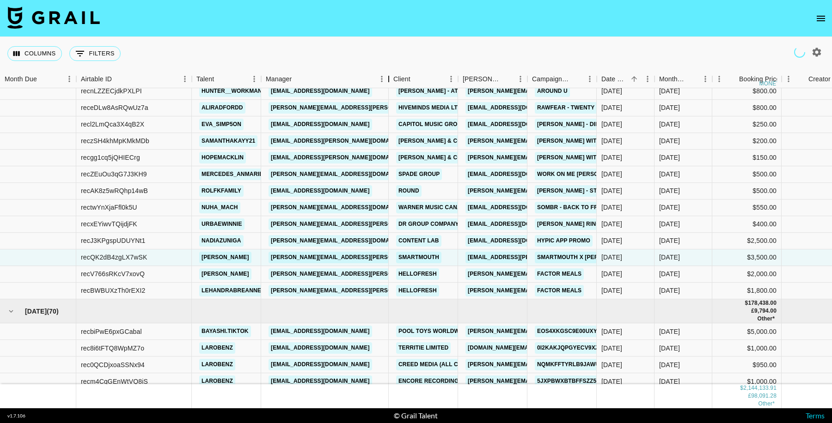
drag, startPoint x: 394, startPoint y: 82, endPoint x: 529, endPoint y: 164, distance: 158.0
click at [387, 83] on div "Manager" at bounding box center [388, 79] width 11 height 18
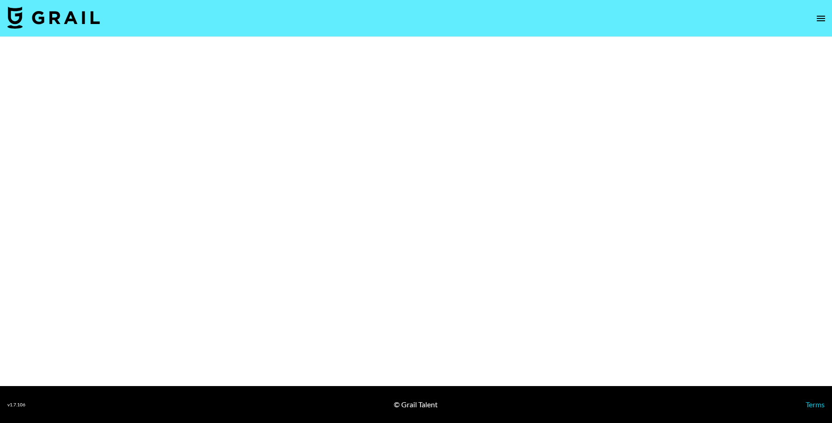
select select "Brand"
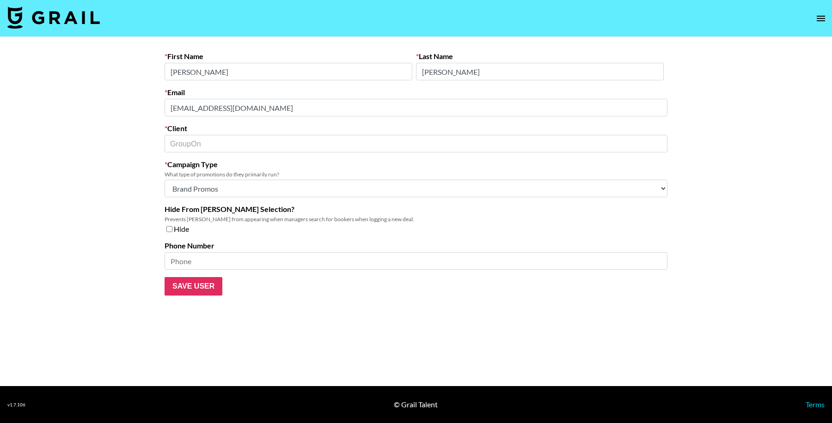
click at [161, 109] on div "First Name [PERSON_NAME] Last Name [PERSON_NAME] Email [EMAIL_ADDRESS][DOMAIN_N…" at bounding box center [415, 174] width 517 height 244
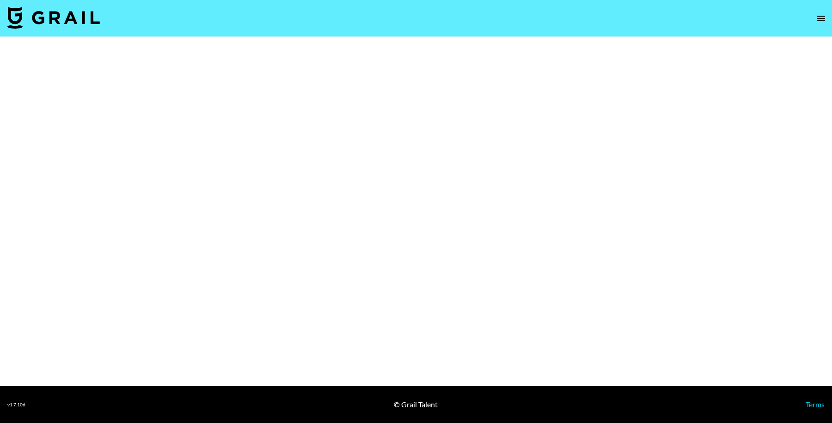
click at [109, 107] on main at bounding box center [416, 211] width 832 height 349
select select "Brand"
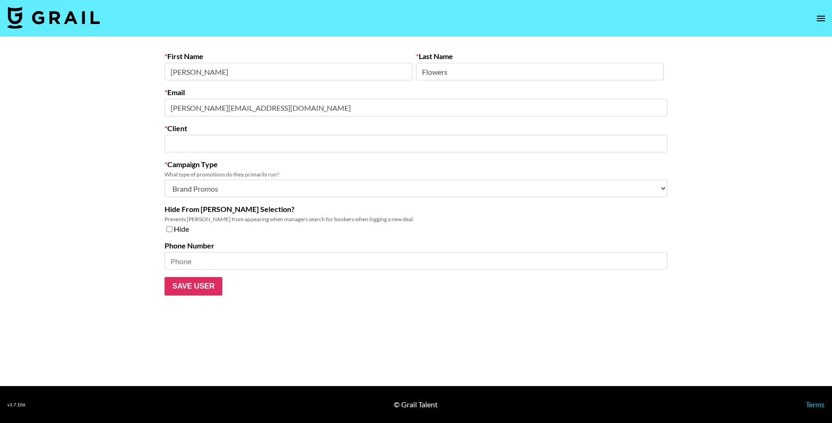
type input "[PERSON_NAME]"
click at [148, 109] on main "First Name [PERSON_NAME] Last Name Flowers Email [PERSON_NAME][EMAIL_ADDRESS][D…" at bounding box center [416, 211] width 832 height 349
drag, startPoint x: 293, startPoint y: 98, endPoint x: 109, endPoint y: 101, distance: 183.9
click at [109, 101] on main "First Name [PERSON_NAME] Last Name Flowers Email [PERSON_NAME][EMAIL_ADDRESS][D…" at bounding box center [416, 211] width 832 height 349
click at [90, 112] on main "First Name [PERSON_NAME] Last Name Flowers Email [PERSON_NAME][EMAIL_ADDRESS][D…" at bounding box center [416, 211] width 832 height 349
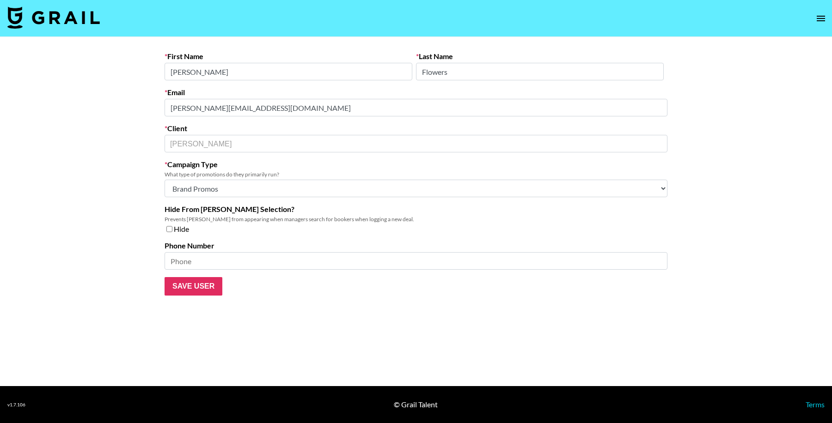
click at [115, 109] on main "First Name [PERSON_NAME] Last Name Flowers Email [PERSON_NAME][EMAIL_ADDRESS][D…" at bounding box center [416, 211] width 832 height 349
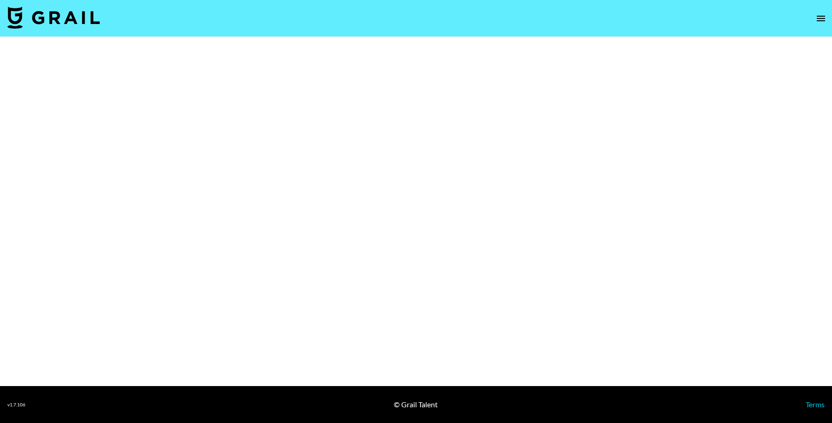
select select "Brand"
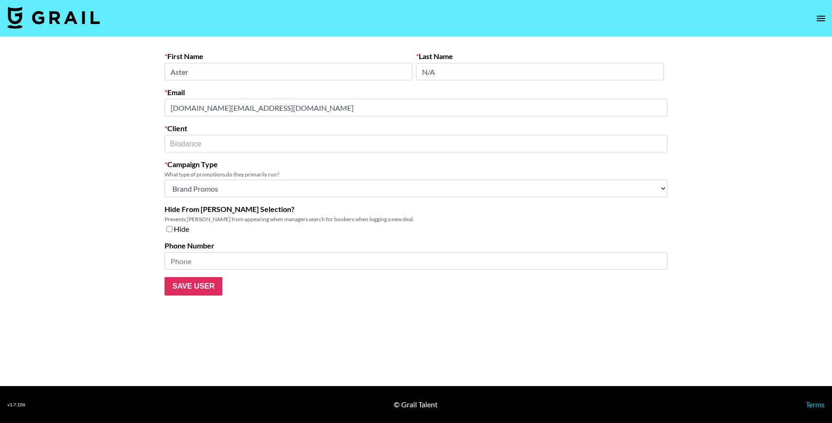
click at [154, 106] on main "First Name Aster Last Name N/A Email [DOMAIN_NAME][EMAIL_ADDRESS][DOMAIN_NAME] …" at bounding box center [416, 211] width 832 height 349
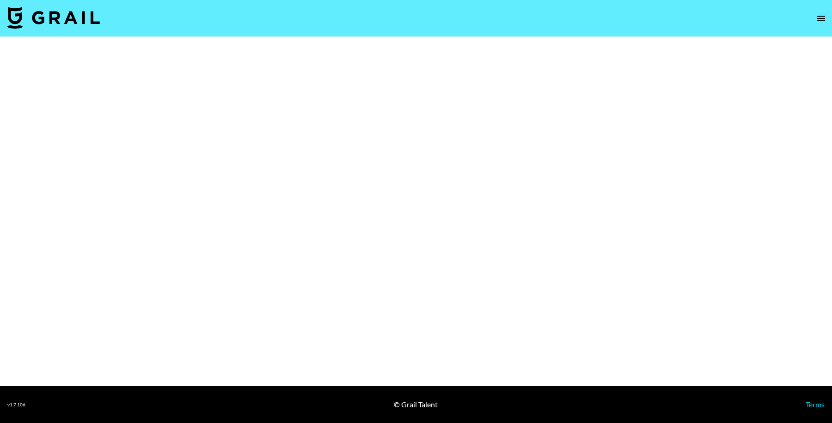
select select "Brand"
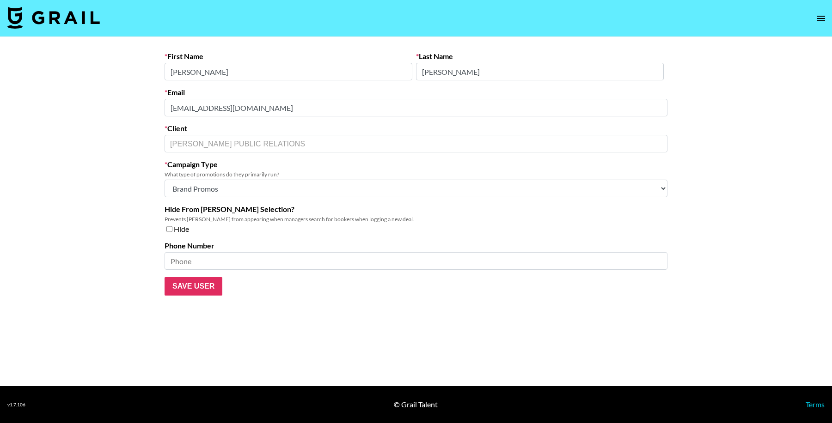
click at [128, 104] on main "First Name [PERSON_NAME] Last Name [PERSON_NAME] Email [EMAIL_ADDRESS][DOMAIN_N…" at bounding box center [416, 211] width 832 height 349
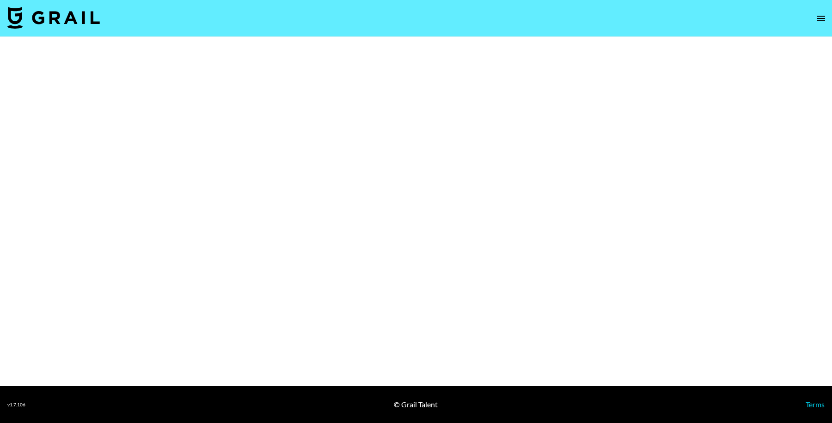
select select "Brand"
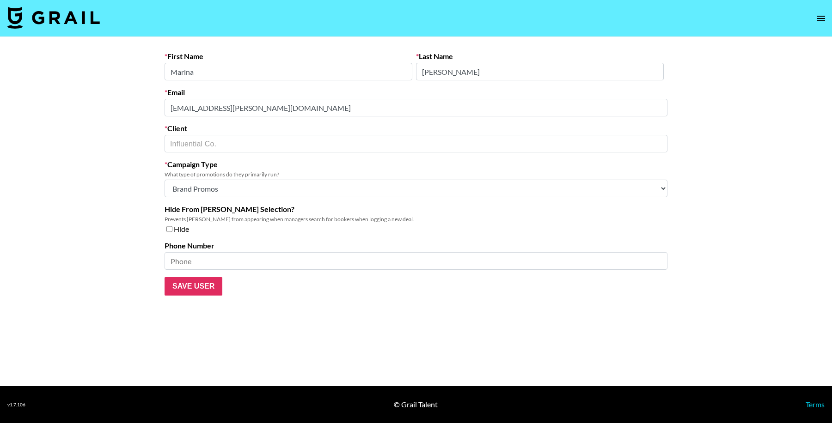
click at [92, 107] on main "First Name Marina Last Name Longo Email marina.longo@influential.co Client Infl…" at bounding box center [416, 211] width 832 height 349
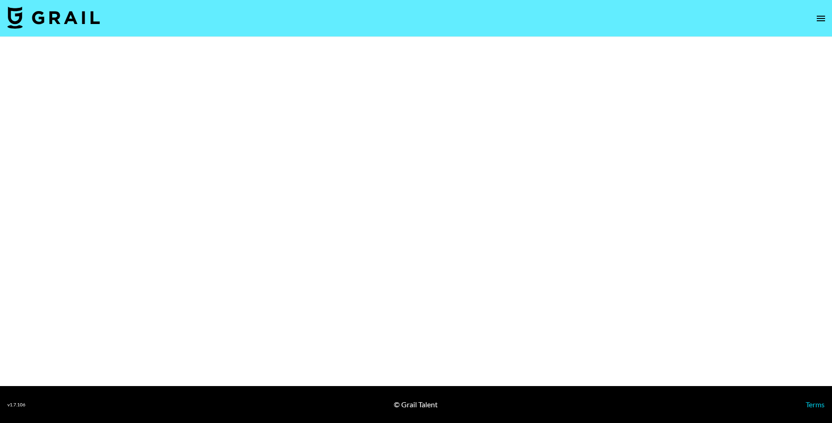
select select "Brand"
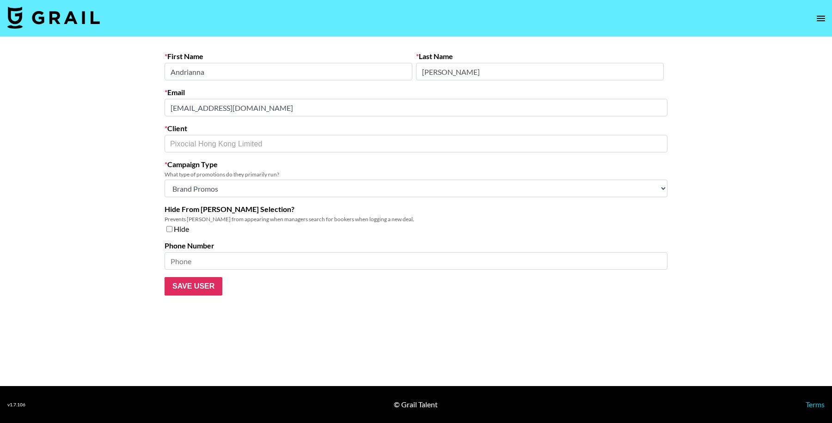
click at [163, 102] on div "First Name [PERSON_NAME] Last Name [PERSON_NAME] Email [PERSON_NAME][EMAIL_ADDR…" at bounding box center [415, 174] width 517 height 244
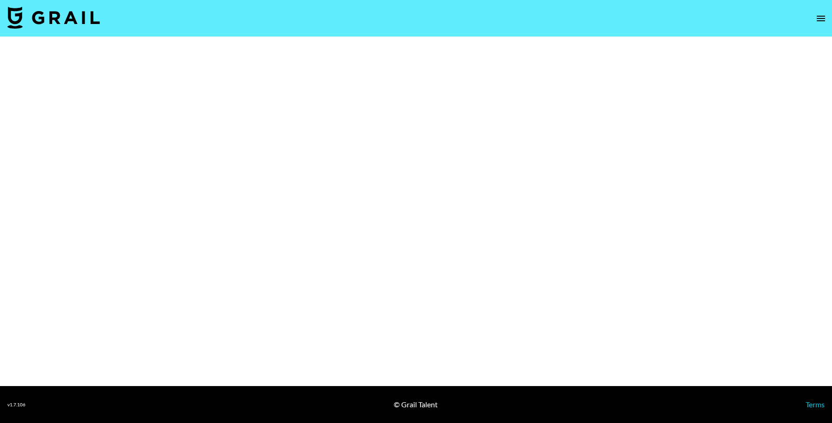
select select "Brand"
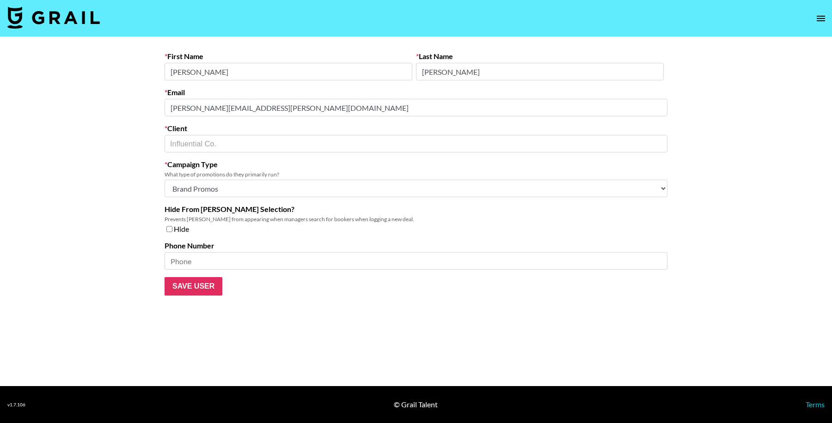
click at [109, 98] on main "First Name [PERSON_NAME] Last Name [PERSON_NAME] Email [PERSON_NAME][EMAIL_ADDR…" at bounding box center [416, 211] width 832 height 349
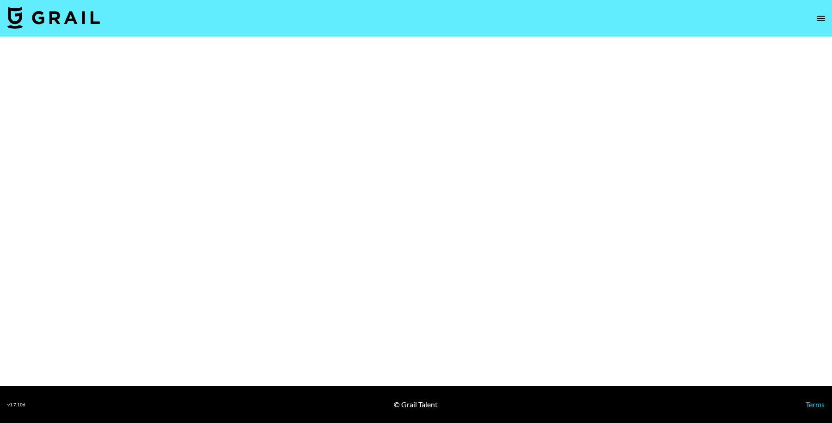
select select "Brand"
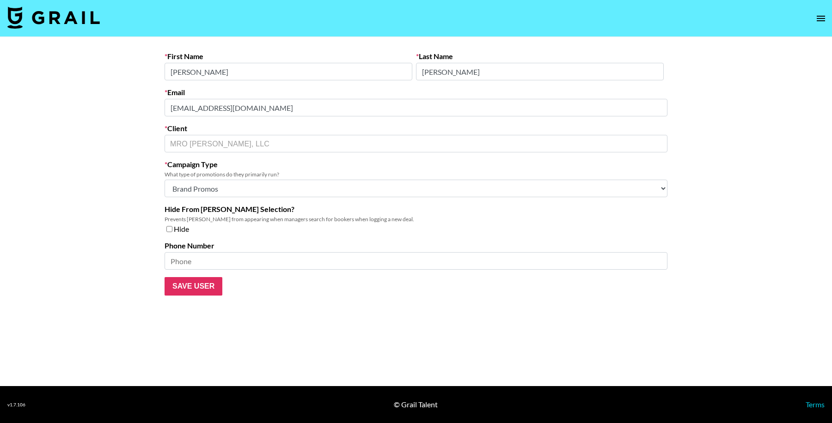
click at [155, 109] on main "First Name [PERSON_NAME] Last Name [PERSON_NAME] Email [EMAIL_ADDRESS][DOMAIN_N…" at bounding box center [416, 211] width 832 height 349
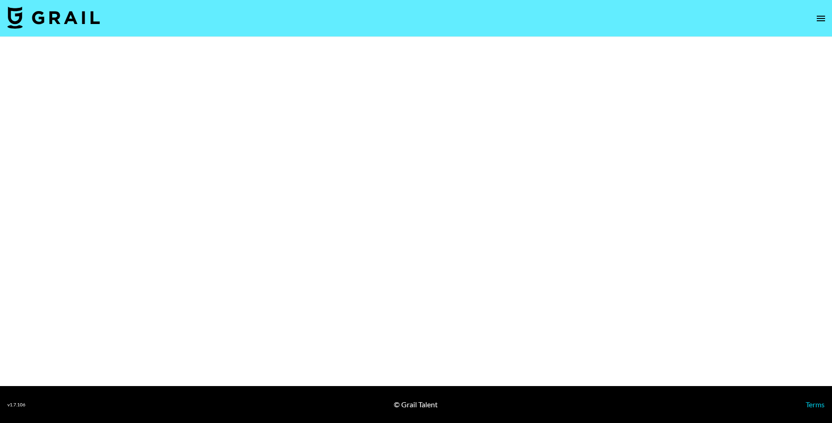
select select "Brand"
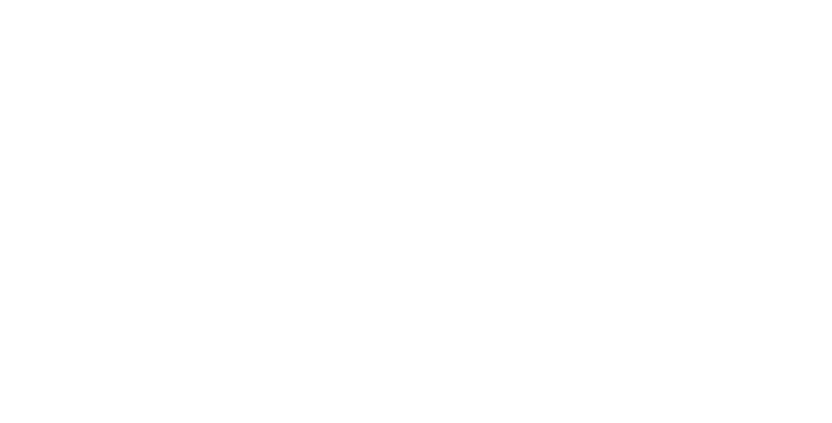
select select "Brand"
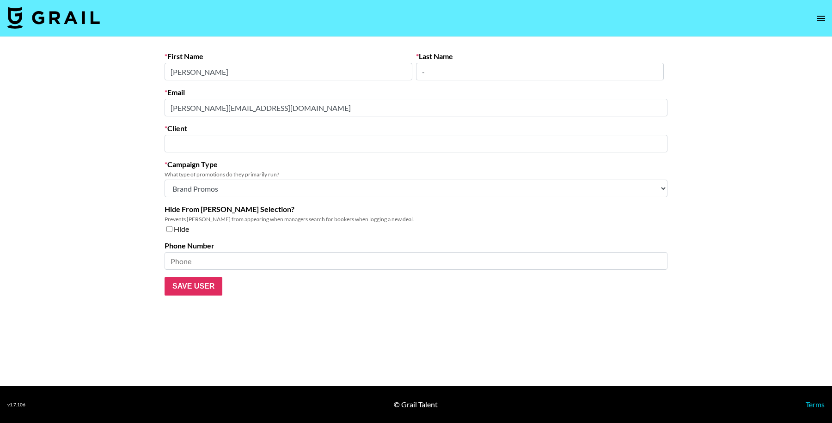
click at [126, 104] on main "First Name [PERSON_NAME] Last Name - Email [PERSON_NAME][EMAIL_ADDRESS][DOMAIN_…" at bounding box center [416, 211] width 832 height 349
type input "Suru Talent Agency"
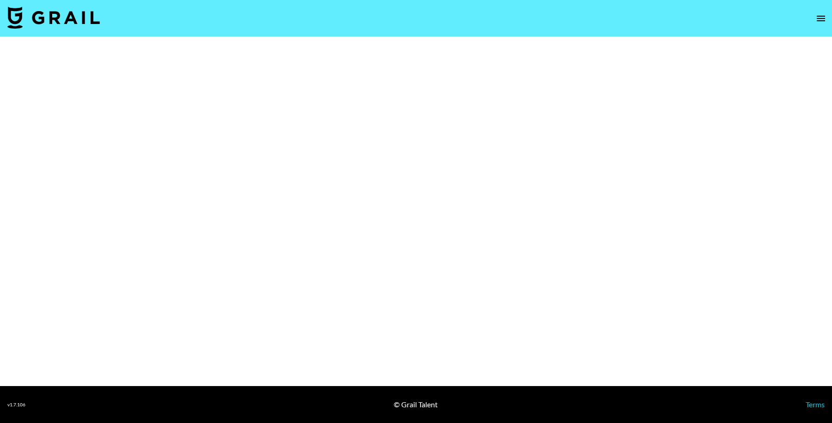
select select "Brand"
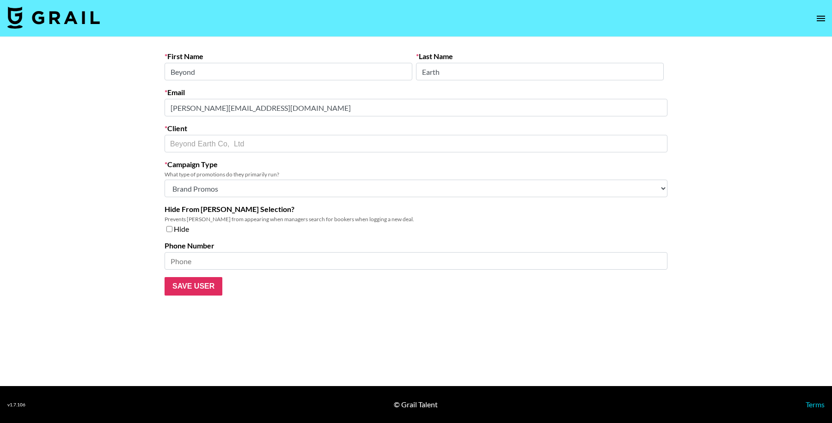
click at [122, 107] on main "First Name Beyond Last Name Earth Email [PERSON_NAME][EMAIL_ADDRESS][DOMAIN_NAM…" at bounding box center [416, 211] width 832 height 349
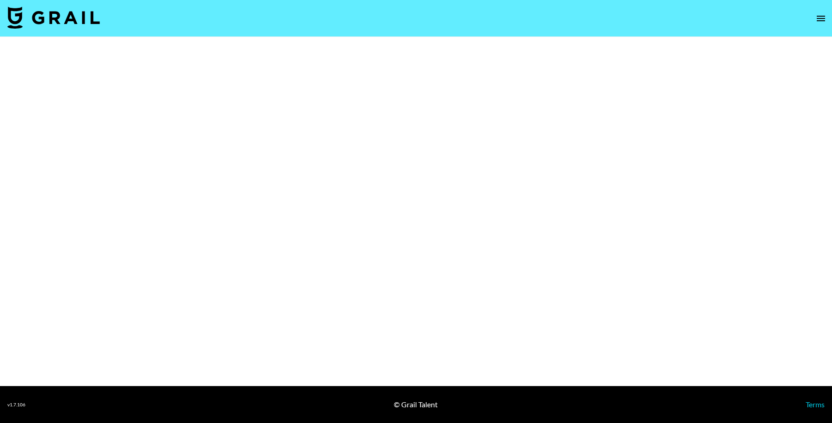
select select "Brand"
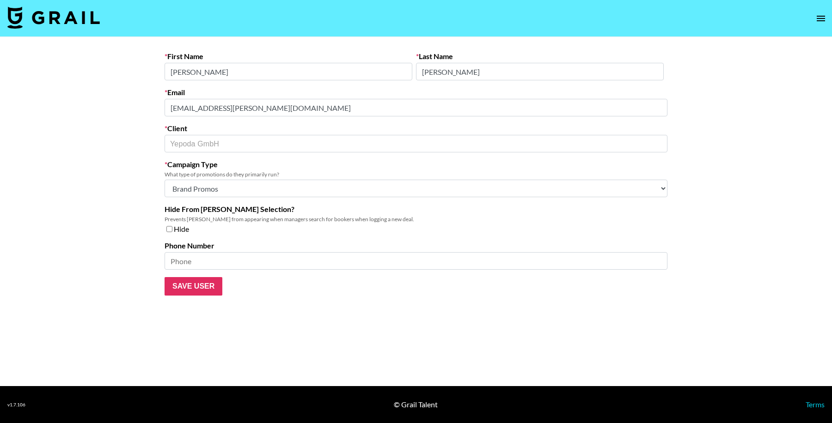
click at [153, 106] on main "First Name [PERSON_NAME] Last Name [PERSON_NAME] Email [PERSON_NAME][EMAIL_ADDR…" at bounding box center [416, 211] width 832 height 349
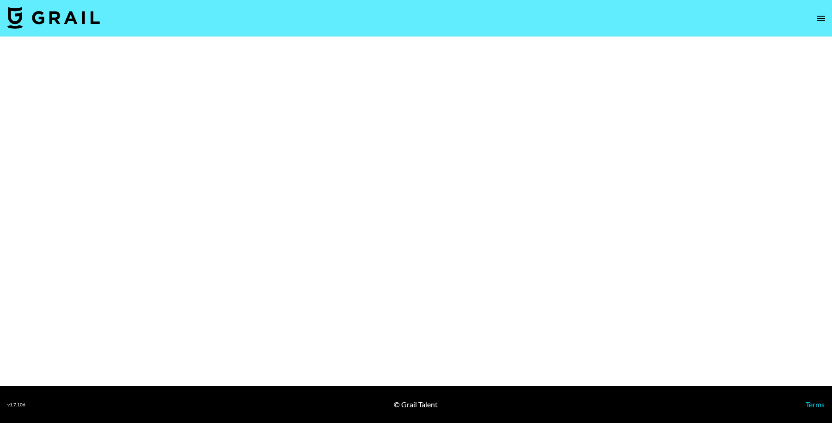
select select "Song"
select select "Brand"
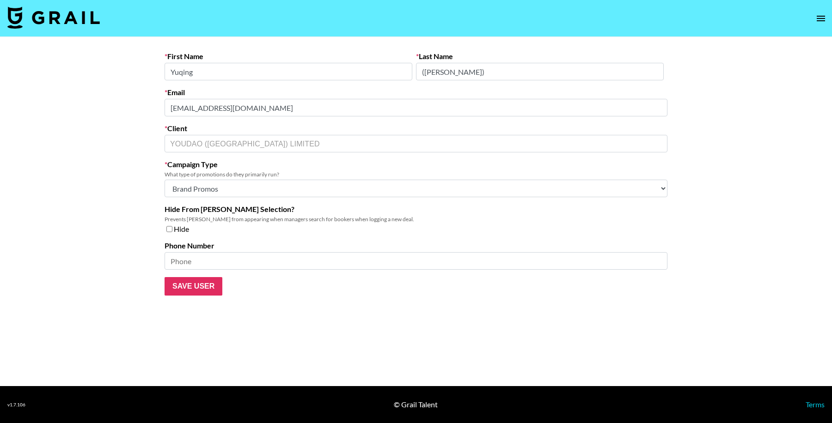
click at [156, 100] on main "First Name [PERSON_NAME] Last Name ([PERSON_NAME]) Email [EMAIL_ADDRESS][DOMAIN…" at bounding box center [416, 211] width 832 height 349
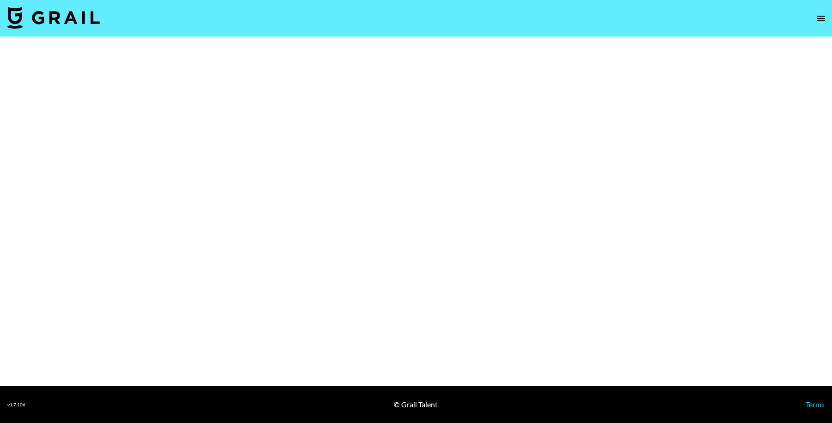
select select "Brand"
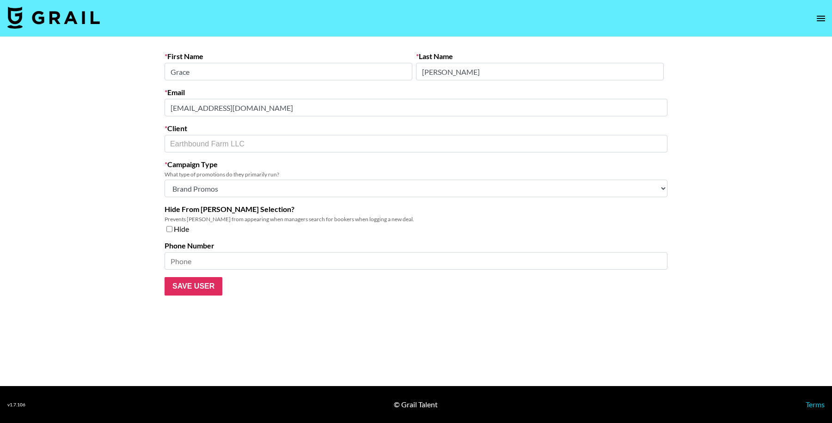
click at [151, 103] on main "First Name [PERSON_NAME] Last Name [PERSON_NAME] Email [EMAIL_ADDRESS][DOMAIN_N…" at bounding box center [416, 211] width 832 height 349
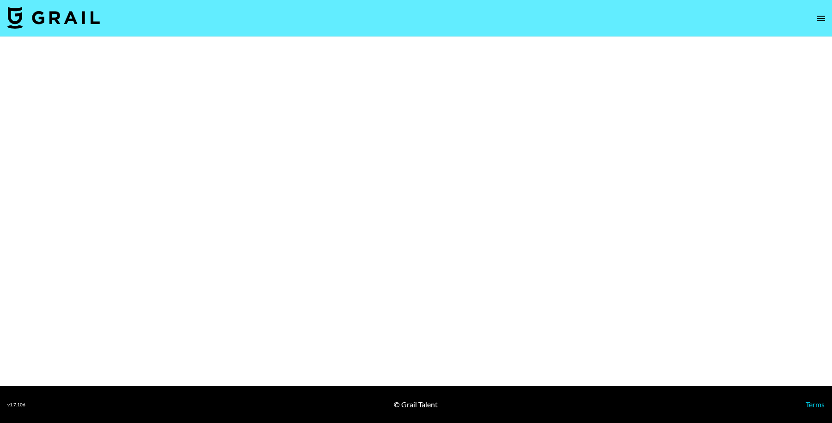
select select "Brand"
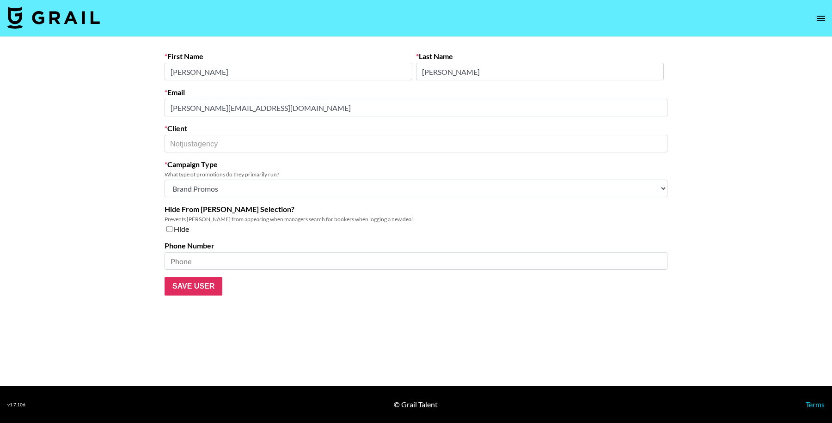
click at [139, 107] on main "First Name [PERSON_NAME] Last Name [PERSON_NAME] Email [PERSON_NAME][EMAIL_ADDR…" at bounding box center [416, 211] width 832 height 349
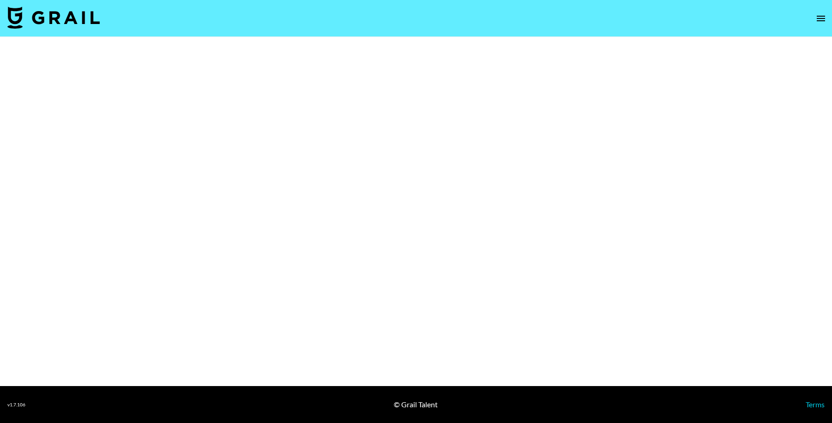
select select "Brand"
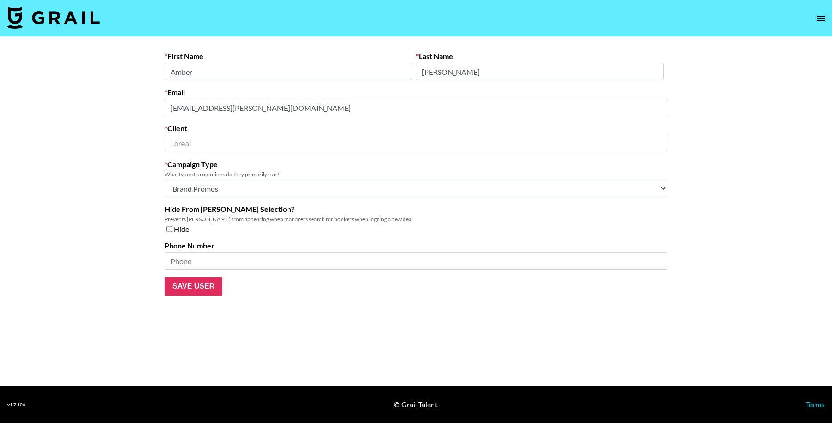
click at [130, 103] on main "First Name [PERSON_NAME] Last Name [PERSON_NAME] Email [PERSON_NAME][EMAIL_ADDR…" at bounding box center [416, 211] width 832 height 349
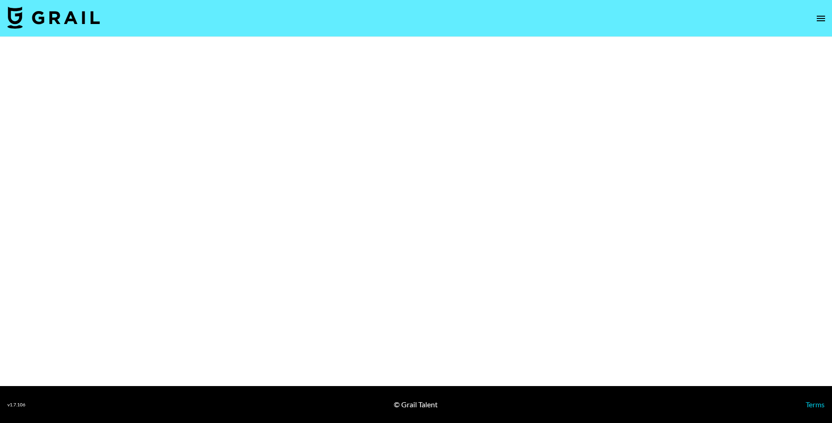
select select "Brand"
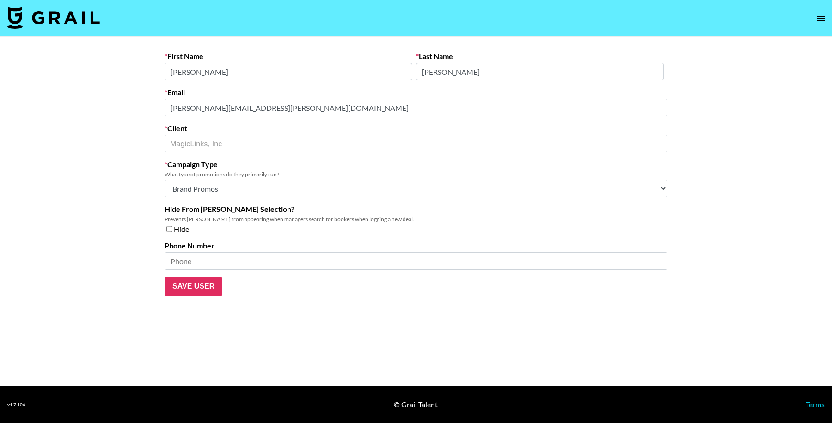
click at [127, 108] on main "First Name [PERSON_NAME] Last Name [PERSON_NAME] Email [PERSON_NAME][EMAIL_ADDR…" at bounding box center [416, 211] width 832 height 349
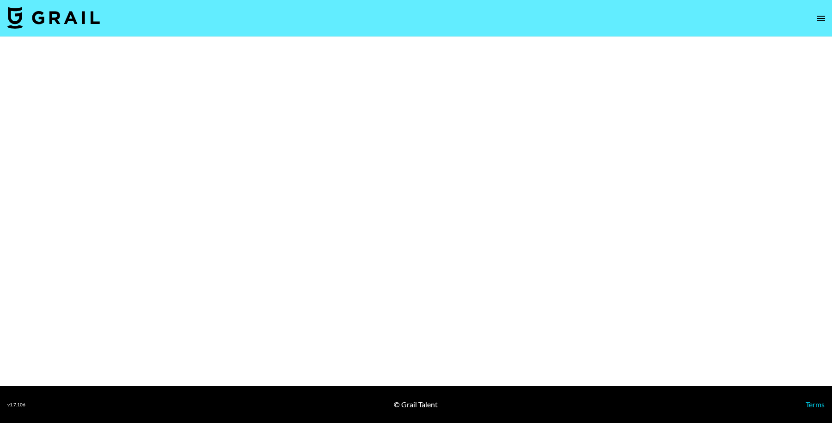
select select "Brand"
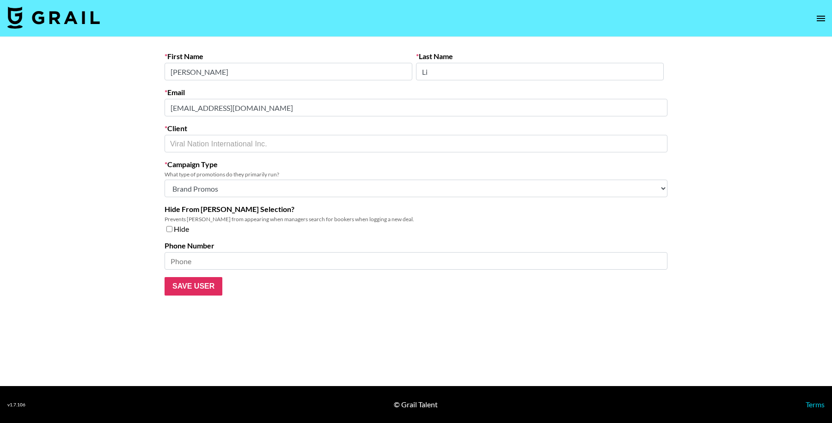
click at [130, 106] on main "First Name [PERSON_NAME] Last Name [PERSON_NAME] Email [EMAIL_ADDRESS][DOMAIN_N…" at bounding box center [416, 211] width 832 height 349
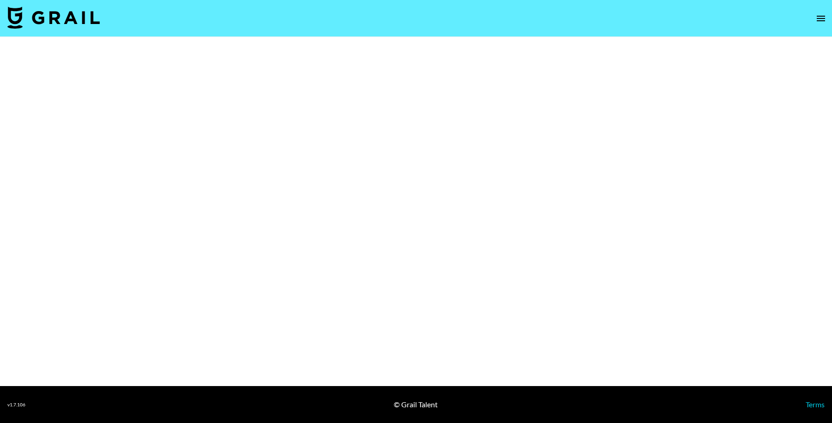
select select "Brand"
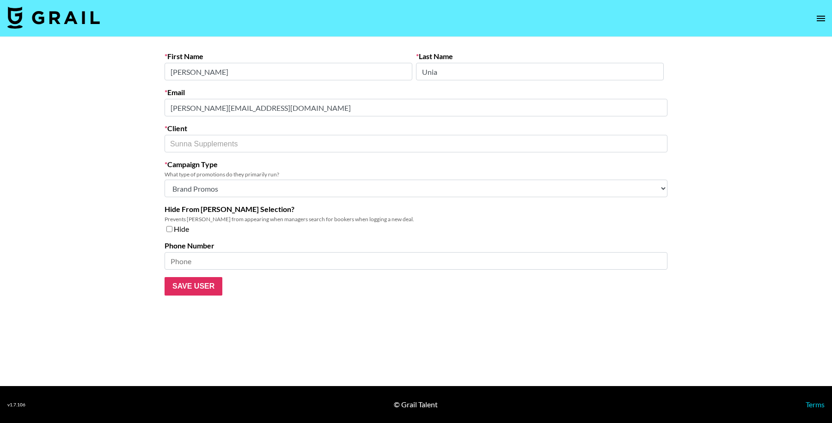
click at [162, 106] on div "First Name Aaliyah Last Name Unia Email aaliyah@sunnasupplements.com Client Sun…" at bounding box center [415, 174] width 517 height 244
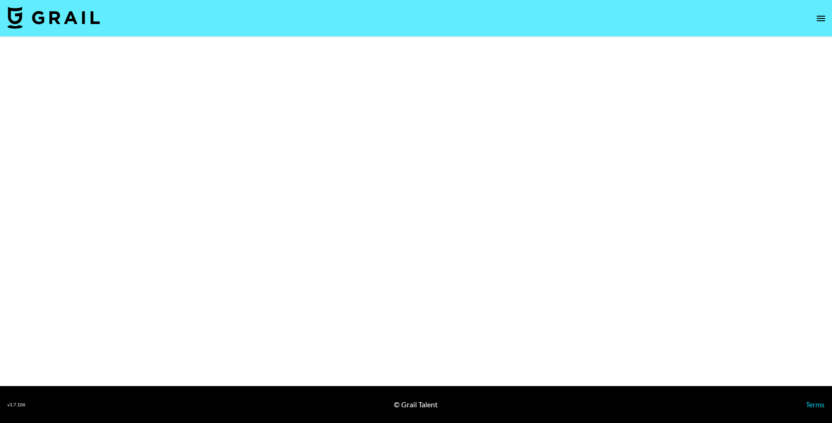
select select "Brand"
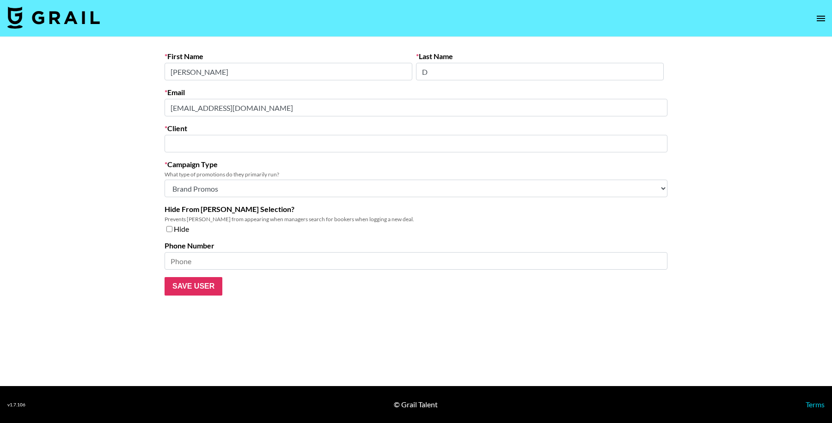
click at [142, 115] on main "First Name [PERSON_NAME] Last Name D Email [EMAIL_ADDRESS][DOMAIN_NAME] Client …" at bounding box center [416, 211] width 832 height 349
type input "Persephone Biosciences"
click at [159, 108] on div "First Name [PERSON_NAME] Last Name D Email [EMAIL_ADDRESS][DOMAIN_NAME] Client …" at bounding box center [415, 174] width 517 height 244
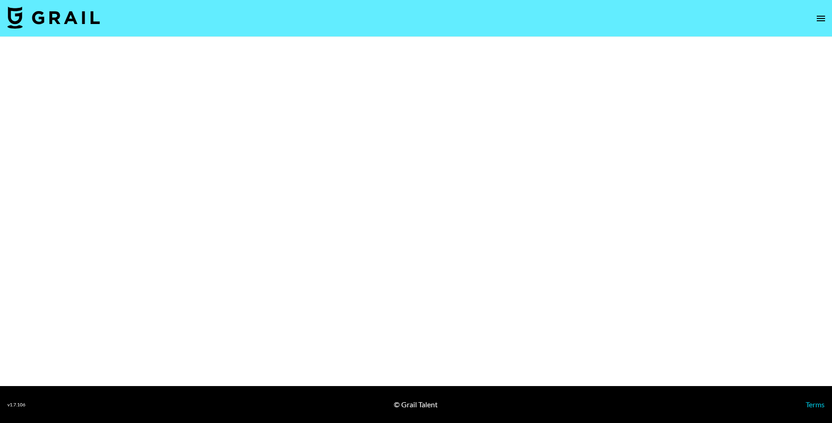
select select "Brand"
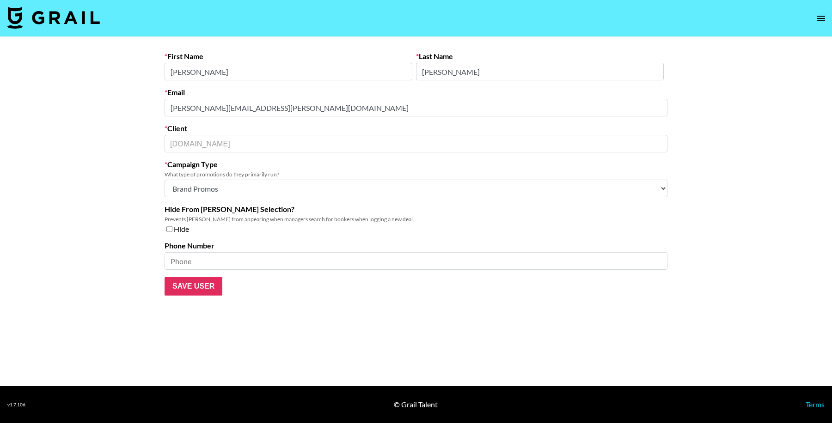
click at [140, 107] on main "First Name [PERSON_NAME] Last Name [PERSON_NAME] Email [PERSON_NAME][EMAIL_ADDR…" at bounding box center [416, 211] width 832 height 349
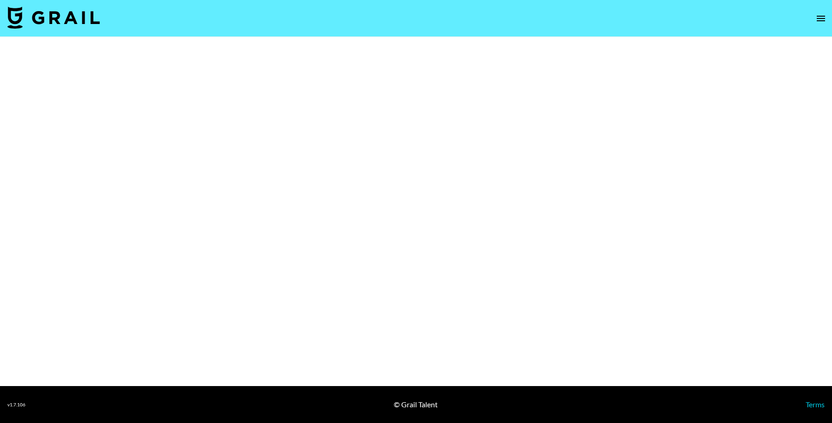
select select "Brand"
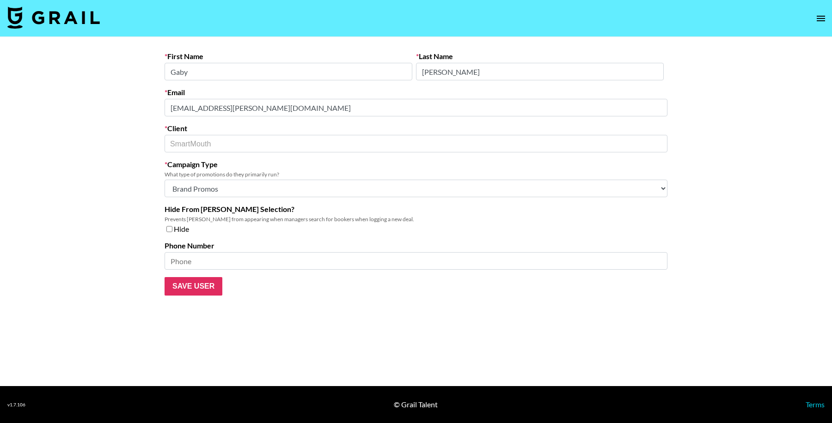
click at [156, 109] on main "First Name [PERSON_NAME] Last Name [PERSON_NAME] Email [EMAIL_ADDRESS][PERSON_N…" at bounding box center [416, 211] width 832 height 349
